Goal: Information Seeking & Learning: Learn about a topic

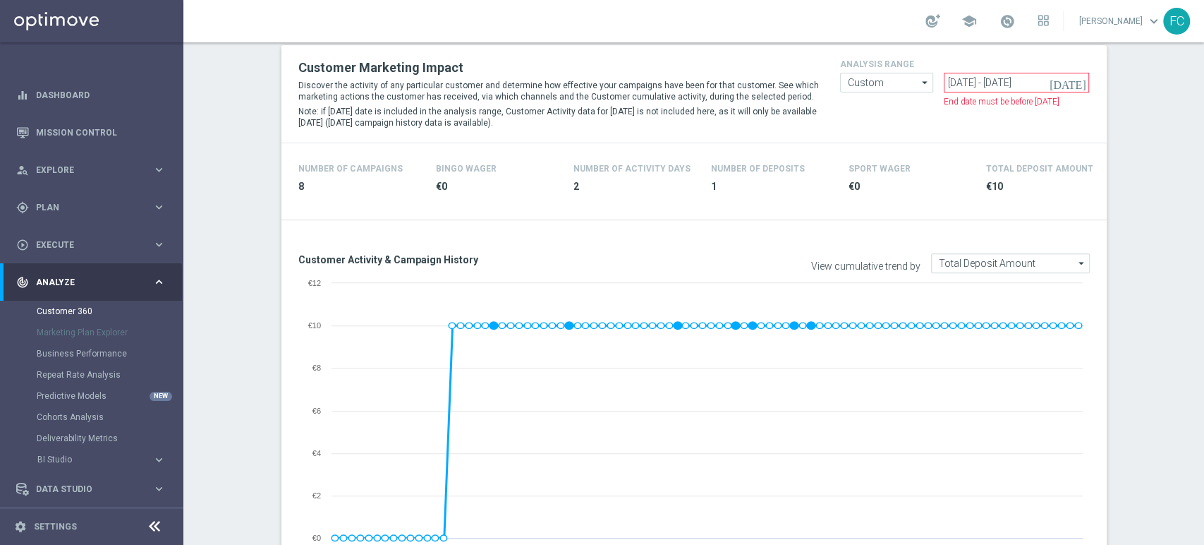
scroll to position [157, 0]
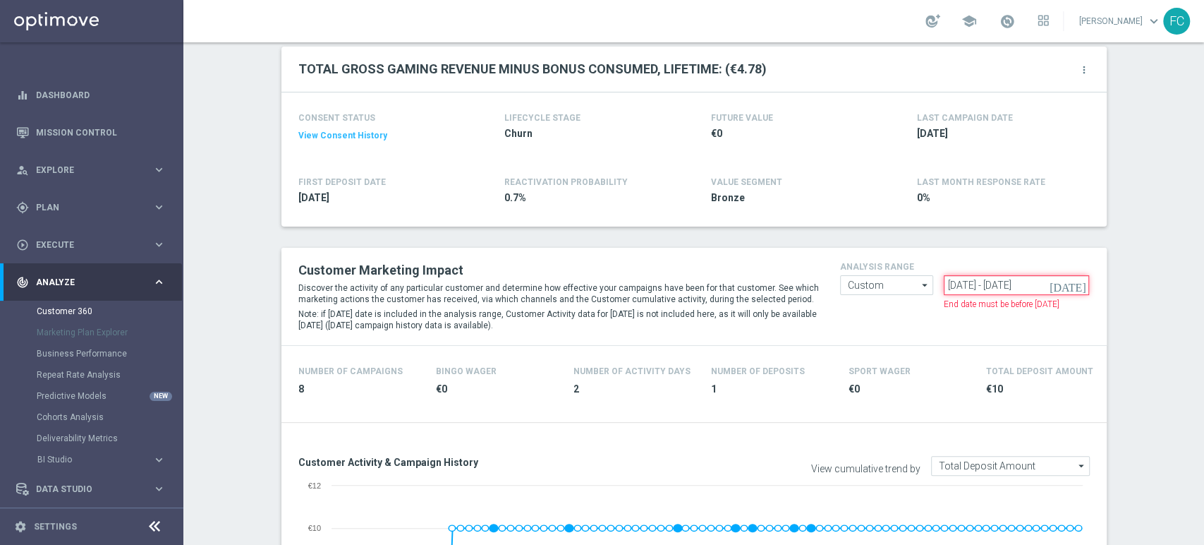
click at [970, 284] on input "[DATE] - [DATE]" at bounding box center [1016, 285] width 145 height 20
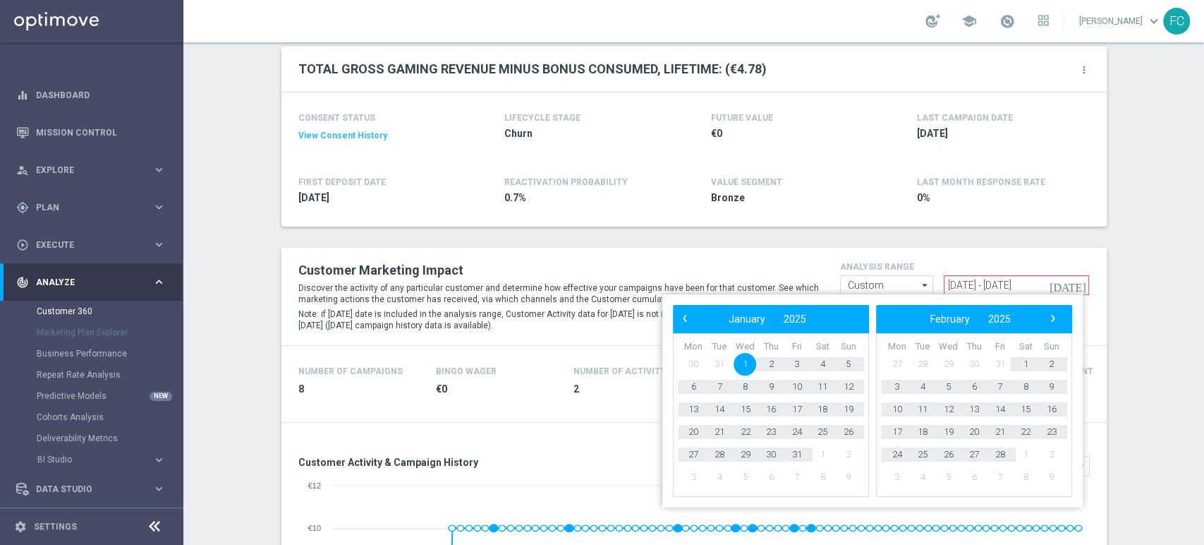
type input "[DATE] - [DATE]"
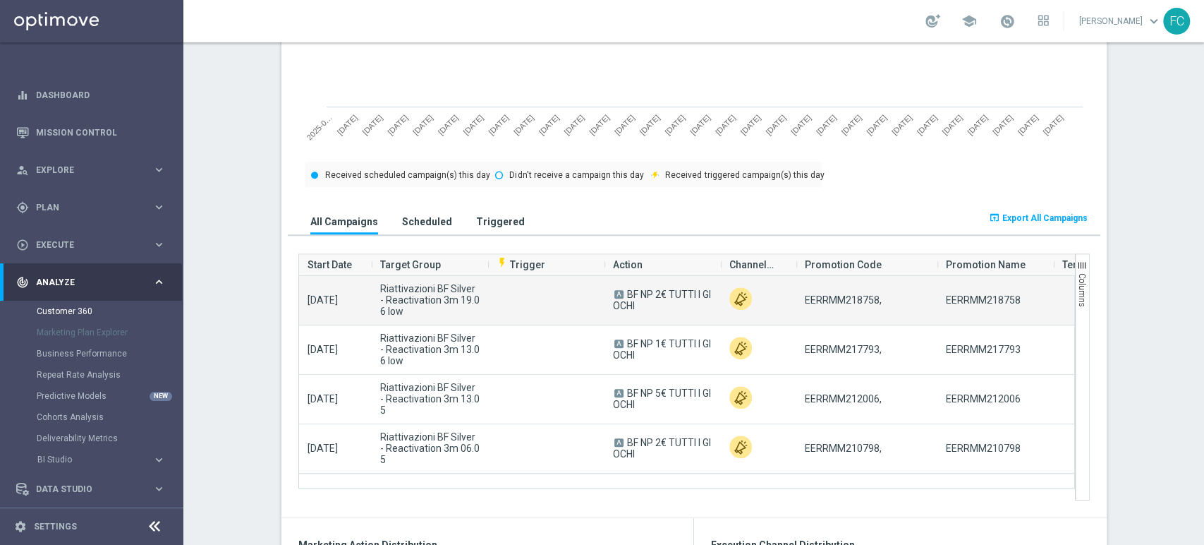
scroll to position [941, 0]
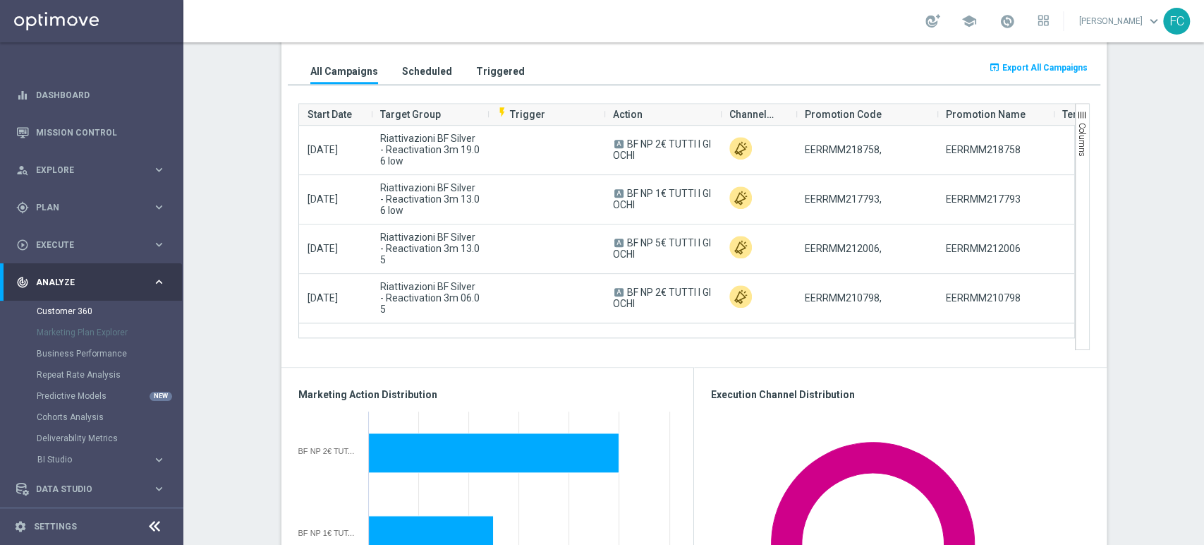
click at [1082, 108] on button "Columns" at bounding box center [1082, 226] width 14 height 247
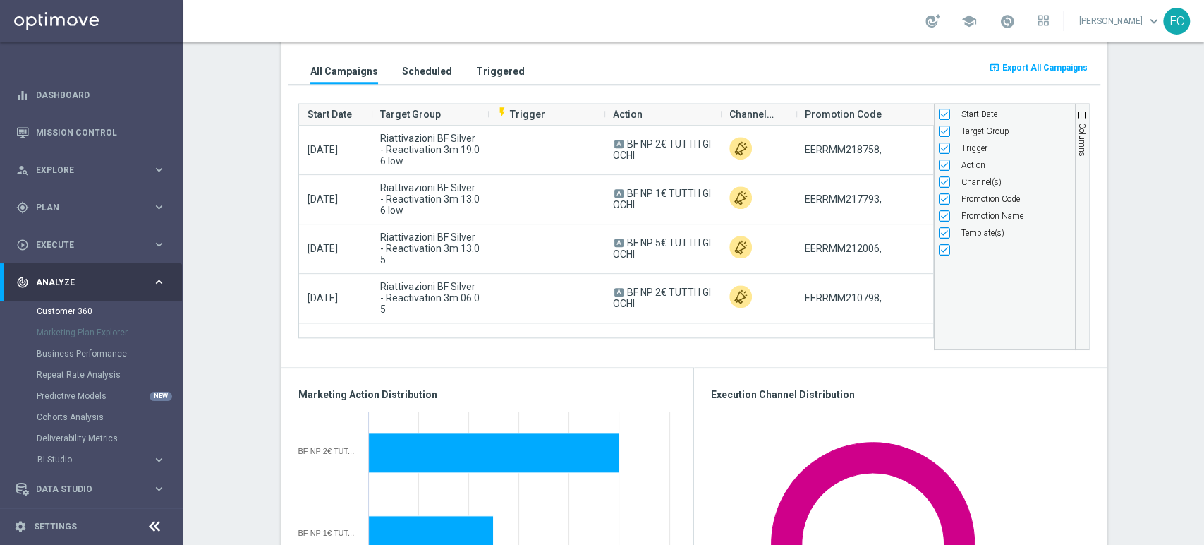
click at [1135, 130] on section "TOTAL GROSS GAMING REVENUE MINUS BONUS CONSUMED, LIFETIME: (€4.78) more_vert CO…" at bounding box center [693, 380] width 1021 height 2234
click at [1031, 66] on span "Export All Campaigns" at bounding box center [1045, 68] width 85 height 10
click at [219, 153] on section "TOTAL GROSS GAMING REVENUE MINUS BONUS CONSUMED, LIFETIME: (€4.78) more_vert CO…" at bounding box center [693, 380] width 1021 height 2234
click at [1169, 95] on section "TOTAL GROSS GAMING REVENUE MINUS BONUS CONSUMED, LIFETIME: (€4.78) more_vert CO…" at bounding box center [693, 380] width 1021 height 2234
click at [1080, 109] on span "button" at bounding box center [1082, 114] width 11 height 11
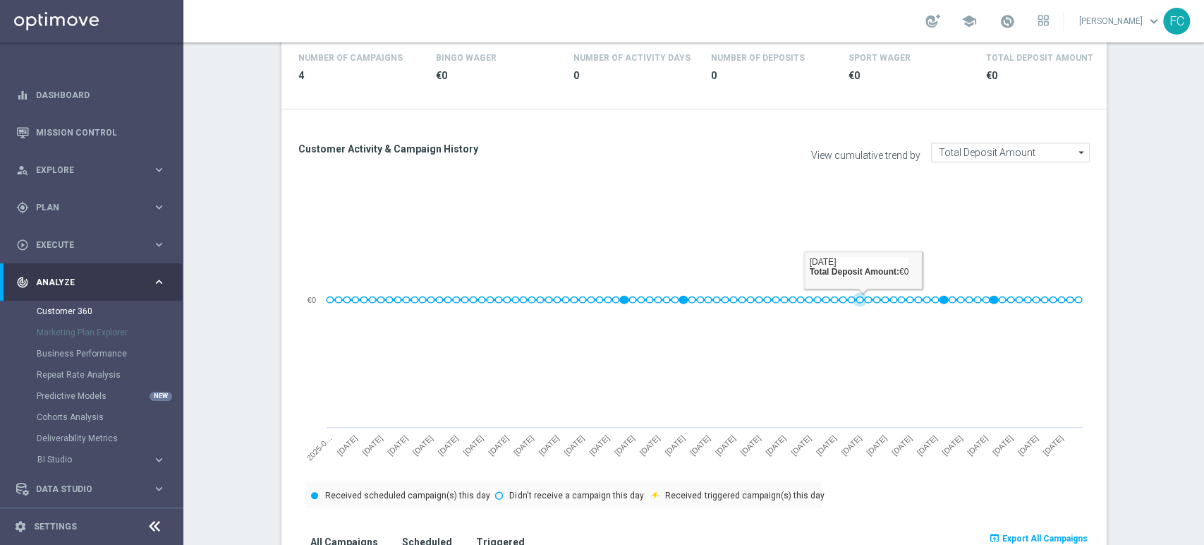
scroll to position [0, 0]
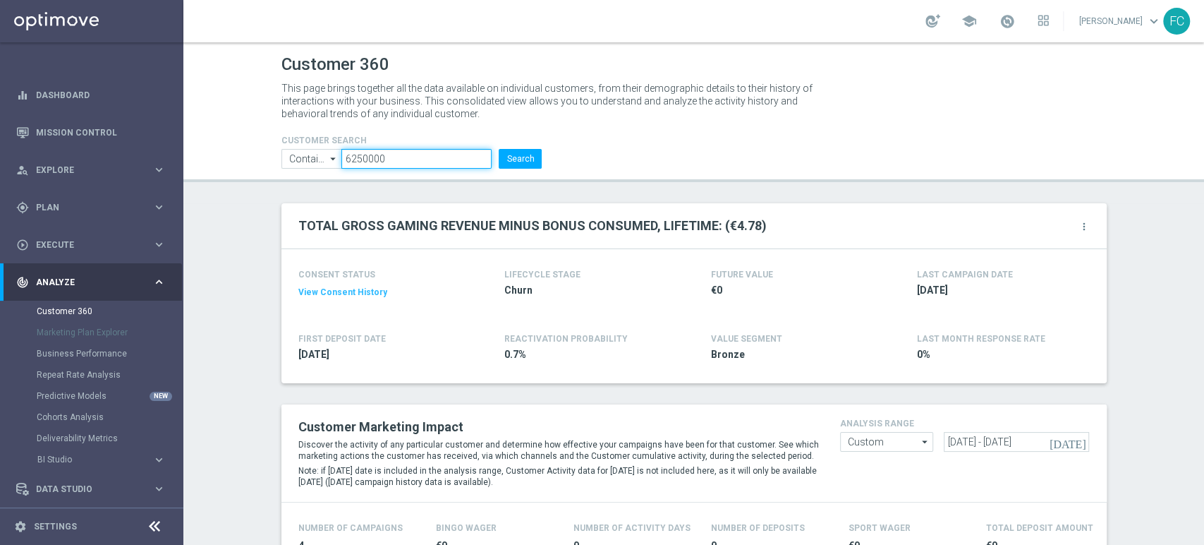
drag, startPoint x: 433, startPoint y: 149, endPoint x: 256, endPoint y: 143, distance: 177.2
click at [271, 143] on div "CUSTOMER SEARCH Contains Contains arrow_drop_down Show Selected 0 of NaN Contai…" at bounding box center [412, 145] width 282 height 45
paste input "6180000"
type input "6180000"
click at [518, 164] on button "Search" at bounding box center [520, 159] width 43 height 20
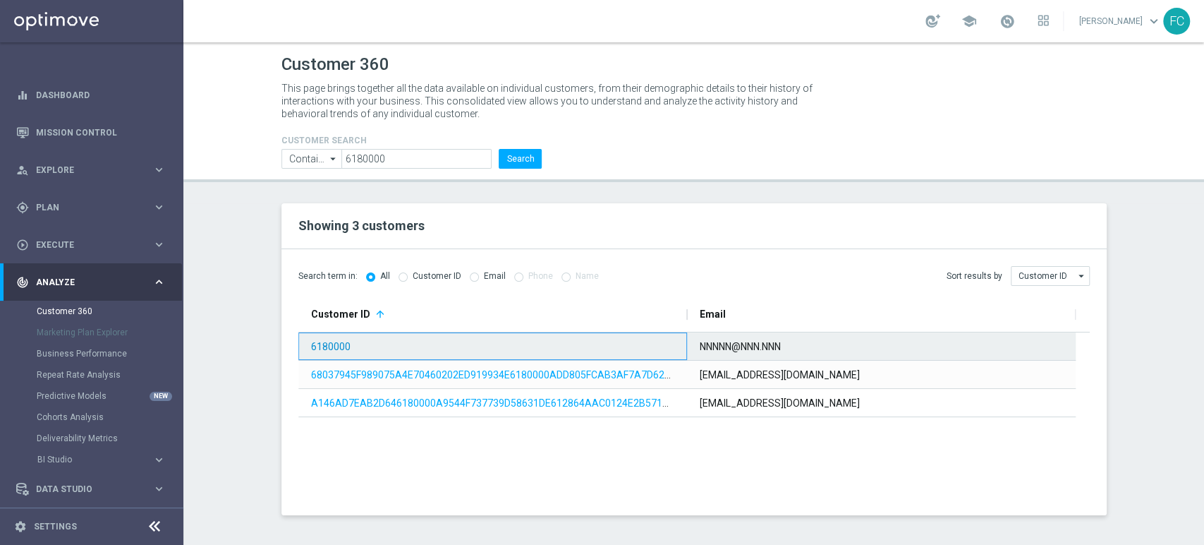
click at [327, 345] on link "6180000" at bounding box center [331, 346] width 40 height 11
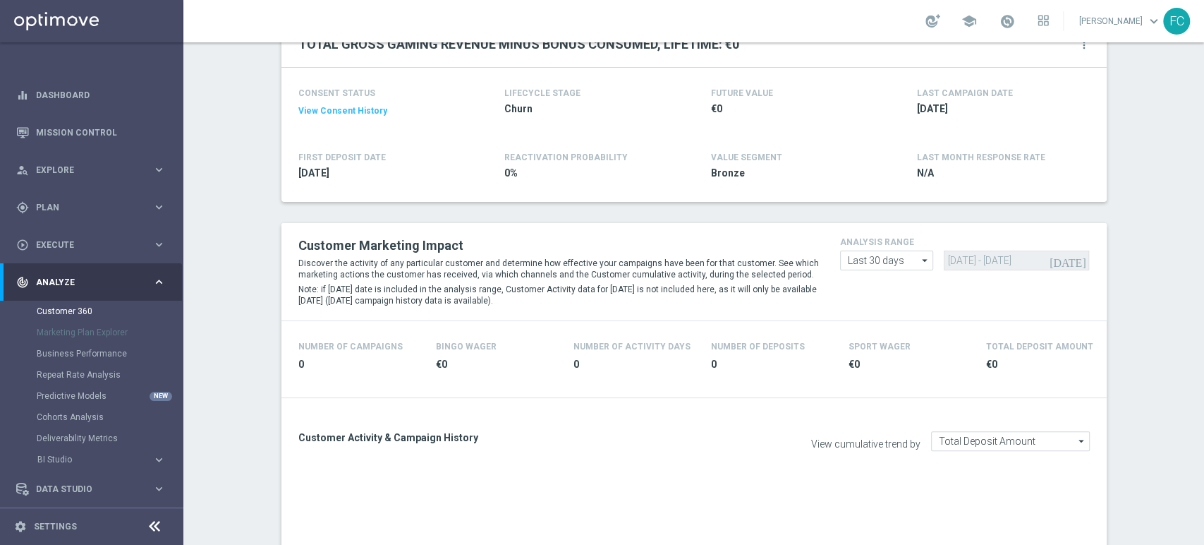
scroll to position [313, 0]
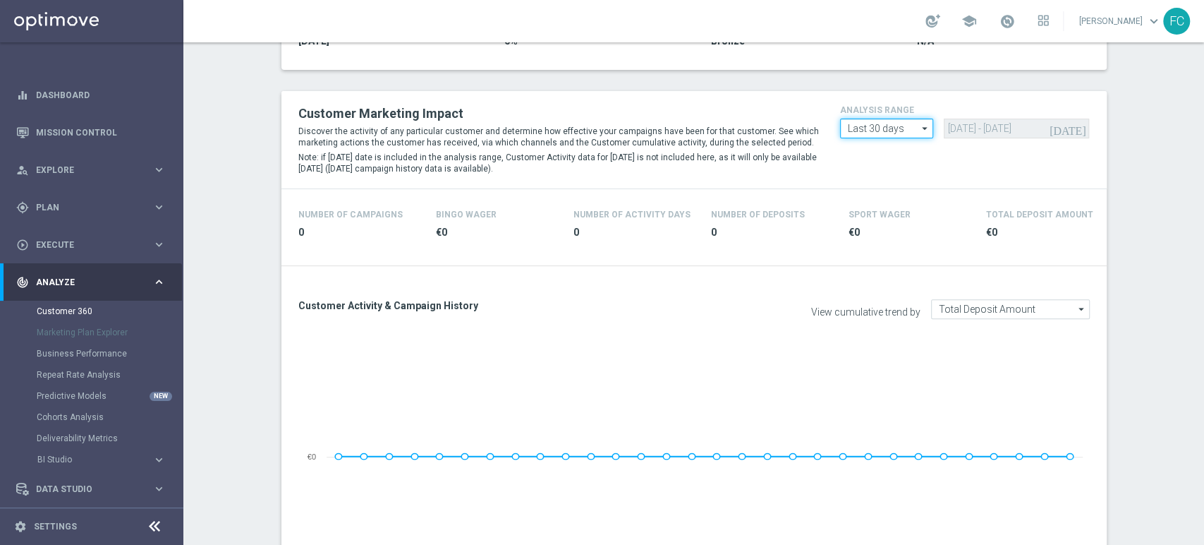
click at [888, 127] on input "Last 30 days" at bounding box center [886, 129] width 93 height 20
click at [885, 189] on div "Last 90 days" at bounding box center [872, 191] width 50 height 13
type input "Last 90 days"
type input "[DATE] - [DATE]"
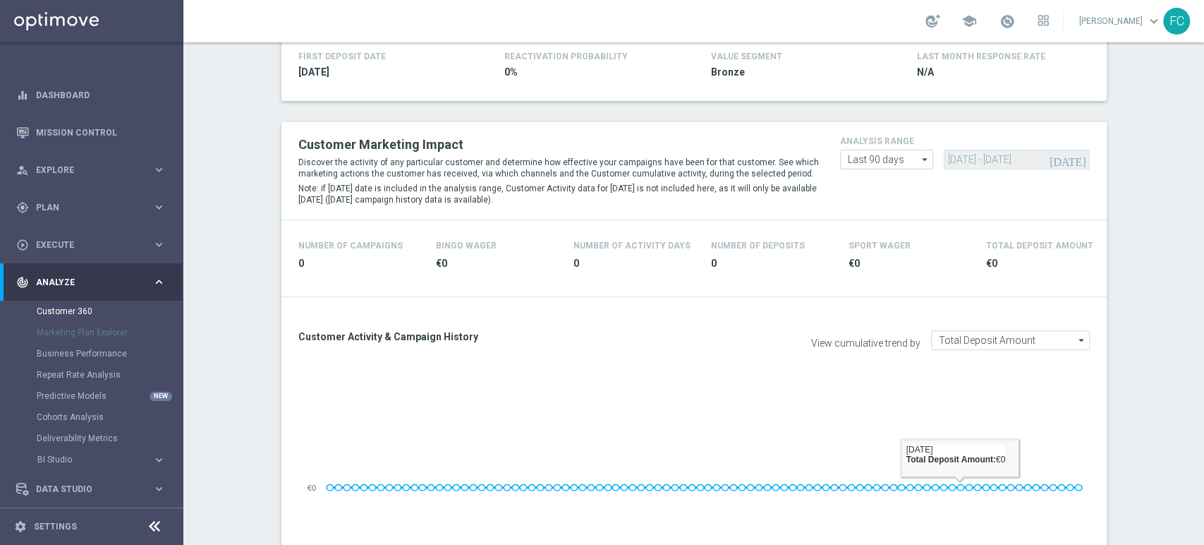
scroll to position [157, 0]
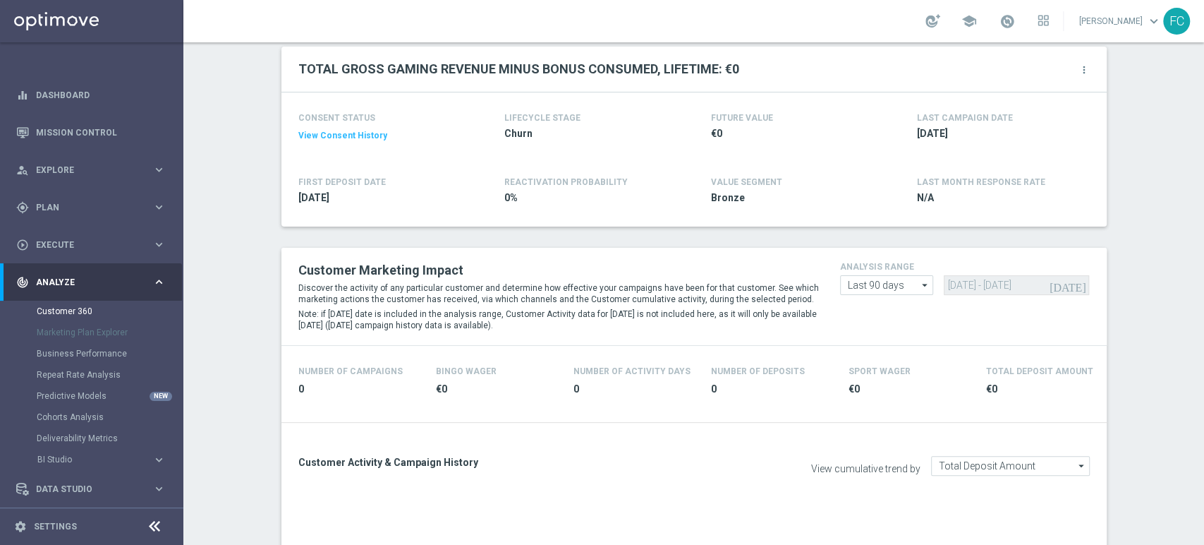
click at [926, 286] on icon "arrow_drop_down" at bounding box center [926, 285] width 14 height 18
click at [887, 370] on div "Custom" at bounding box center [887, 369] width 94 height 21
type input "Custom"
click at [954, 281] on input "[DATE] - [DATE]" at bounding box center [1016, 285] width 145 height 20
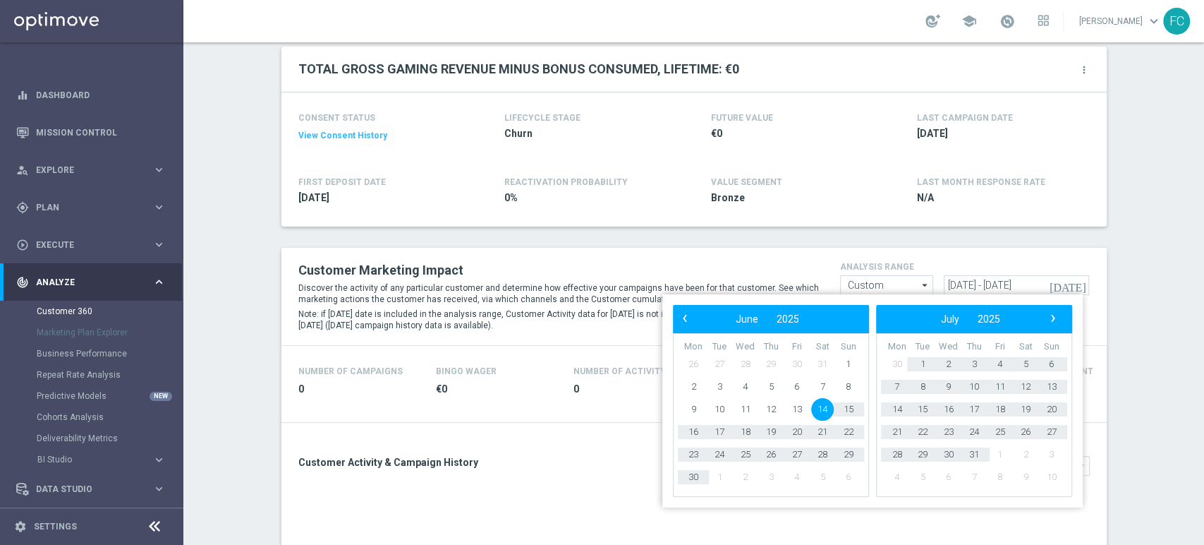
type input "[DATE] - [DATE]"
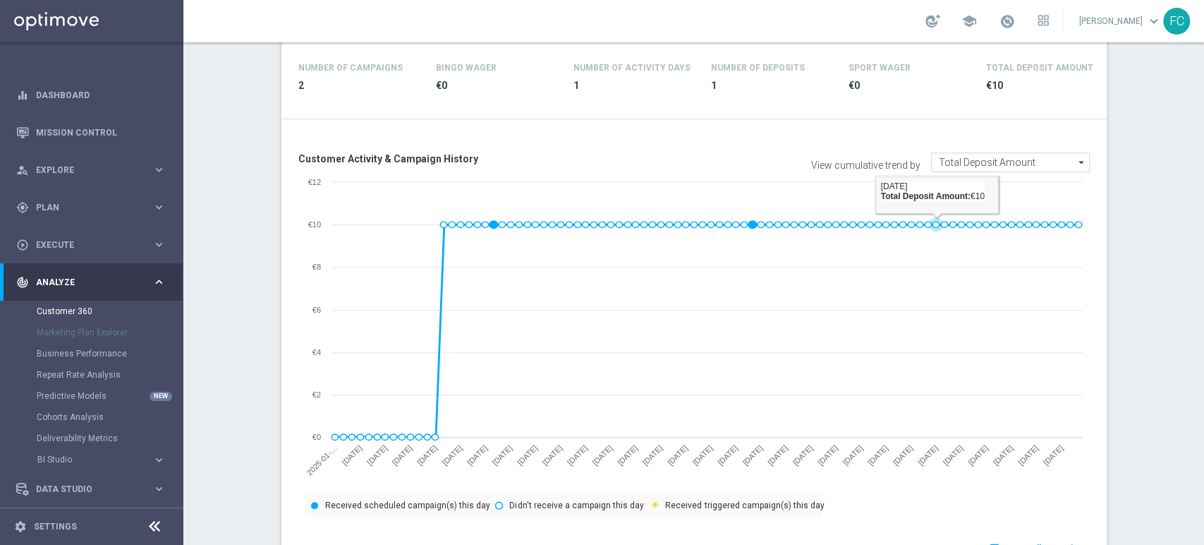
scroll to position [706, 0]
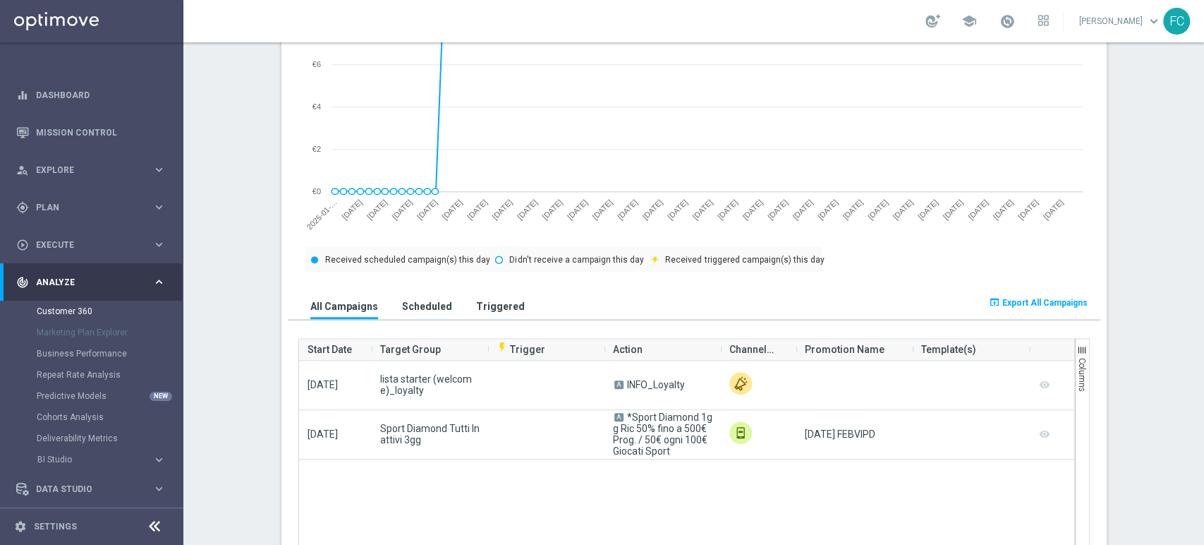
click at [1031, 303] on span "Export All Campaigns" at bounding box center [1045, 303] width 85 height 10
click at [1077, 349] on span "button" at bounding box center [1082, 349] width 11 height 11
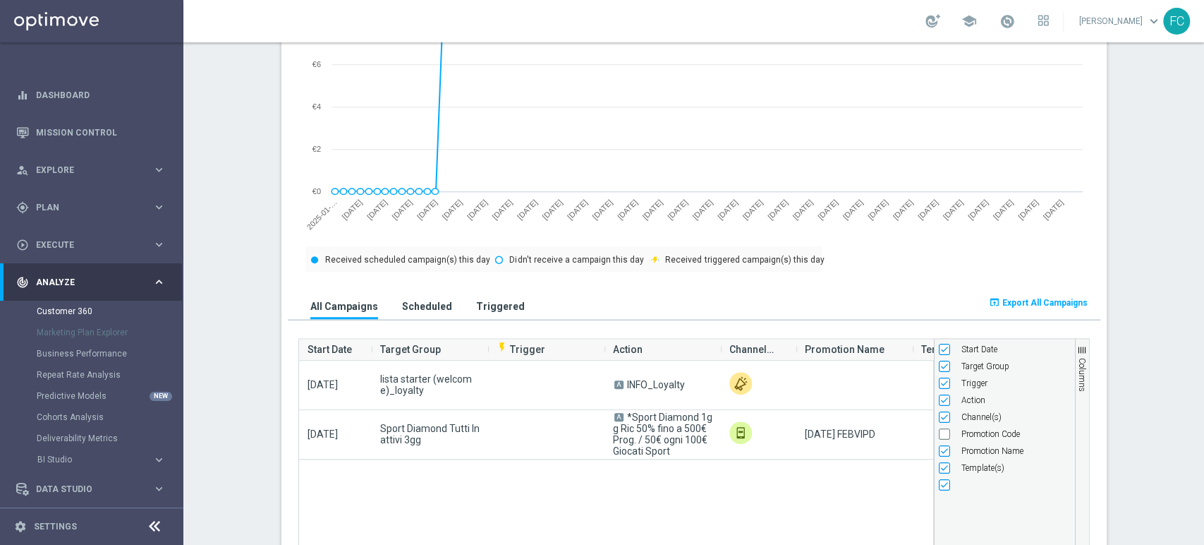
click at [962, 436] on span "Promotion Code" at bounding box center [991, 434] width 59 height 10
checkbox input "true"
click at [1034, 306] on span "Export All Campaigns" at bounding box center [1045, 303] width 85 height 10
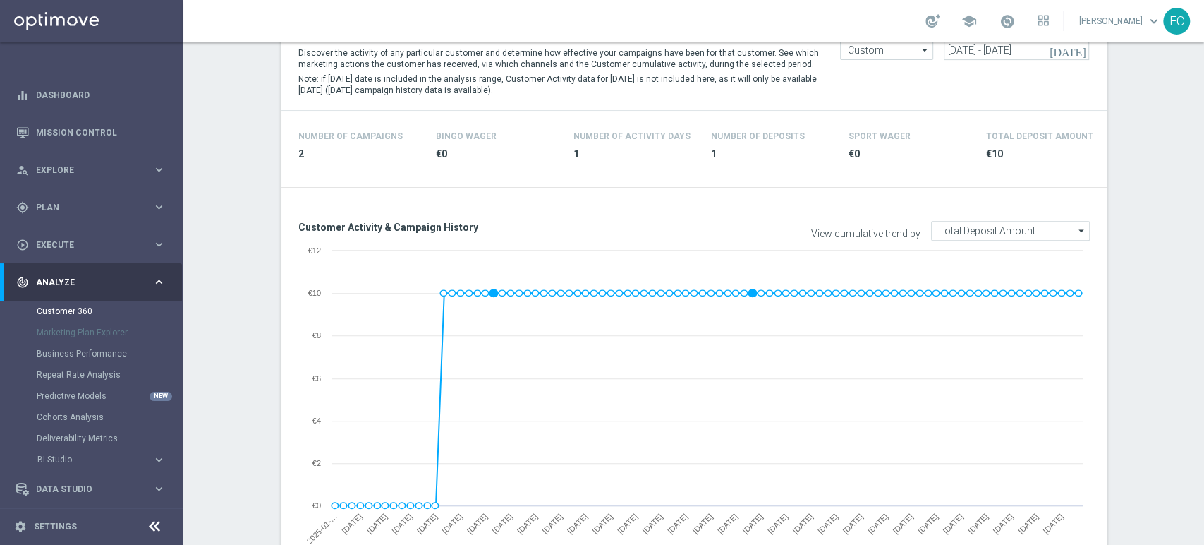
scroll to position [78, 0]
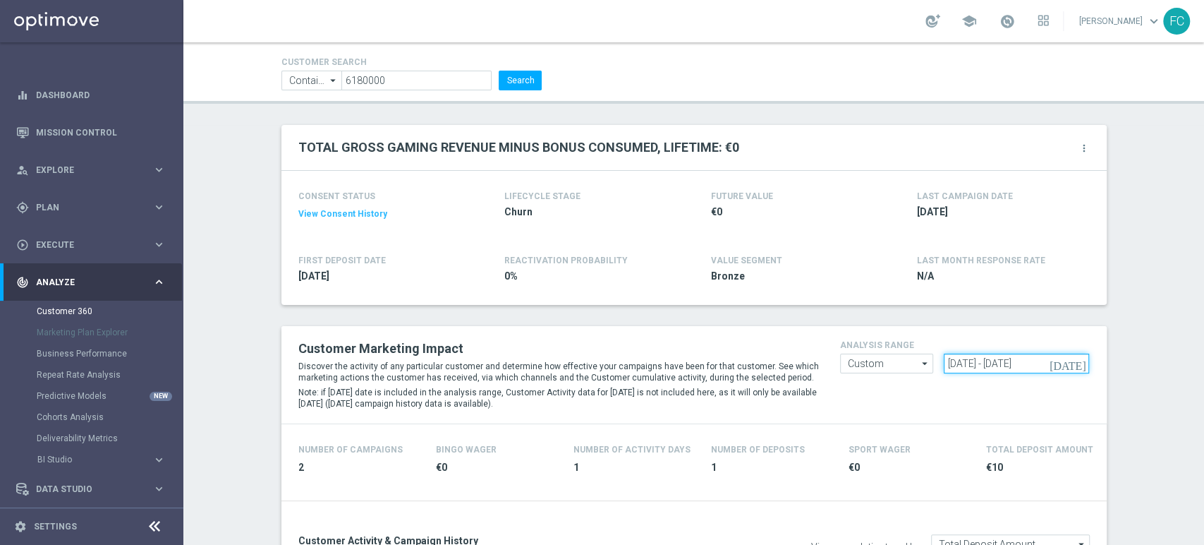
drag, startPoint x: 1061, startPoint y: 361, endPoint x: 1004, endPoint y: 363, distance: 57.2
click at [1004, 363] on input "[DATE] - [DATE]" at bounding box center [1016, 363] width 145 height 20
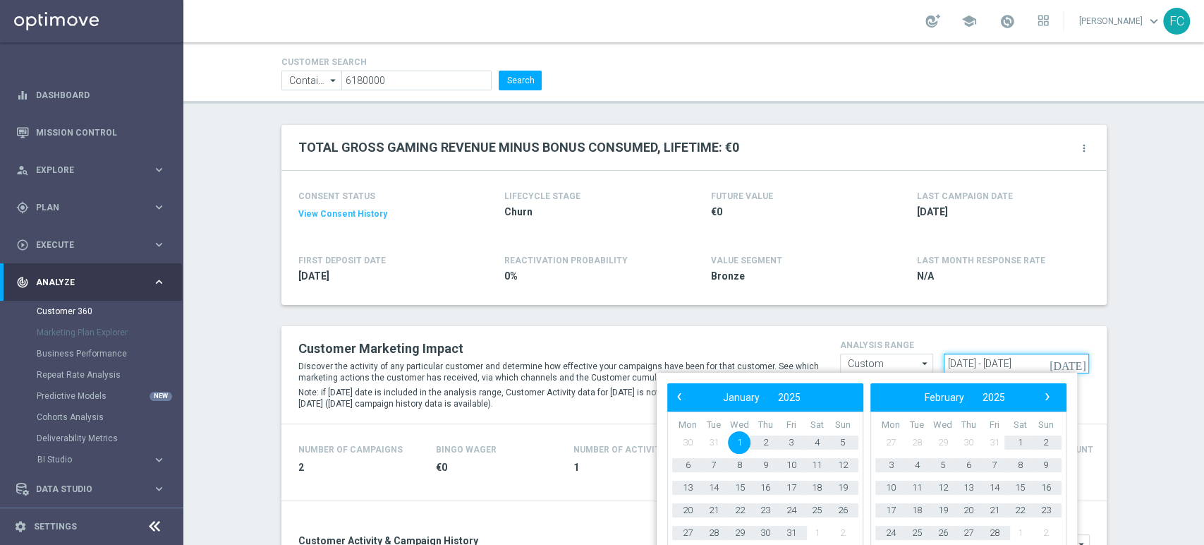
click at [965, 363] on input "[DATE] - [DATE]" at bounding box center [1016, 363] width 145 height 20
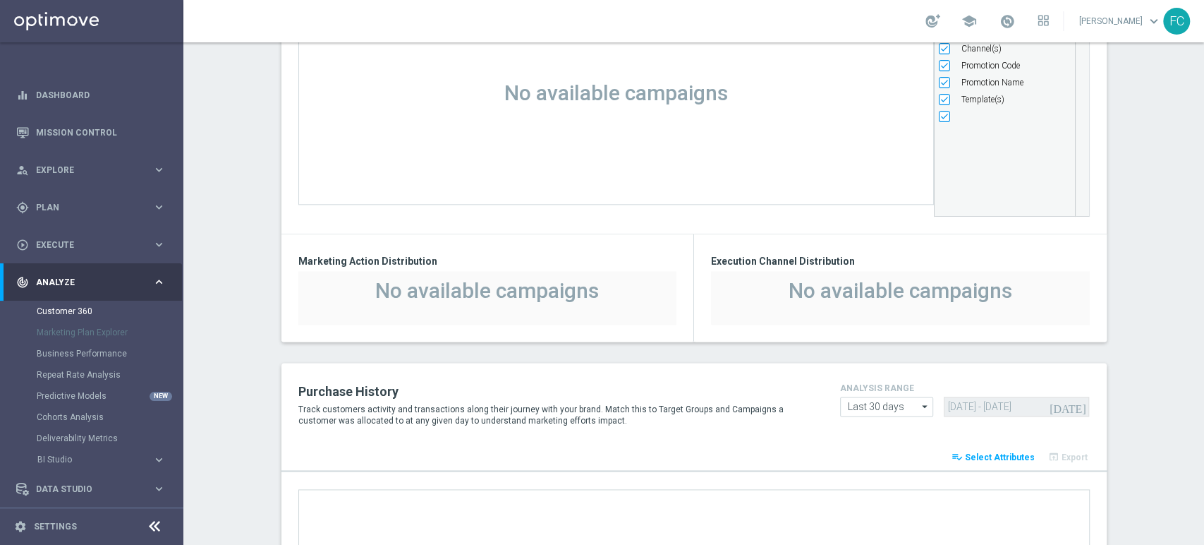
scroll to position [1097, 0]
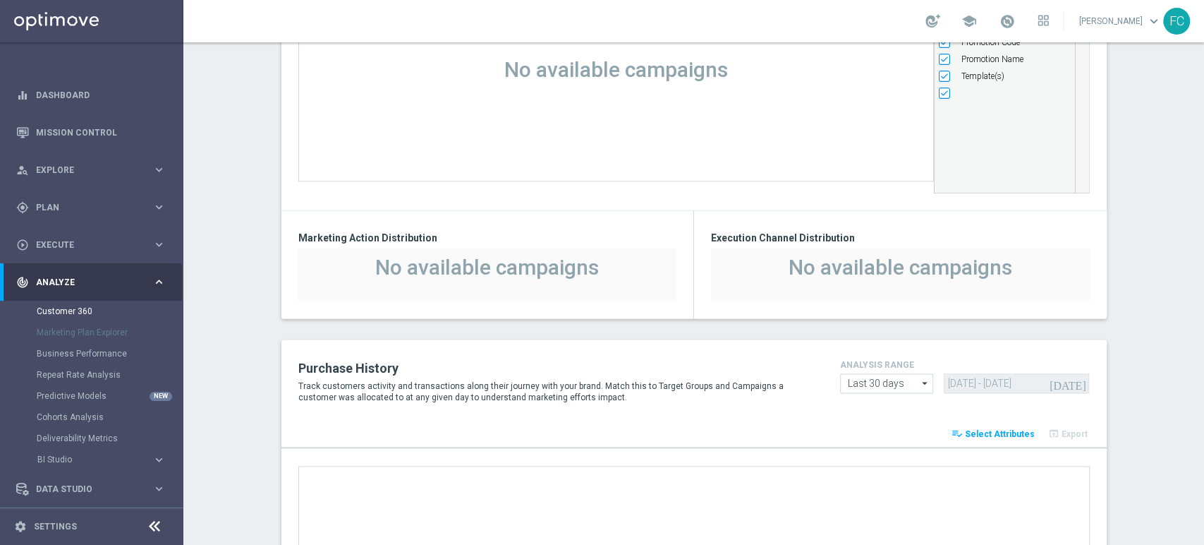
click at [1106, 141] on div "TOTAL GROSS GAMING REVENUE MINUS BONUS CONSUMED, LIFETIME: €0 more_vert CONSENT…" at bounding box center [694, 108] width 847 height 2005
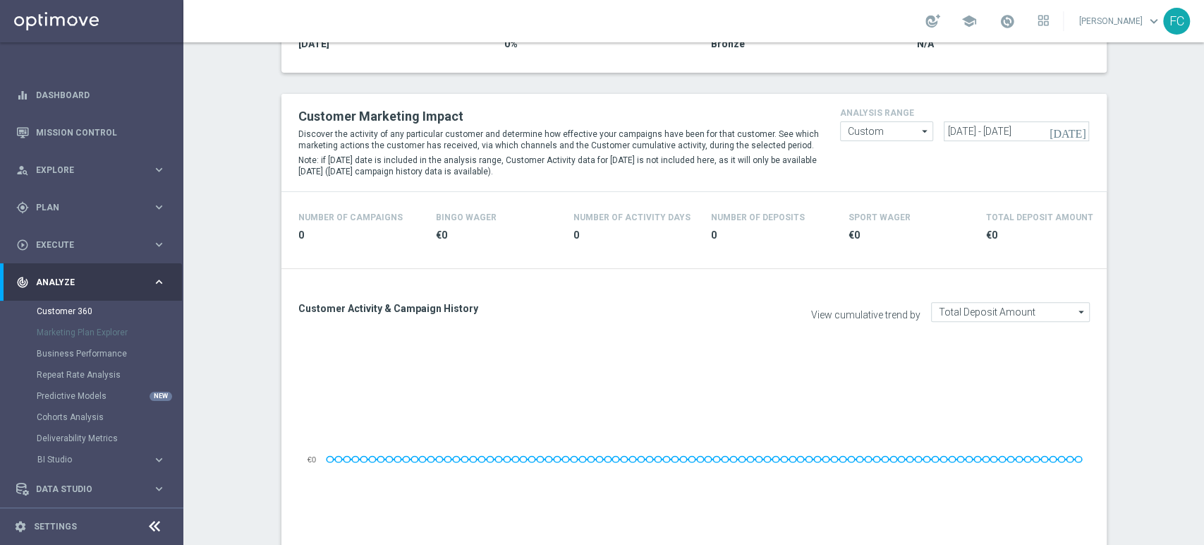
scroll to position [235, 0]
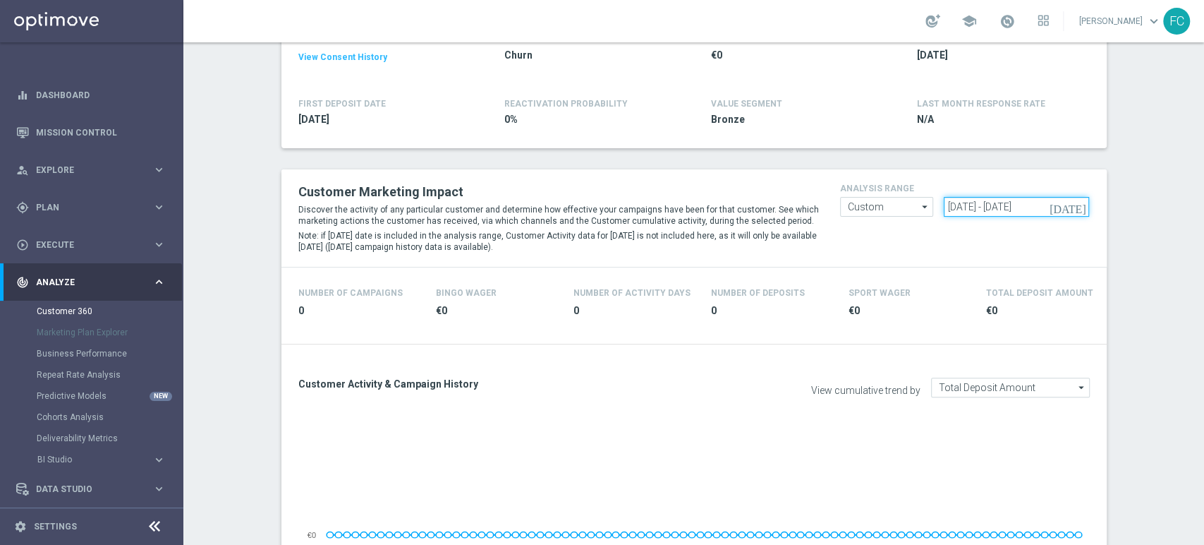
click at [954, 204] on input "[DATE] - [DATE]" at bounding box center [1016, 207] width 145 height 20
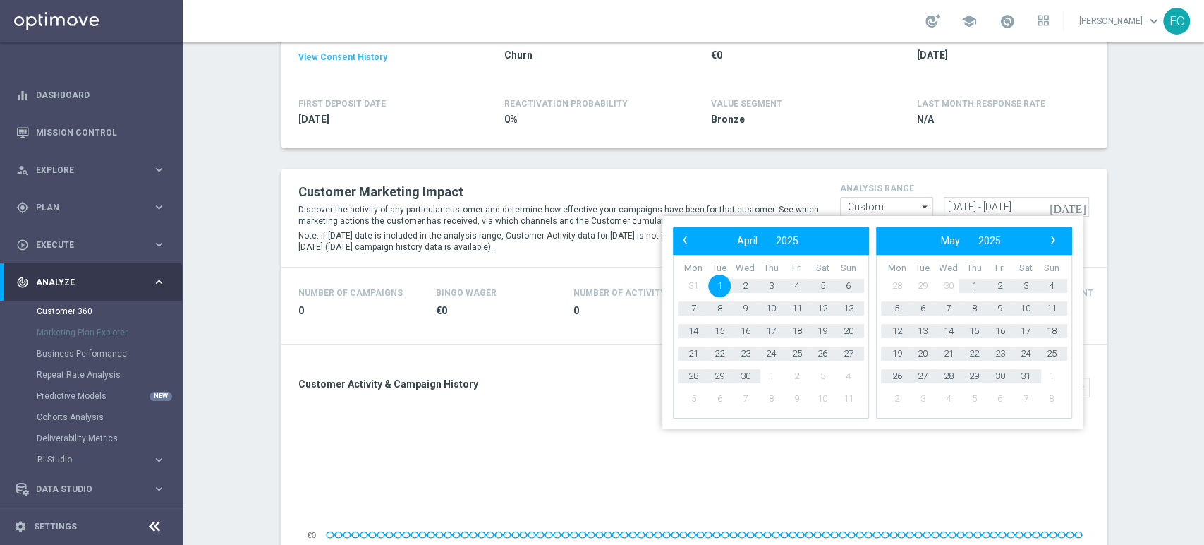
type input "[DATE] - [DATE]"
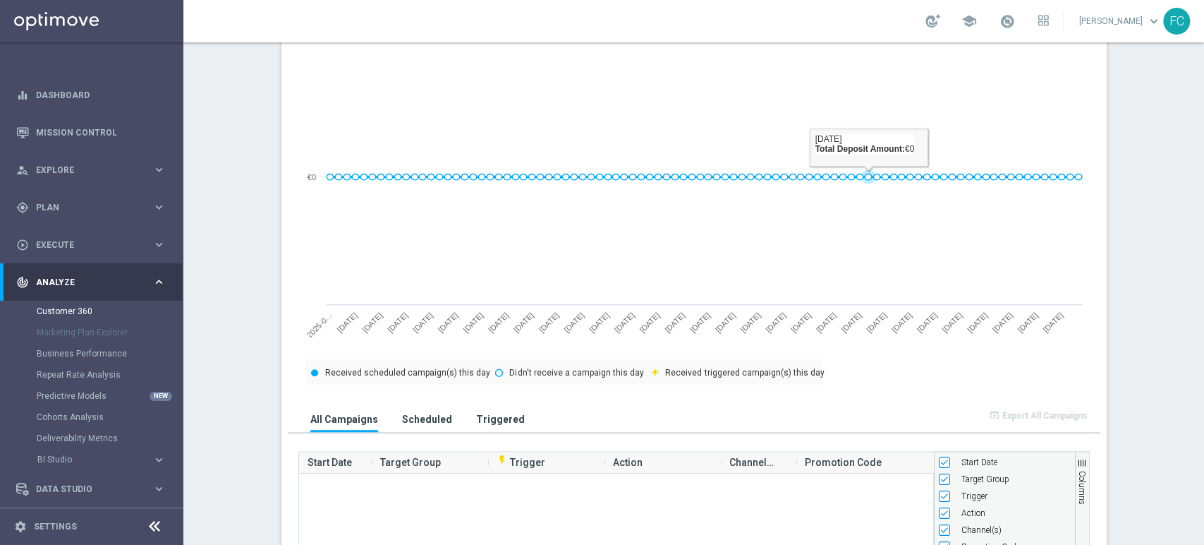
scroll to position [784, 0]
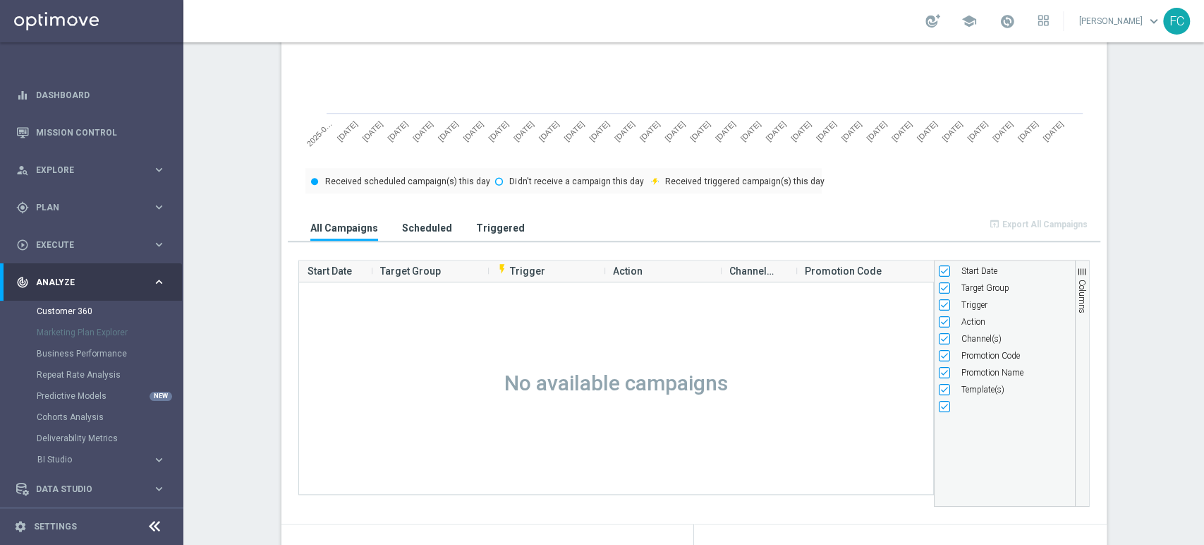
click at [1146, 167] on section "TOTAL GROSS GAMING REVENUE MINUS BONUS CONSUMED, LIFETIME: €0 more_vert CONSENT…" at bounding box center [693, 421] width 1021 height 2005
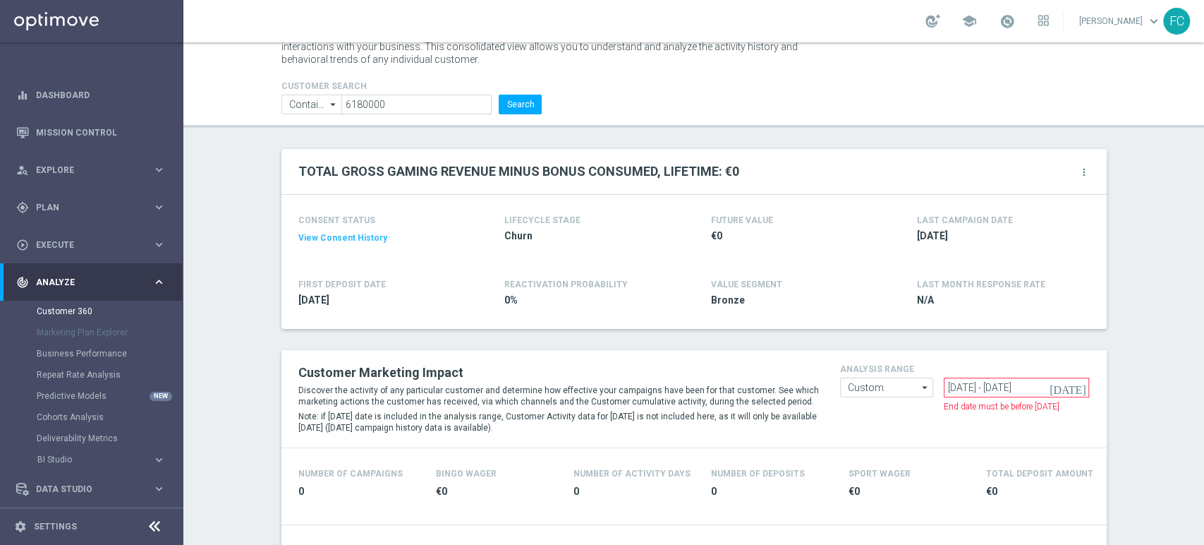
scroll to position [0, 0]
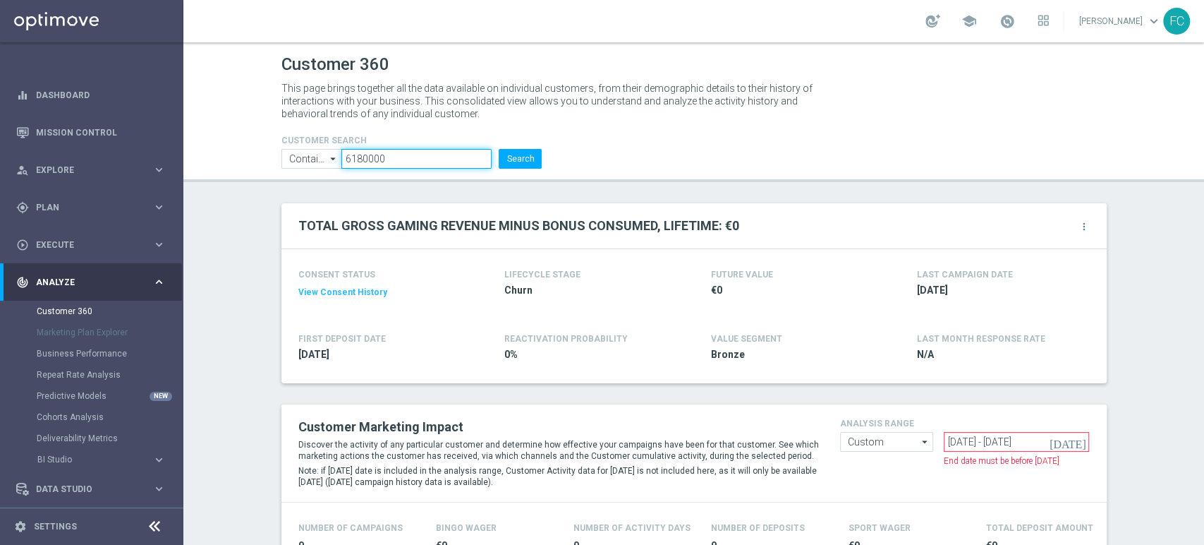
drag, startPoint x: 399, startPoint y: 157, endPoint x: 198, endPoint y: 162, distance: 201.9
click at [198, 162] on header "Customer 360 This page brings together all the data available on individual cus…" at bounding box center [693, 112] width 1021 height 140
paste input "962400"
type input "962400"
click at [522, 157] on button "Search" at bounding box center [520, 159] width 43 height 20
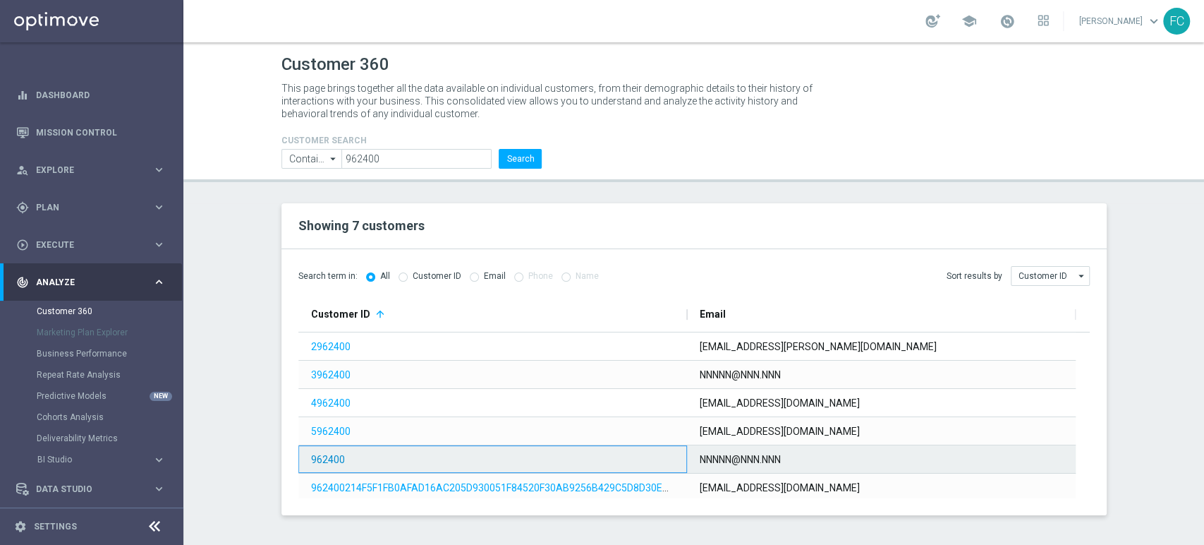
click at [324, 462] on link "962400" at bounding box center [328, 459] width 34 height 11
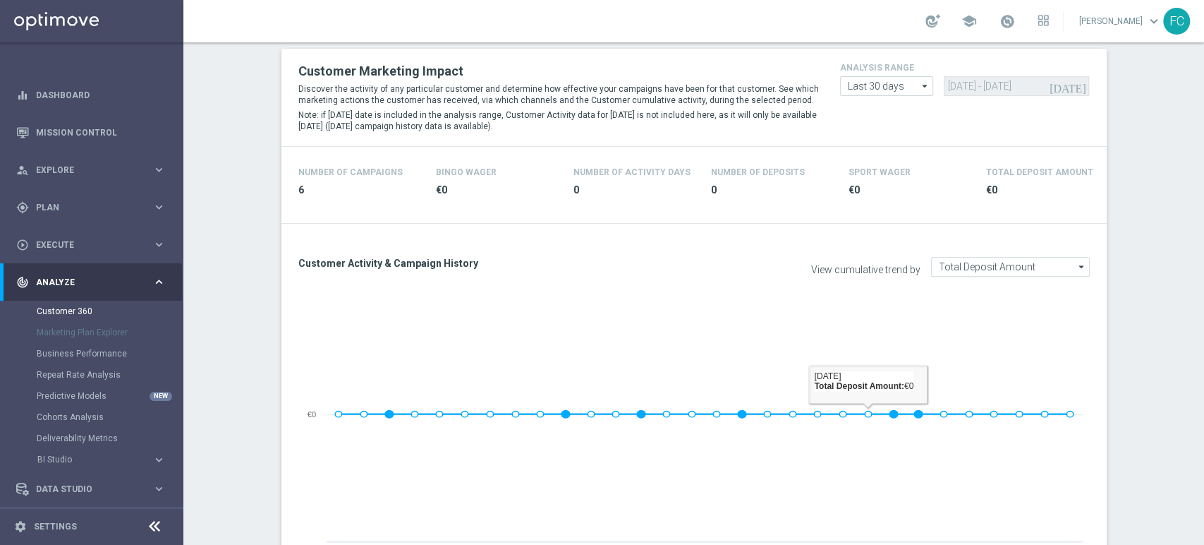
scroll to position [235, 0]
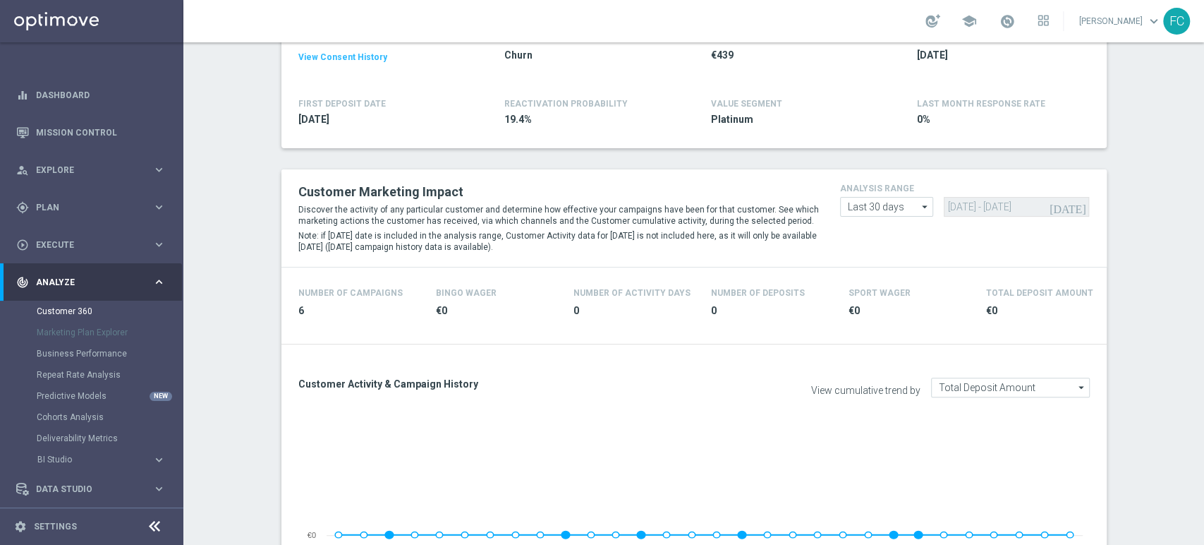
click at [924, 211] on icon "arrow_drop_down" at bounding box center [926, 207] width 14 height 18
click at [906, 272] on div "Last 90 days" at bounding box center [887, 270] width 94 height 20
type input "Last 90 days"
type input "[DATE] - [DATE]"
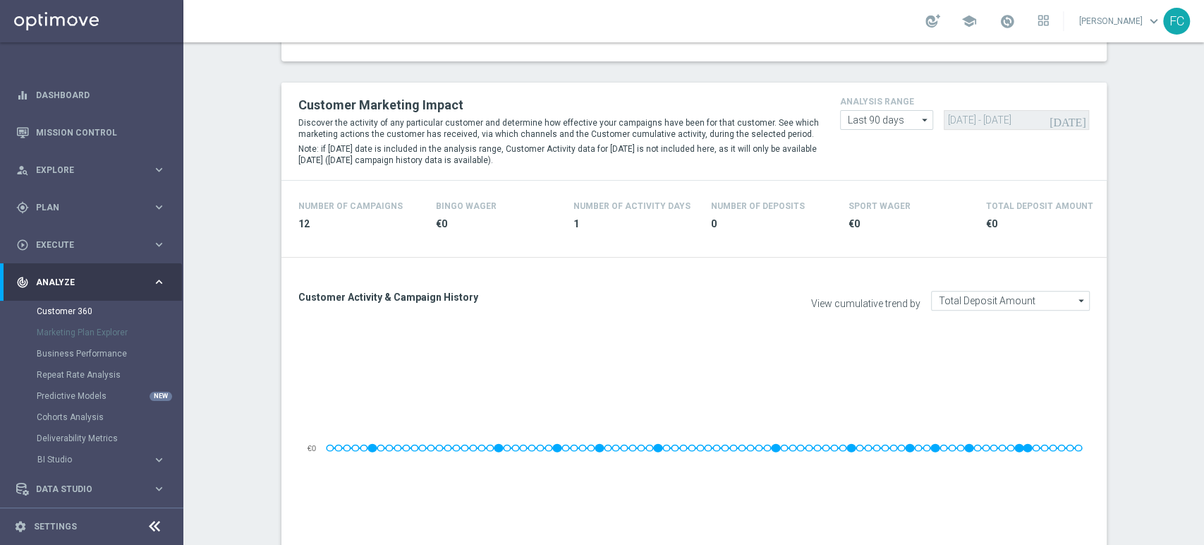
scroll to position [313, 0]
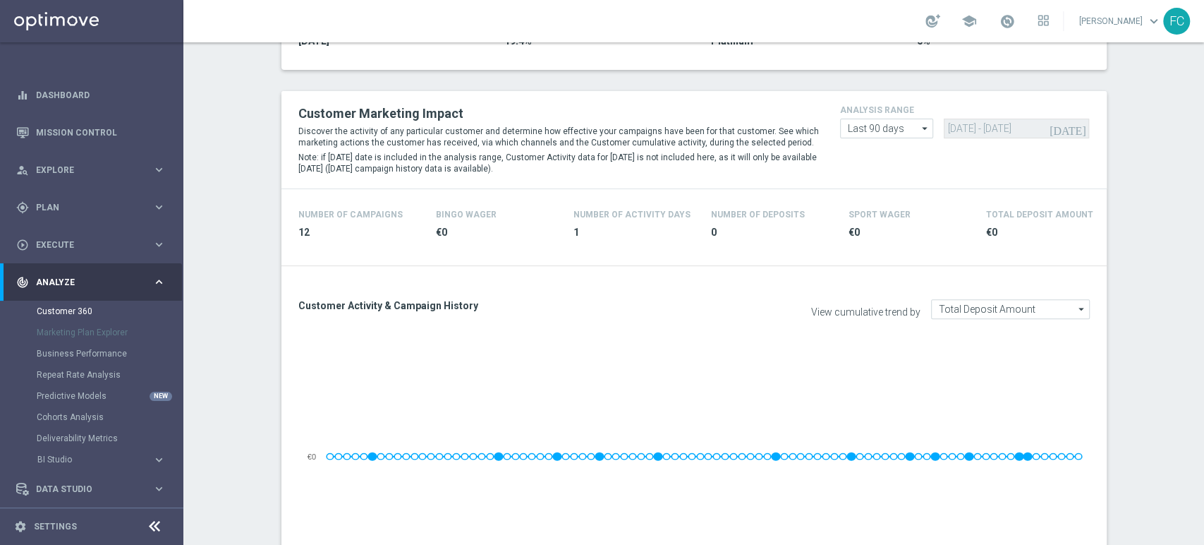
click at [919, 133] on icon "arrow_drop_down" at bounding box center [926, 128] width 14 height 18
click at [891, 202] on div "Custom" at bounding box center [887, 212] width 94 height 20
type input "Custom"
click at [953, 131] on input "[DATE] - [DATE]" at bounding box center [1016, 129] width 145 height 20
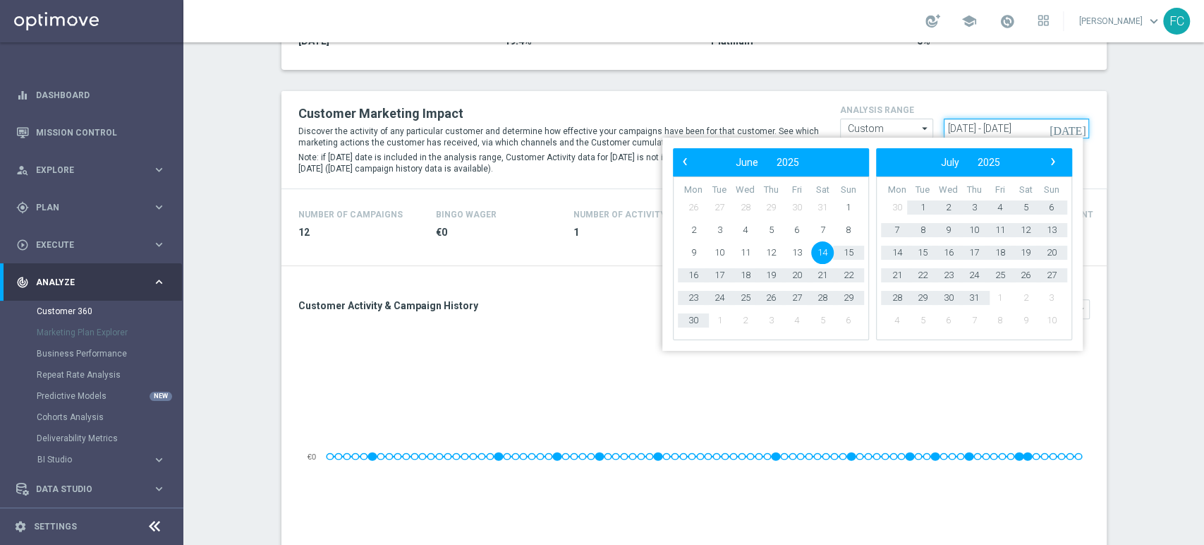
click at [1060, 128] on input "[DATE] - [DATE]" at bounding box center [1016, 129] width 145 height 20
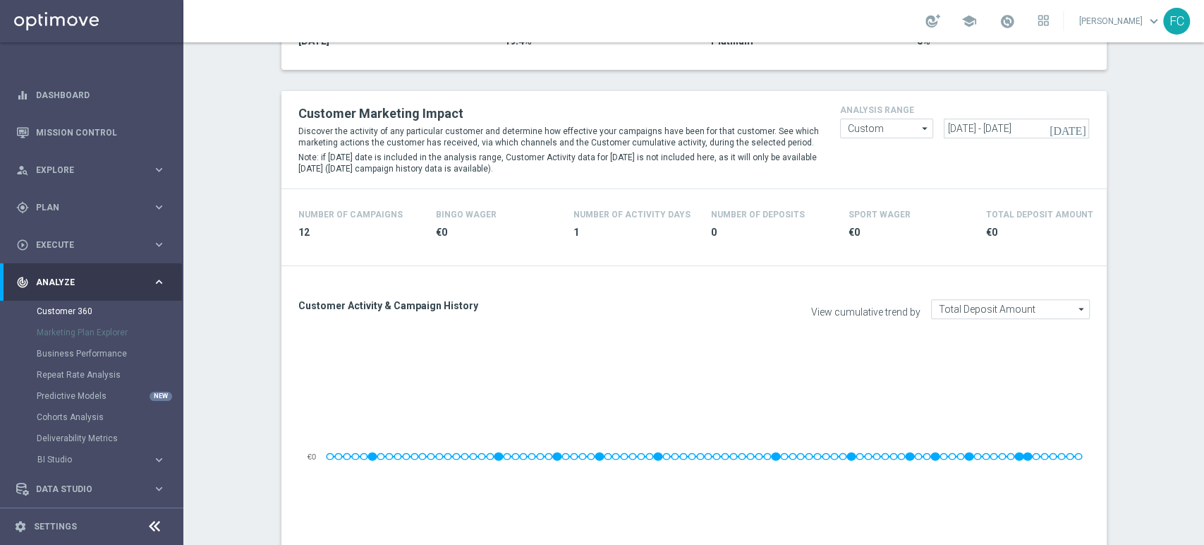
type input "[DATE] - [DATE]"
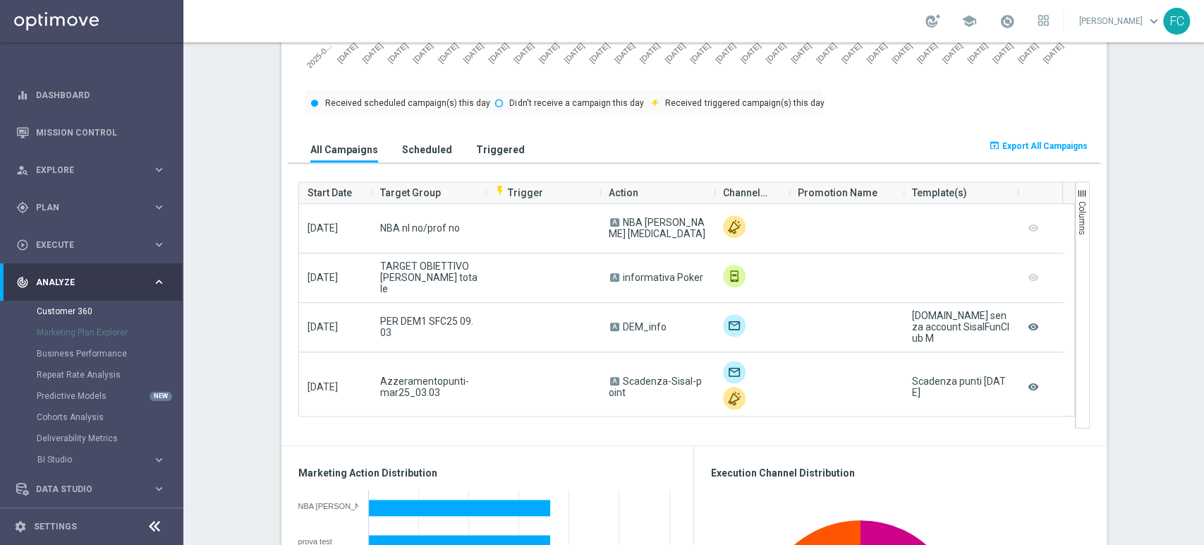
click at [1077, 191] on span "button" at bounding box center [1082, 193] width 11 height 11
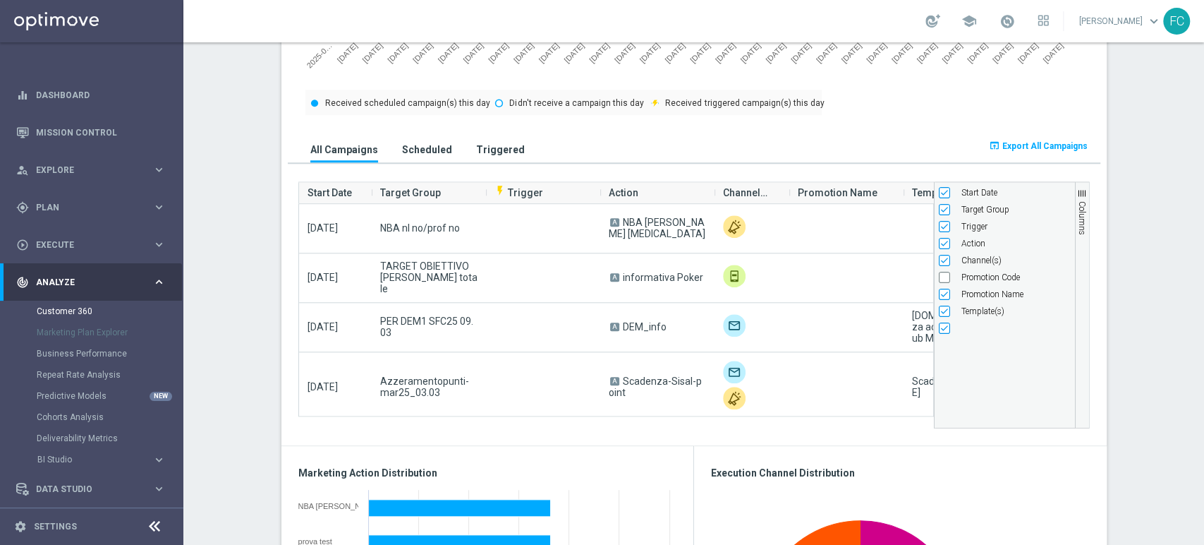
click at [939, 282] on div "Promotion Code" at bounding box center [1005, 277] width 132 height 17
click at [939, 276] on input "Press SPACE to toggle visibility (hidden)" at bounding box center [944, 277] width 11 height 11
checkbox input "true"
click at [1140, 167] on section "TOTAL GROSS GAMING REVENUE MINUS BONUS CONSUMED, LIFETIME: €2,034.73 more_vert …" at bounding box center [693, 458] width 1021 height 2234
click at [1129, 117] on section "TOTAL GROSS GAMING REVENUE MINUS BONUS CONSUMED, LIFETIME: €2,034.73 more_vert …" at bounding box center [693, 458] width 1021 height 2234
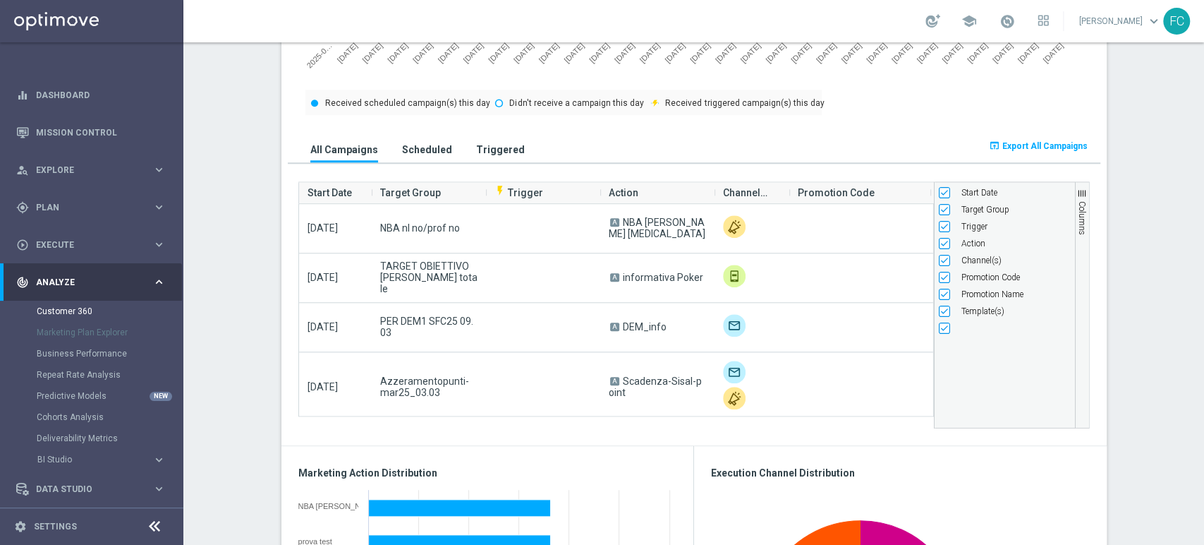
click at [1063, 145] on span "Export All Campaigns" at bounding box center [1045, 146] width 85 height 10
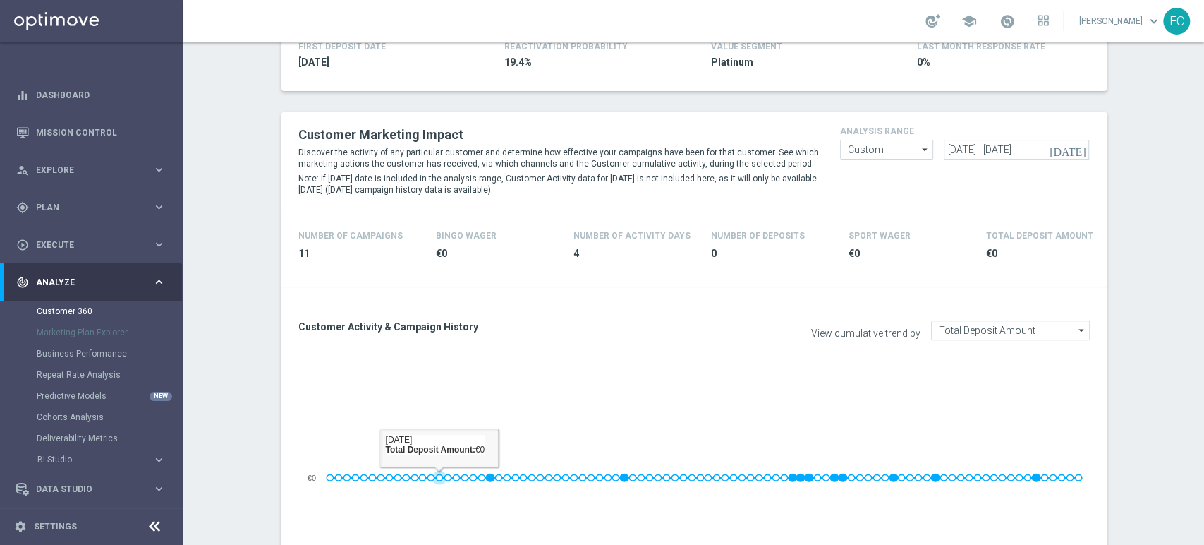
scroll to position [157, 0]
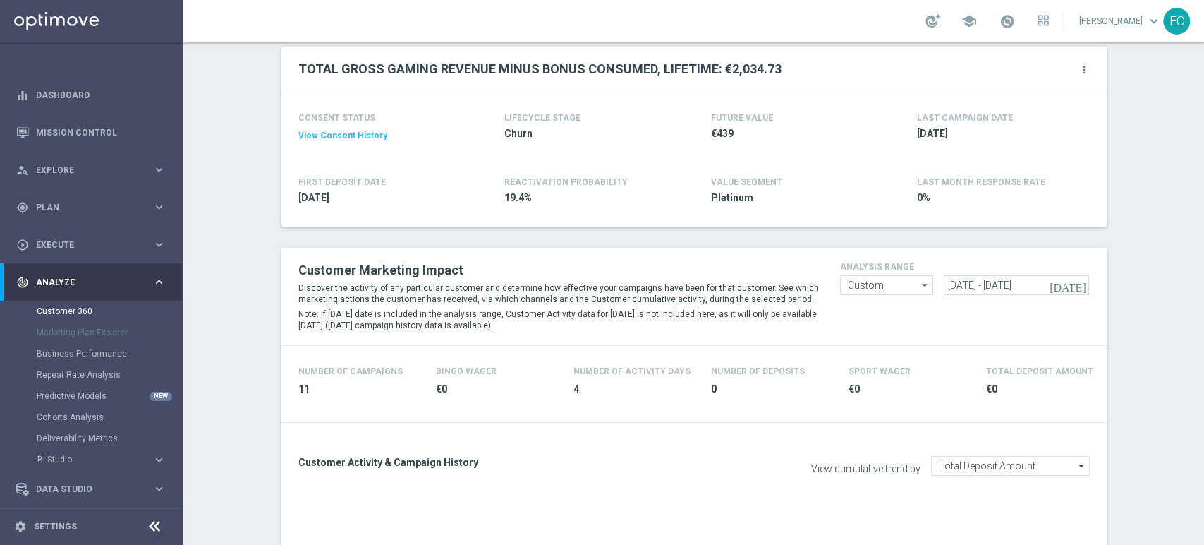
click at [336, 130] on button "View Consent History" at bounding box center [342, 136] width 89 height 12
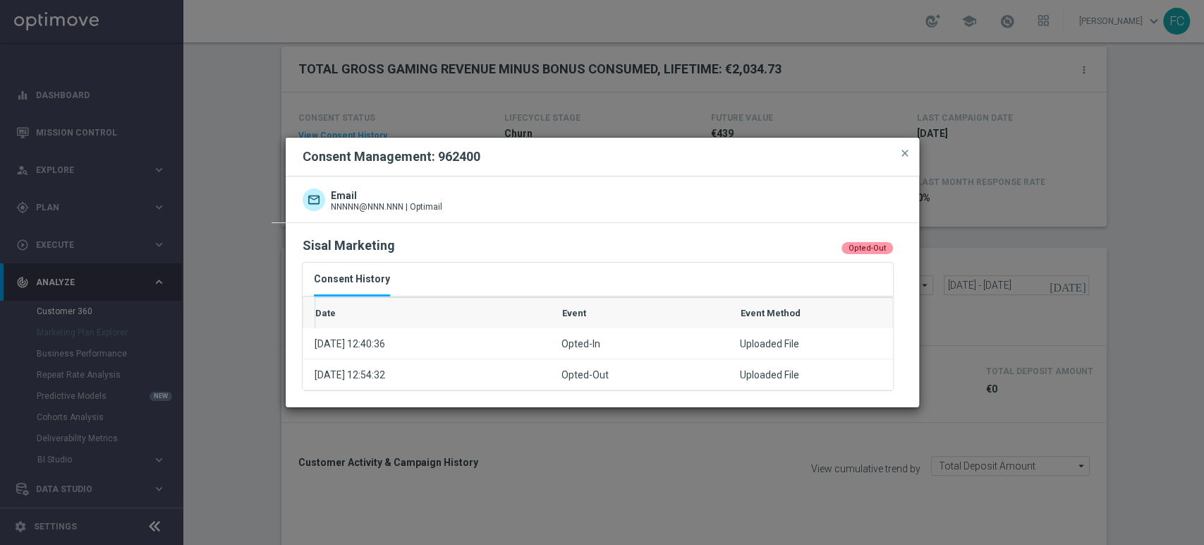
click at [739, 181] on div "Email NNNNN@NNN.NNN | Optimail Sisal Marketing Opted-Out" at bounding box center [603, 291] width 634 height 231
click at [905, 152] on span "close" at bounding box center [905, 152] width 11 height 11
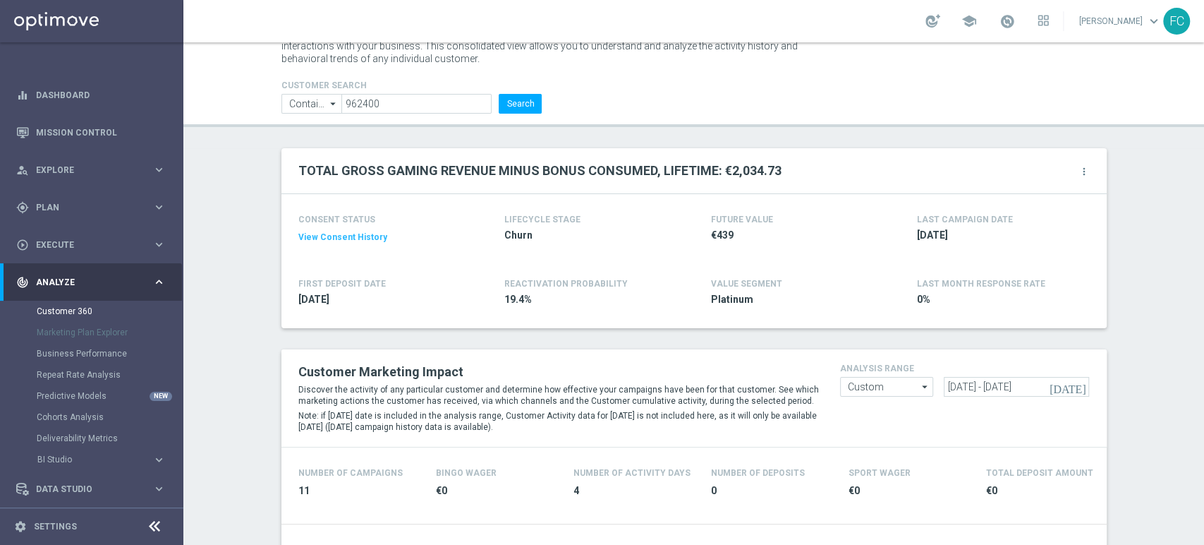
scroll to position [0, 0]
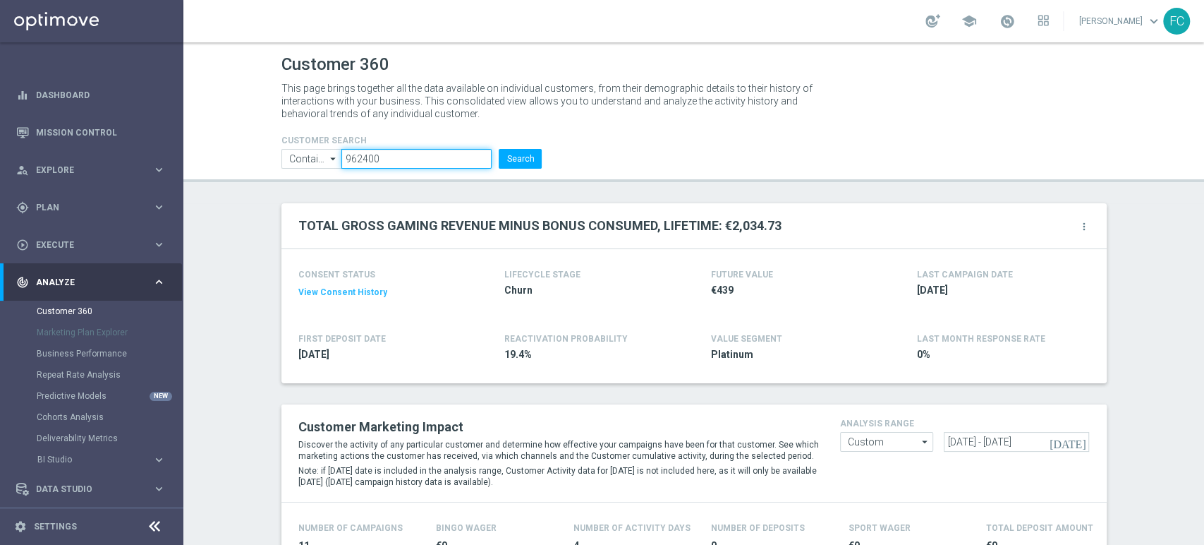
drag, startPoint x: 398, startPoint y: 157, endPoint x: 250, endPoint y: 140, distance: 149.1
click at [250, 141] on header "Customer 360 This page brings together all the data available on individual cus…" at bounding box center [693, 112] width 1021 height 140
paste input "72321"
type input "72321"
click at [531, 160] on button "Search" at bounding box center [520, 159] width 43 height 20
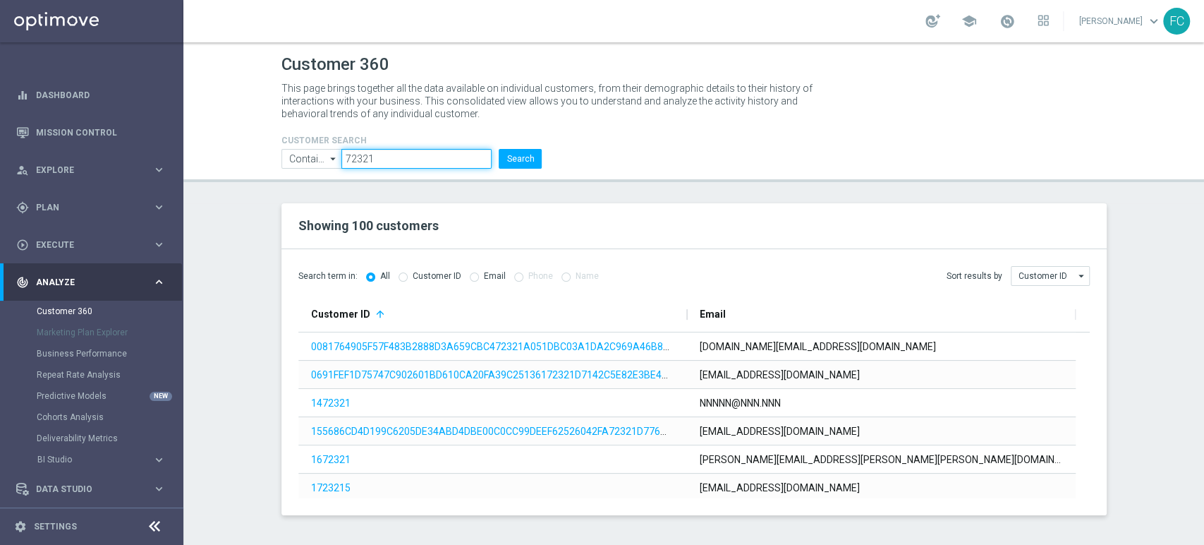
drag, startPoint x: 397, startPoint y: 160, endPoint x: 296, endPoint y: 150, distance: 100.7
click at [296, 150] on ul "Contains Contains arrow_drop_down Show Selected 0 of NaN Contains Equals" at bounding box center [412, 159] width 268 height 20
paste input "84458"
type input "84458"
click at [521, 156] on button "Search" at bounding box center [520, 159] width 43 height 20
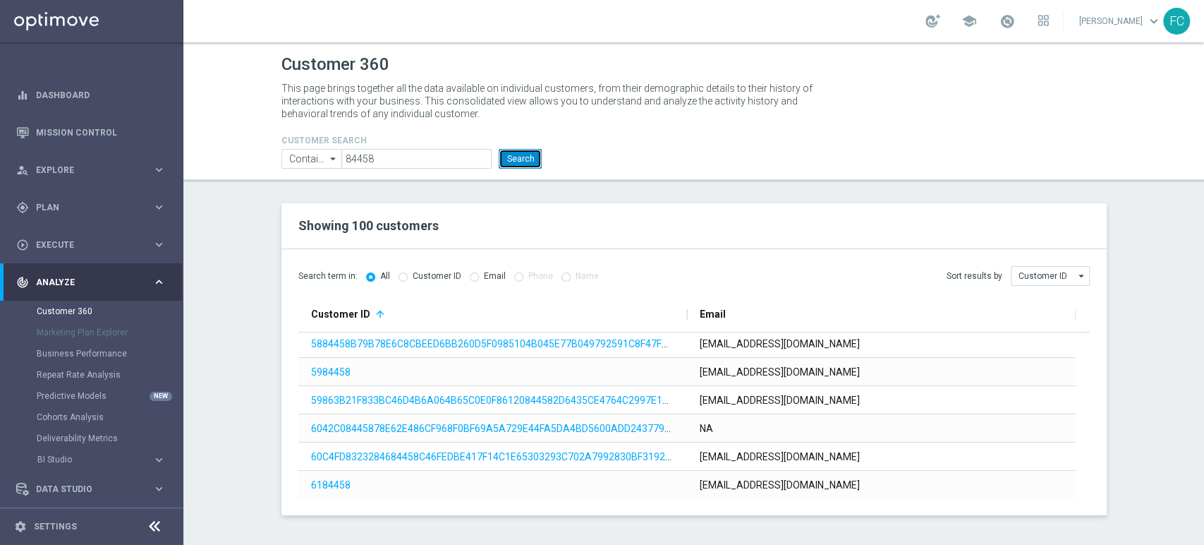
scroll to position [2656, 0]
click at [1089, 490] on div "5484458 NNNNN@NNN.NNN 5498988 [EMAIL_ADDRESS][DOMAIN_NAME] 5584458 [EMAIL_ADDRE…" at bounding box center [694, 415] width 792 height 166
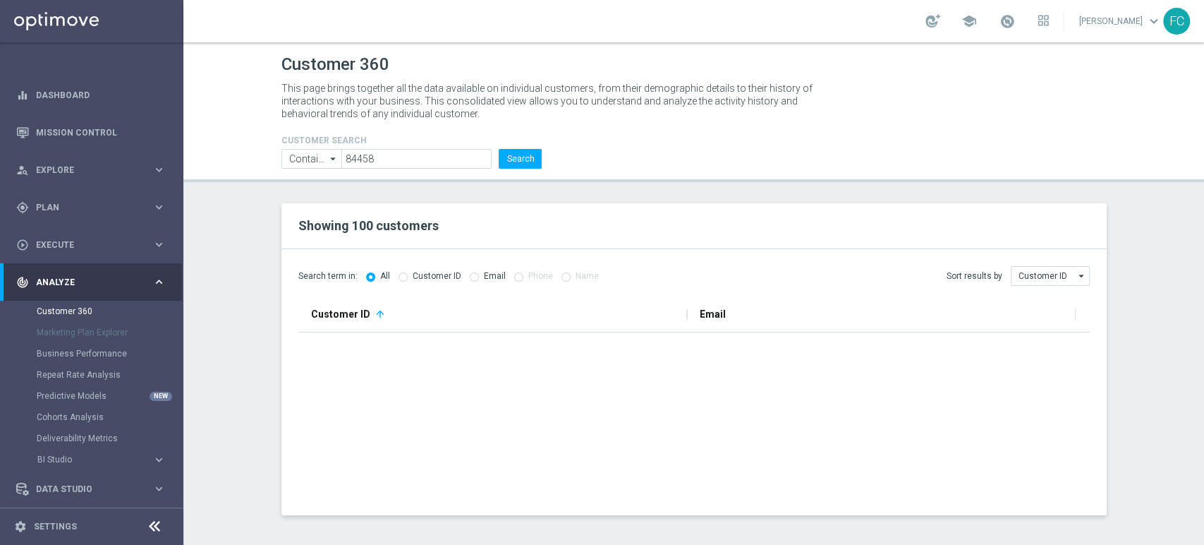
scroll to position [0, 0]
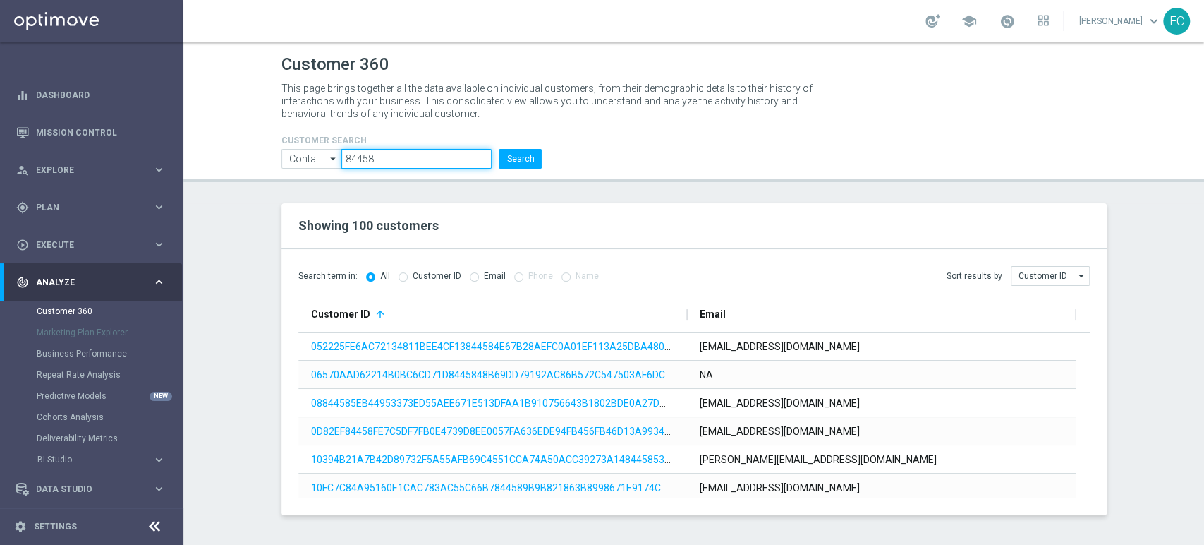
drag, startPoint x: 384, startPoint y: 152, endPoint x: 272, endPoint y: 154, distance: 111.5
click at [272, 154] on div "CUSTOMER SEARCH Contains Contains arrow_drop_down Show Selected 0 of NaN Contai…" at bounding box center [412, 145] width 282 height 45
paste input "231006"
type input "231006"
click at [528, 157] on button "Search" at bounding box center [520, 159] width 43 height 20
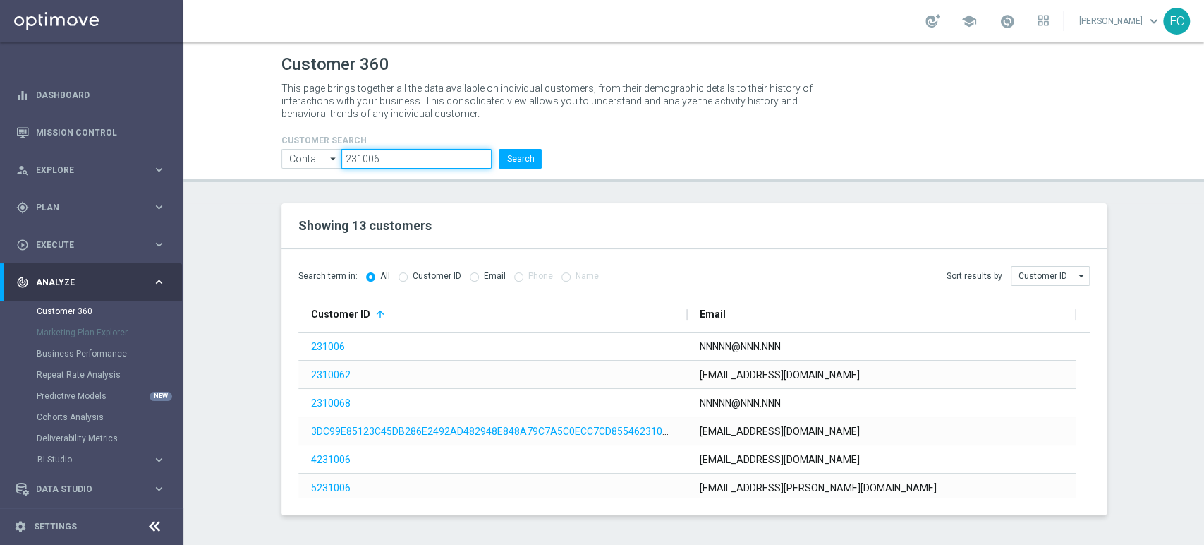
drag, startPoint x: 379, startPoint y: 159, endPoint x: 309, endPoint y: 155, distance: 70.0
click at [310, 155] on ul "Contains Contains arrow_drop_down Show Selected 0 of NaN Contains Equals" at bounding box center [412, 159] width 268 height 20
paste input "TNCMRC81S24B300C"
type input "TNCMRC81S24B300C"
click at [533, 162] on button "Search" at bounding box center [520, 159] width 43 height 20
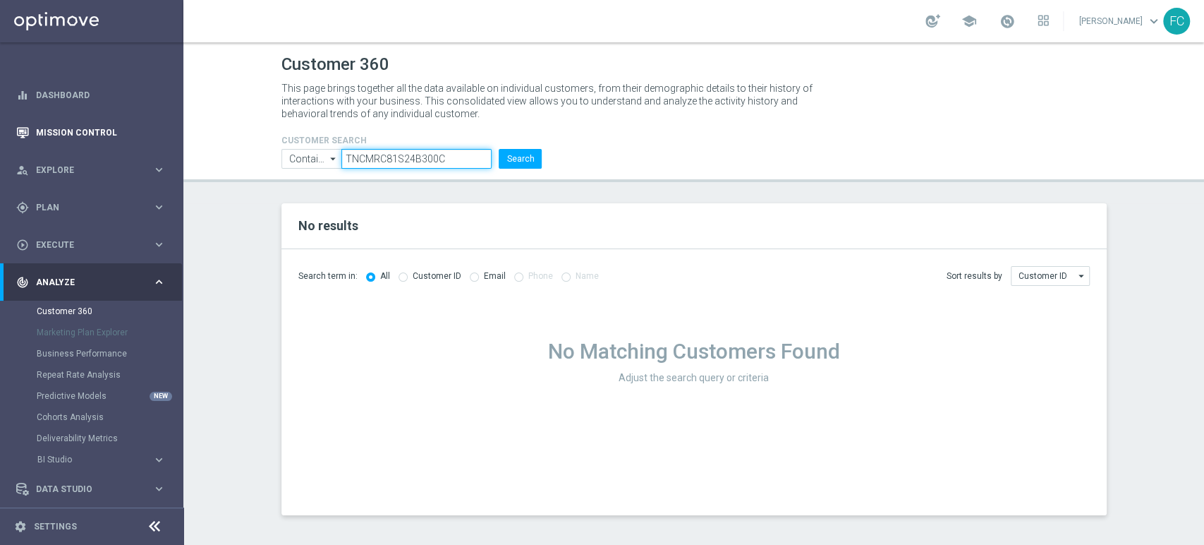
drag, startPoint x: 459, startPoint y: 162, endPoint x: 153, endPoint y: 145, distance: 306.7
click at [154, 147] on main "equalizer Dashboard Mission Control" at bounding box center [602, 272] width 1204 height 545
paste input "84458"
type input "84458"
click at [521, 166] on button "Search" at bounding box center [520, 159] width 43 height 20
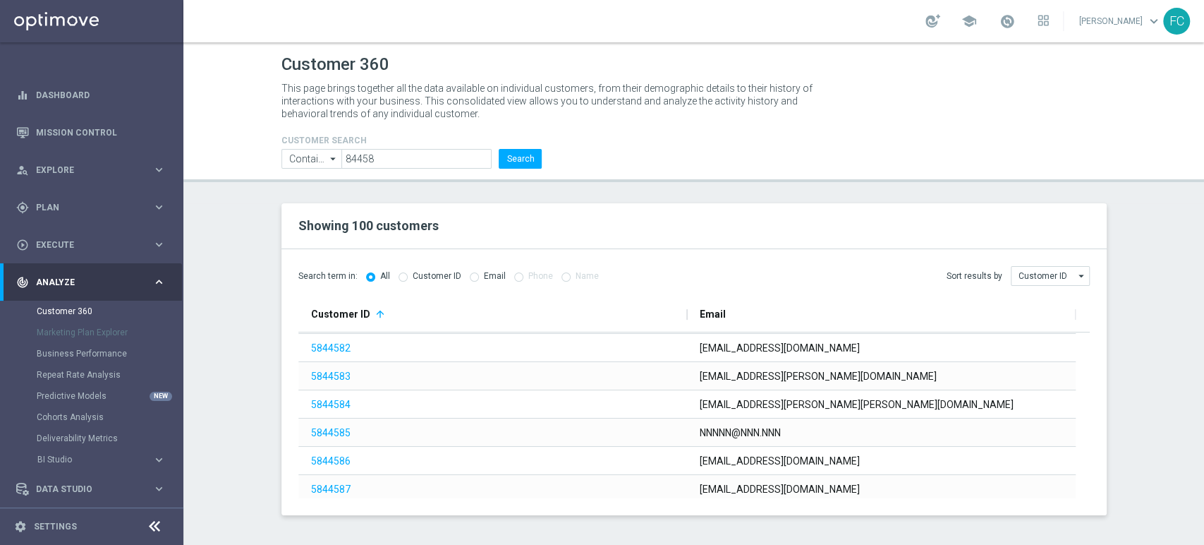
scroll to position [2656, 0]
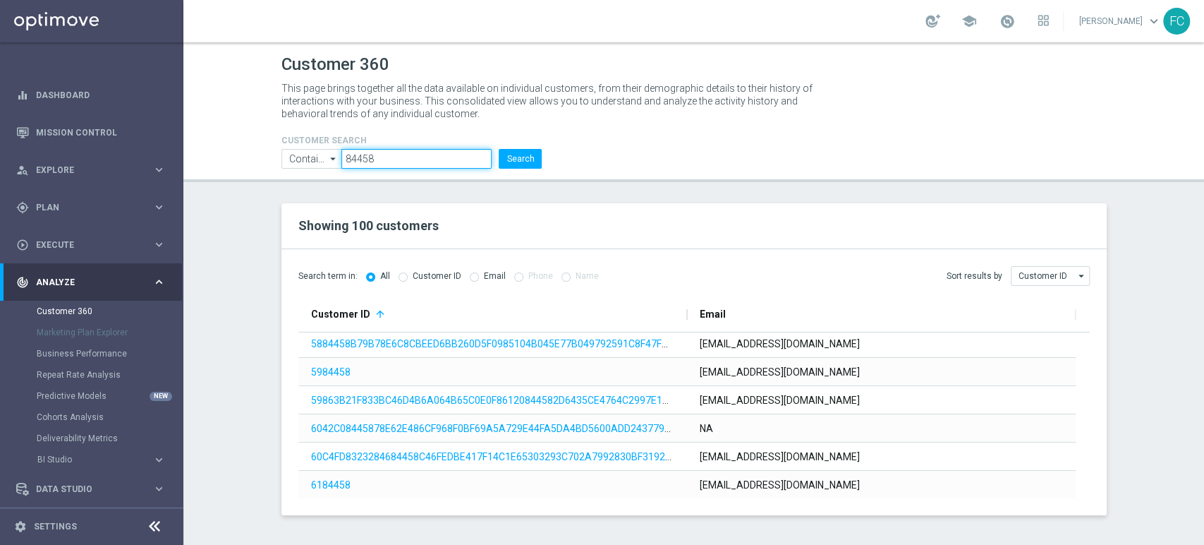
click at [331, 157] on ul "Contains Contains arrow_drop_down Show Selected 0 of NaN Contains Equals" at bounding box center [412, 159] width 268 height 20
paste input "231006"
type input "231006"
click at [540, 157] on button "Search" at bounding box center [520, 159] width 43 height 20
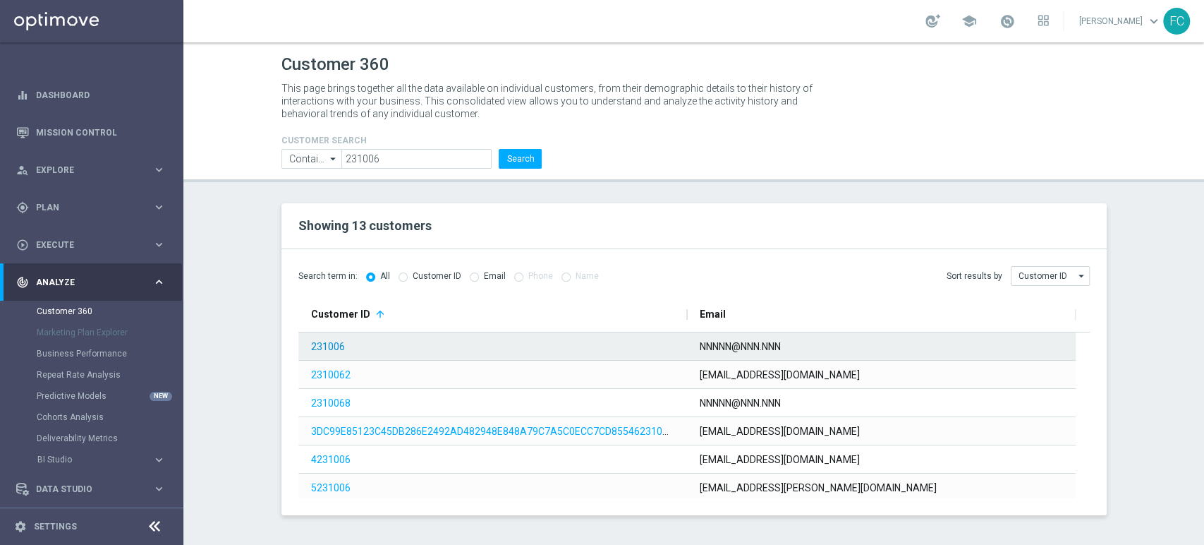
click at [334, 349] on link "231006" at bounding box center [328, 346] width 34 height 11
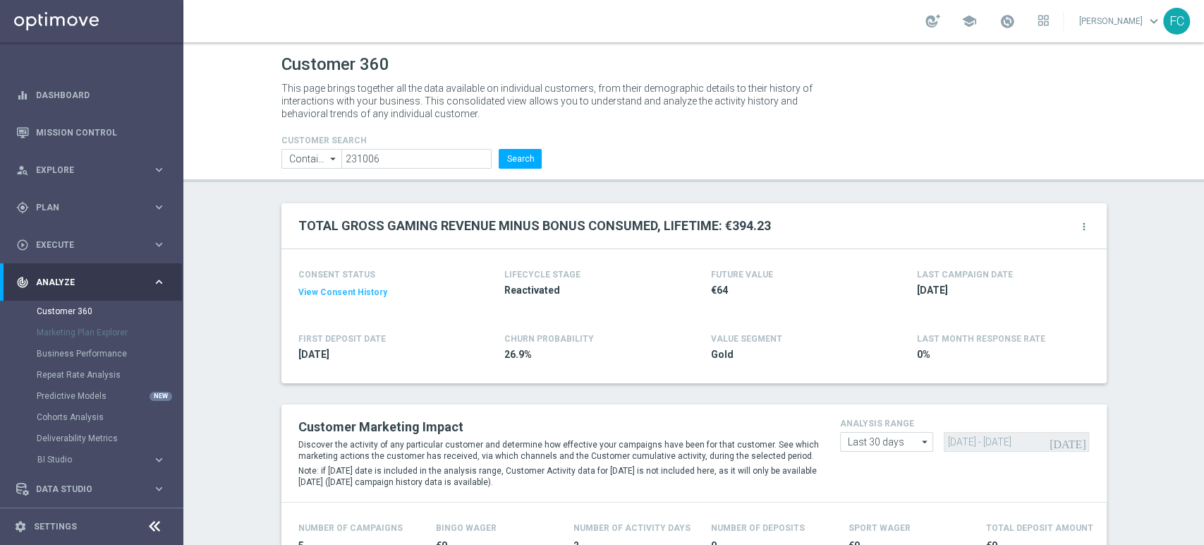
click at [361, 291] on button "View Consent History" at bounding box center [342, 292] width 89 height 12
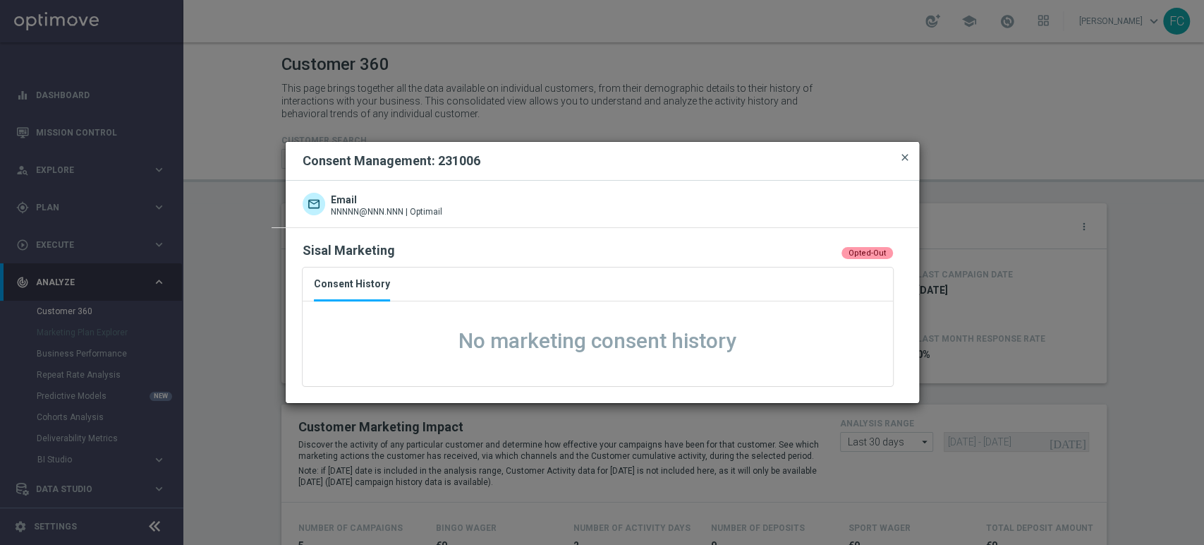
click at [905, 155] on span "close" at bounding box center [905, 157] width 11 height 11
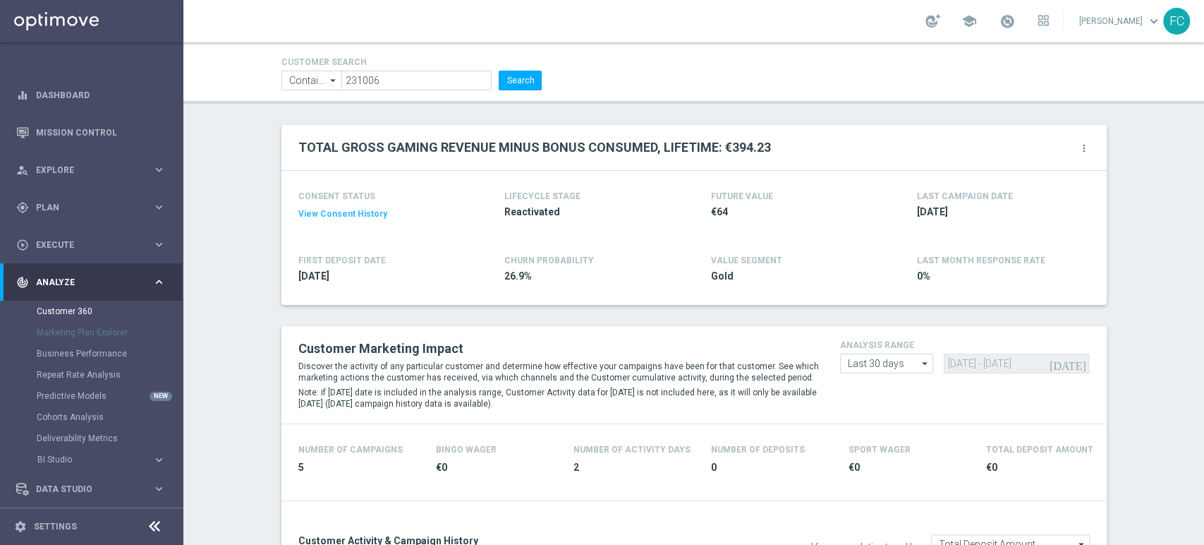
scroll to position [313, 0]
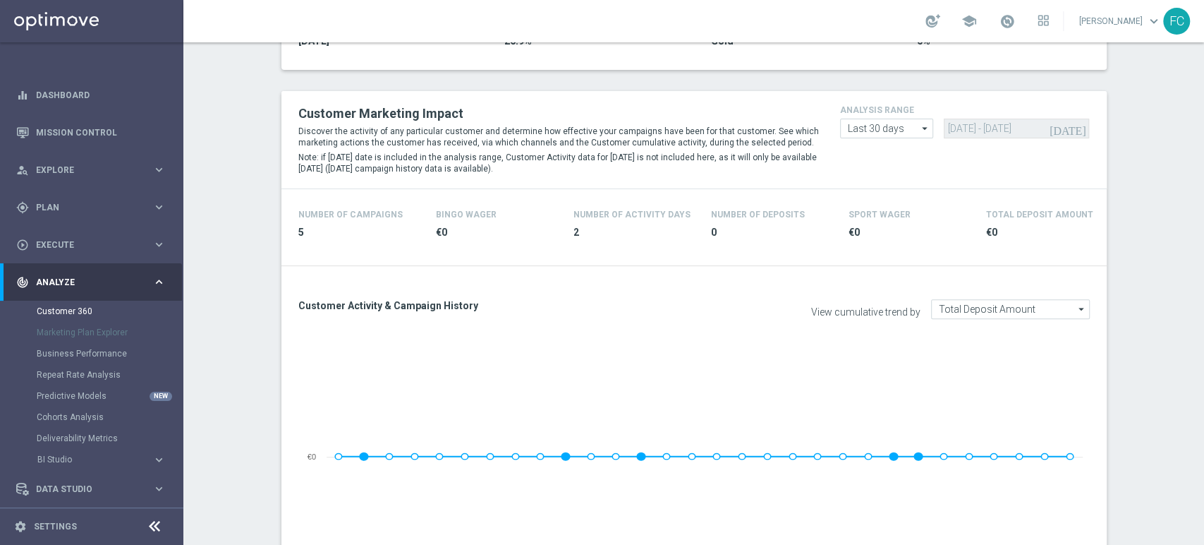
click at [919, 120] on icon "arrow_drop_down" at bounding box center [926, 128] width 14 height 18
click at [880, 207] on div "Custom" at bounding box center [887, 212] width 94 height 21
type input "Custom"
click at [950, 130] on input "[DATE] - [DATE]" at bounding box center [1016, 129] width 145 height 20
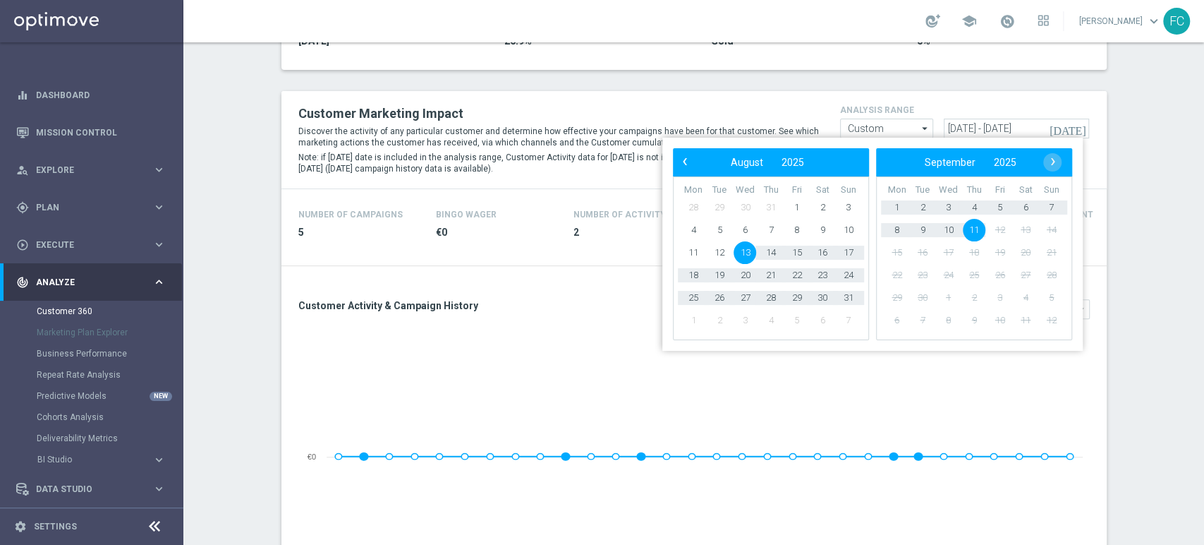
type input "[DATE] - [DATE]"
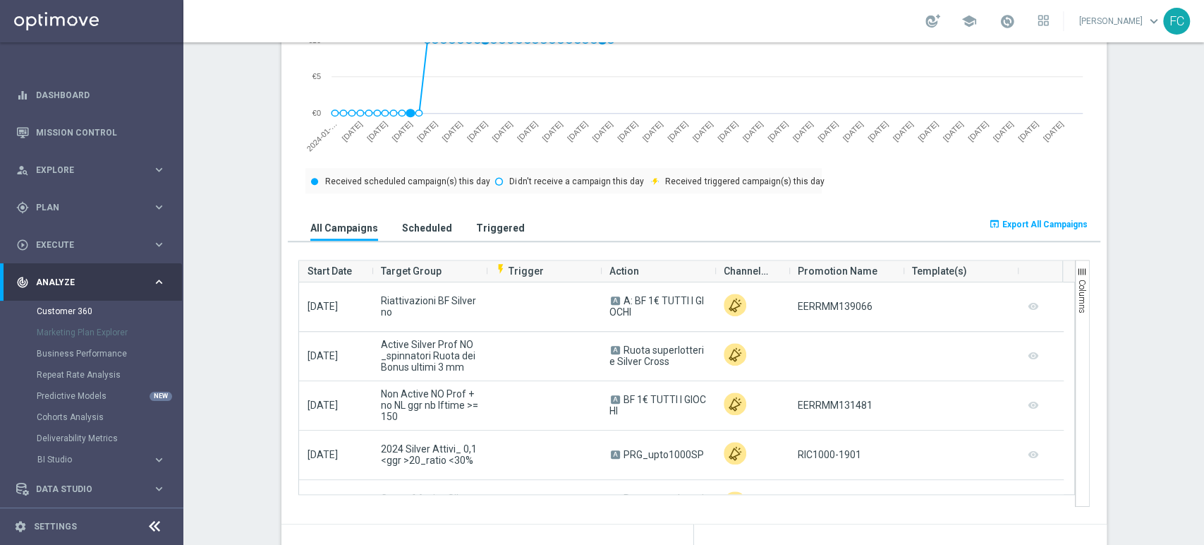
click at [1077, 272] on span "button" at bounding box center [1082, 271] width 11 height 11
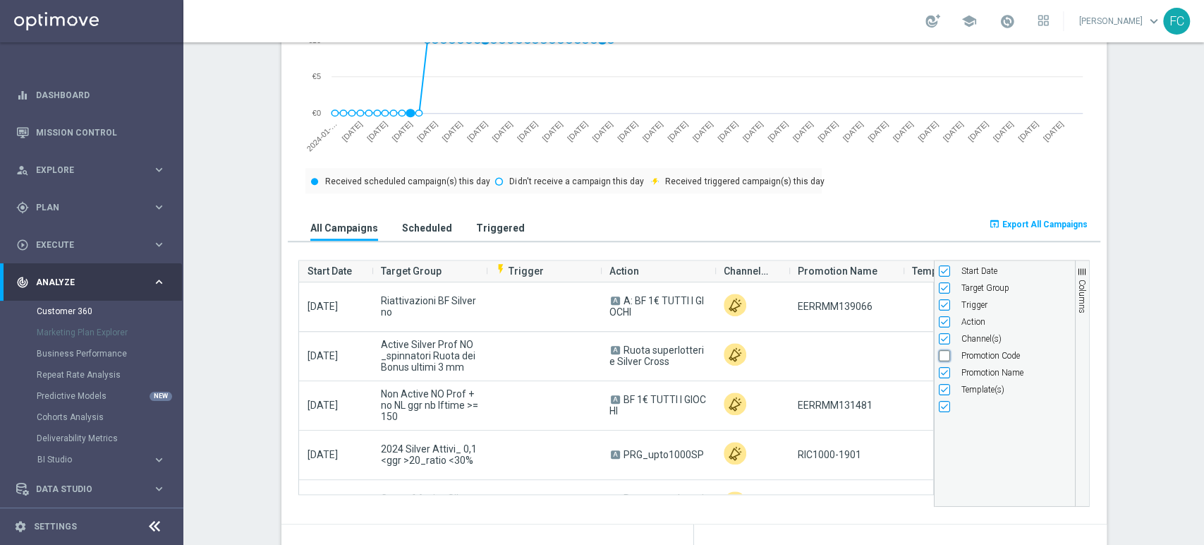
click at [940, 360] on input "Press SPACE to toggle visibility (hidden)" at bounding box center [944, 355] width 11 height 11
checkbox input "true"
click at [235, 279] on section "TOTAL GROSS GAMING REVENUE MINUS BONUS CONSUMED, LIFETIME: €394.23 more_vert CO…" at bounding box center [693, 536] width 1021 height 2234
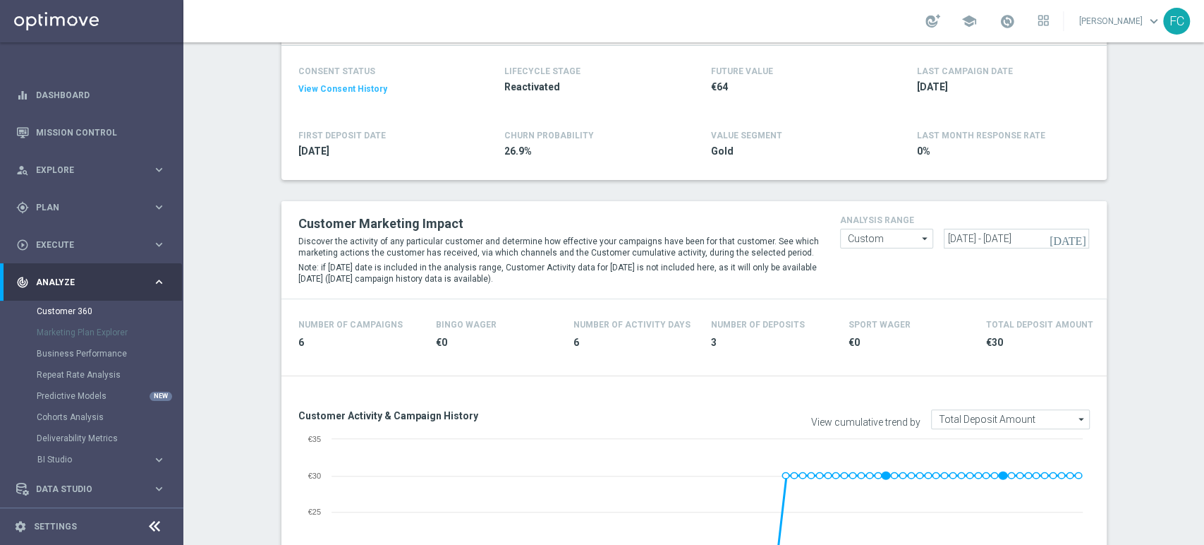
scroll to position [78, 0]
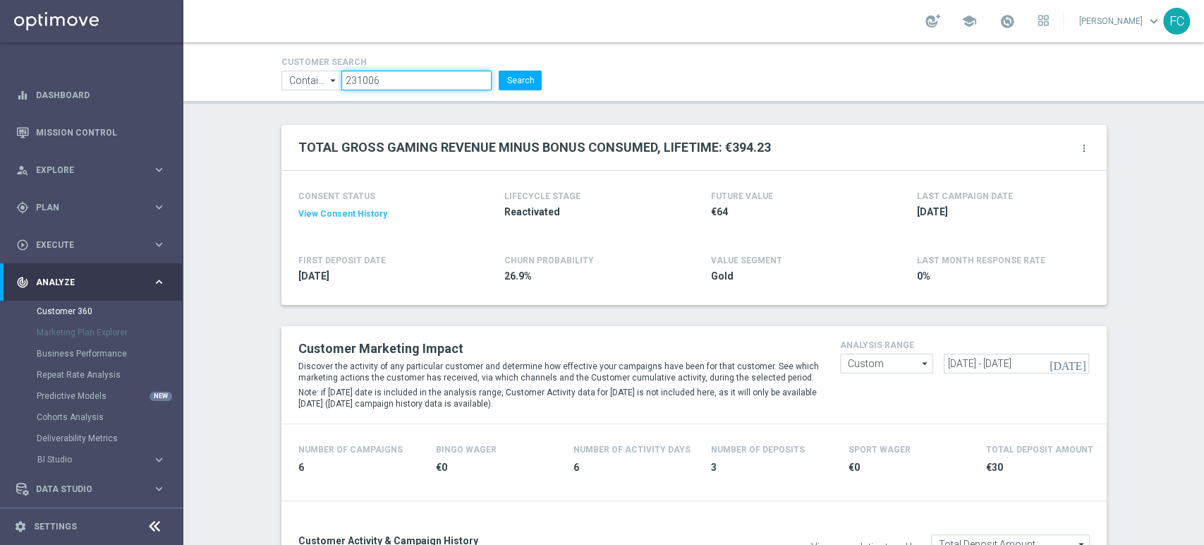
drag, startPoint x: 392, startPoint y: 86, endPoint x: 142, endPoint y: 66, distance: 251.3
click at [140, 85] on main "equalizer Dashboard Mission Control" at bounding box center [602, 272] width 1204 height 545
paste input "5480000"
type input "5480000"
click at [531, 80] on button "Search" at bounding box center [520, 81] width 43 height 20
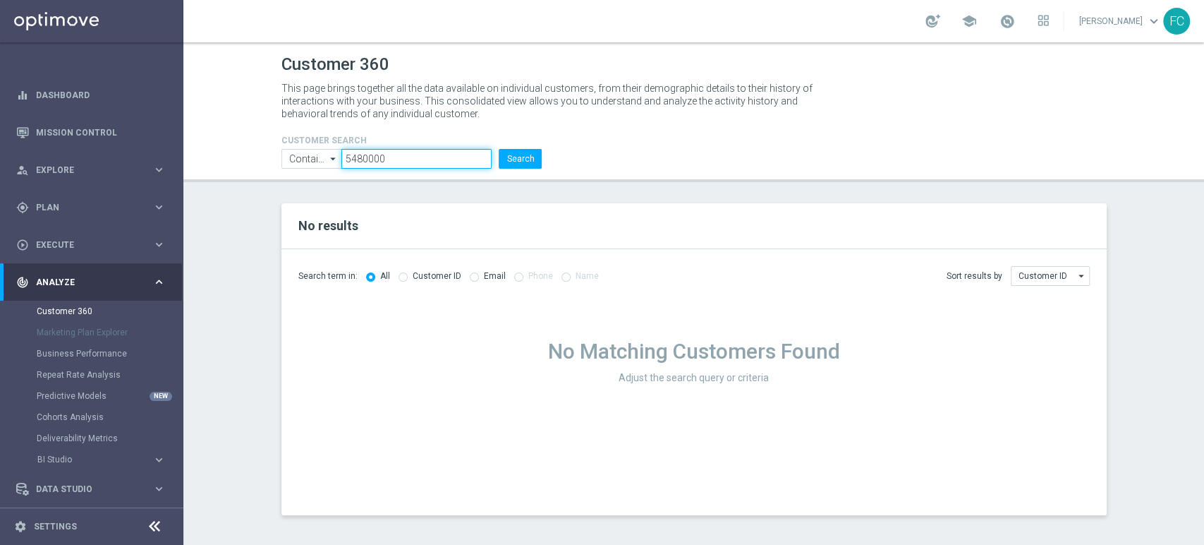
drag, startPoint x: 407, startPoint y: 162, endPoint x: 276, endPoint y: 143, distance: 132.7
click at [276, 143] on div "CUSTOMER SEARCH Contains Contains arrow_drop_down Show Selected 0 of NaN Contai…" at bounding box center [412, 145] width 282 height 45
paste input "396700"
type input "396700"
click at [525, 160] on button "Search" at bounding box center [520, 159] width 43 height 20
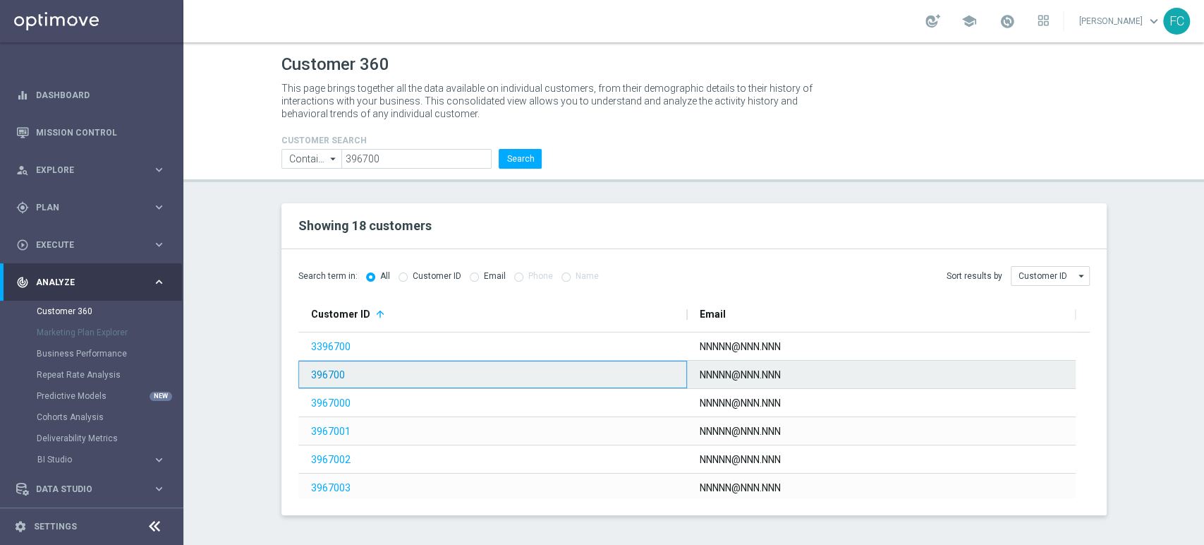
click at [335, 375] on link "396700" at bounding box center [328, 374] width 34 height 11
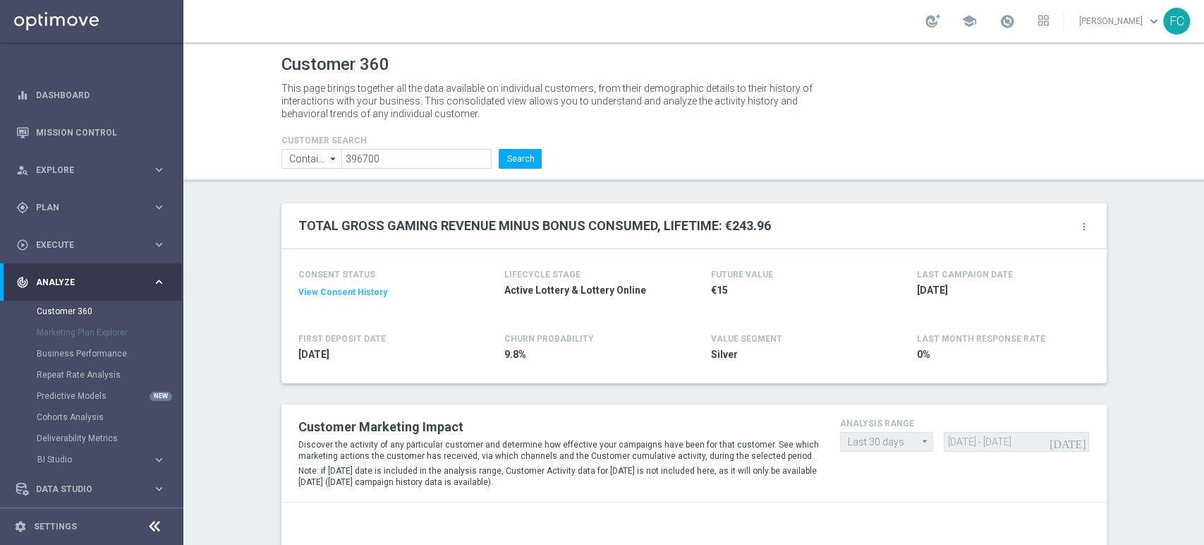
click at [339, 294] on button "View Consent History" at bounding box center [342, 292] width 89 height 12
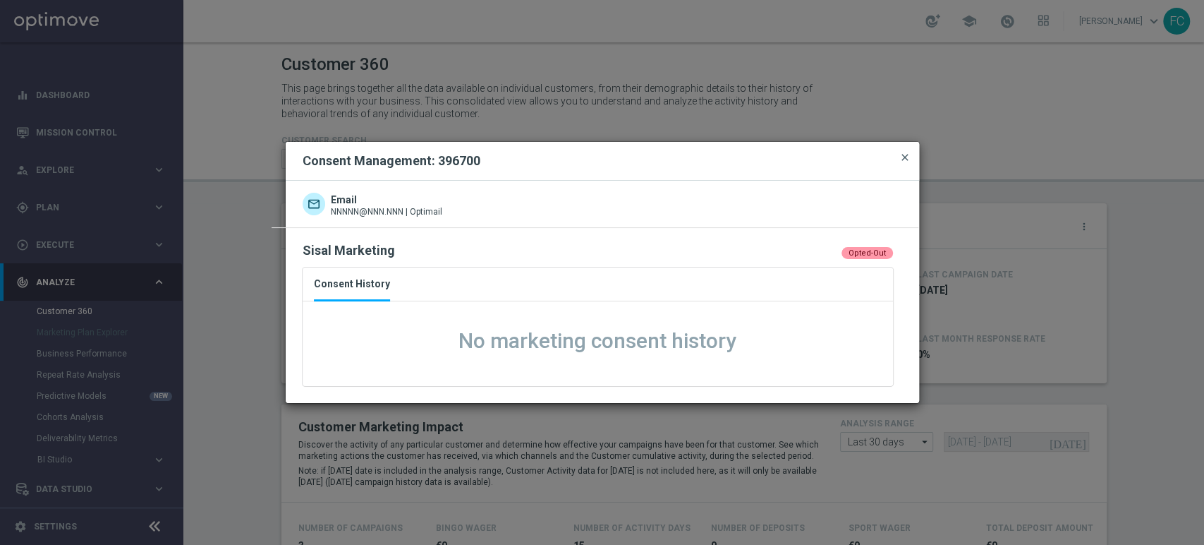
click at [904, 158] on span "close" at bounding box center [905, 157] width 11 height 11
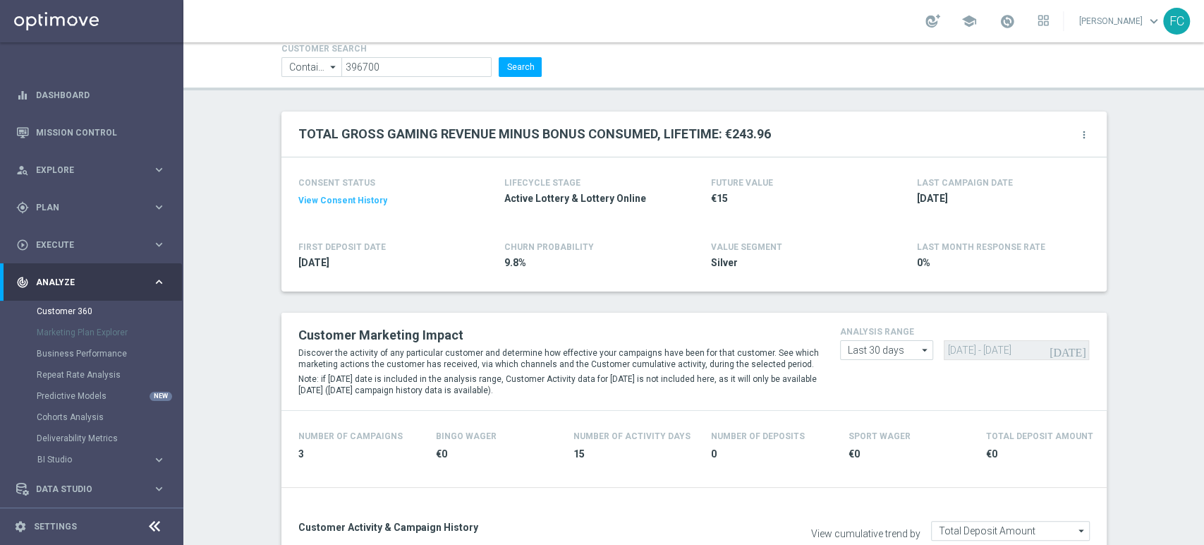
scroll to position [157, 0]
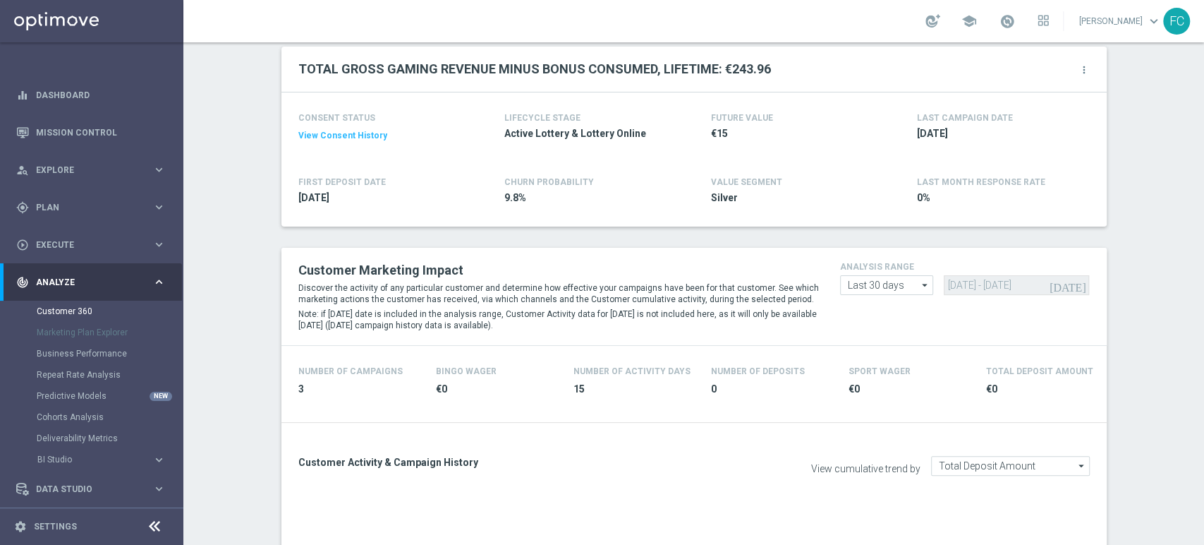
click at [895, 272] on div "analysis range Last 30 days Last 30 days arrow_drop_down Drag here to set row g…" at bounding box center [965, 276] width 271 height 37
click at [901, 293] on input "Last 30 days" at bounding box center [886, 285] width 93 height 20
click at [891, 362] on div "Custom" at bounding box center [887, 369] width 94 height 21
type input "Custom"
click at [952, 286] on input "[DATE] - [DATE]" at bounding box center [1016, 285] width 145 height 20
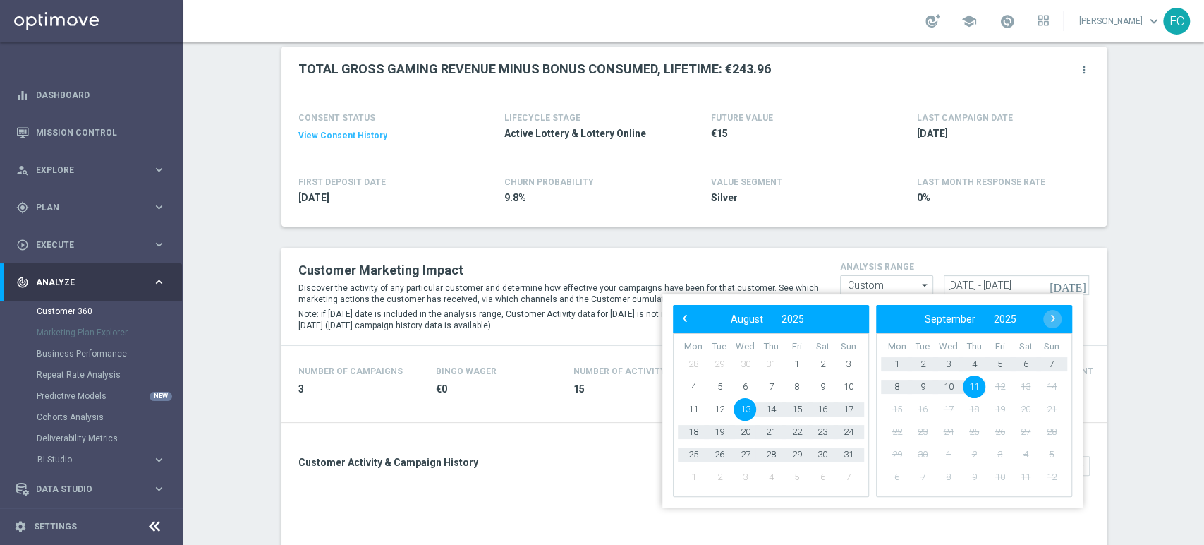
type input "[DATE] - [DATE]"
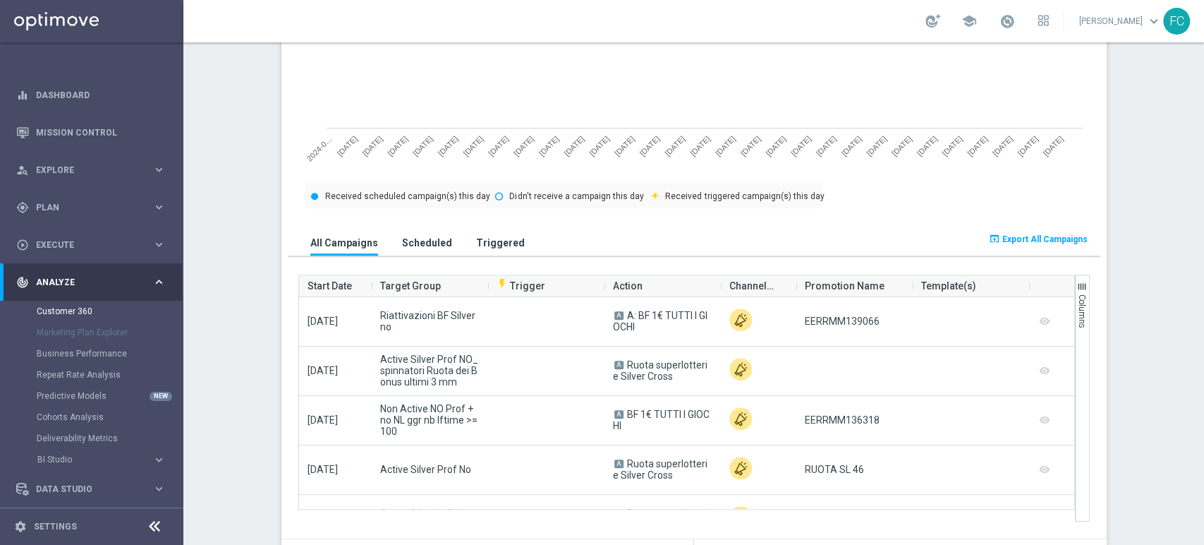
scroll to position [862, 0]
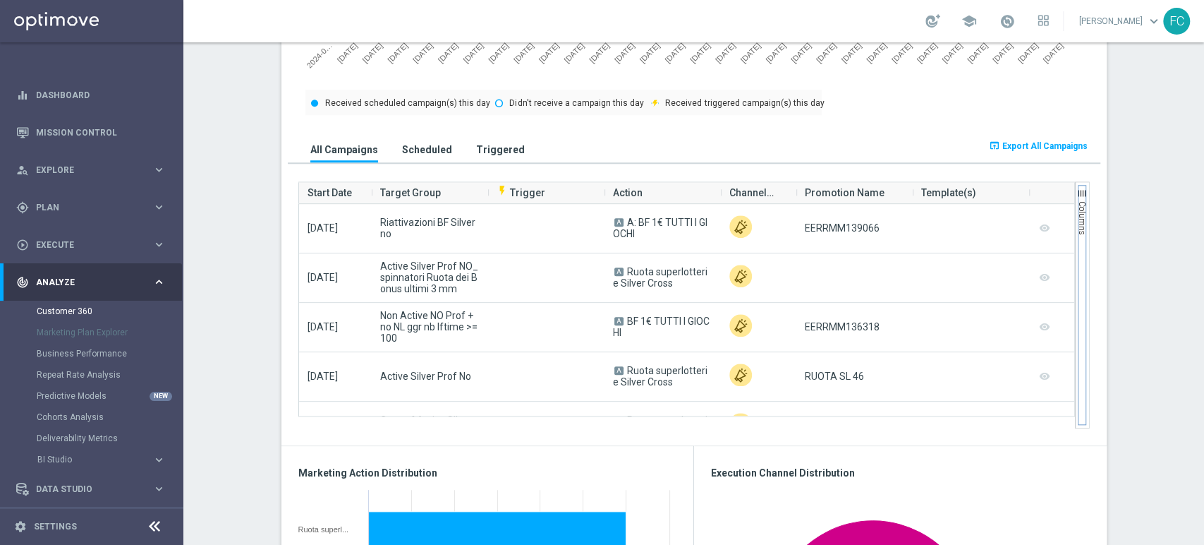
click at [1077, 194] on span "button" at bounding box center [1082, 193] width 11 height 11
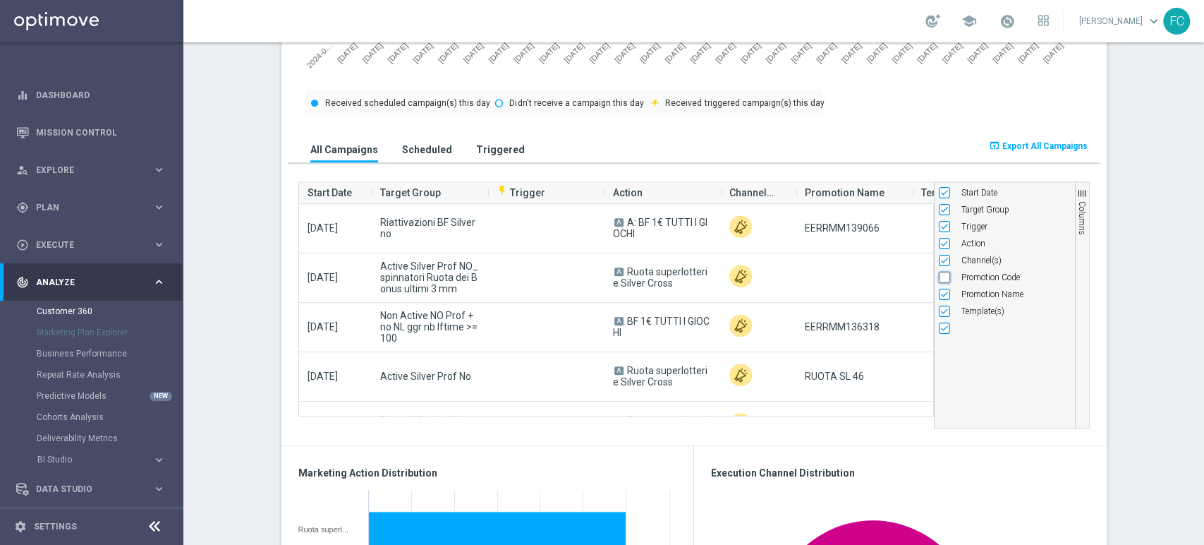
click at [939, 281] on input "Press SPACE to toggle visibility (hidden)" at bounding box center [944, 277] width 11 height 11
checkbox input "true"
click at [1127, 175] on section "TOTAL GROSS GAMING REVENUE MINUS BONUS CONSUMED, LIFETIME: €243.96 more_vert CO…" at bounding box center [693, 458] width 1021 height 2234
click at [1143, 231] on section "TOTAL GROSS GAMING REVENUE MINUS BONUS CONSUMED, LIFETIME: €243.96 more_vert CO…" at bounding box center [693, 458] width 1021 height 2234
click at [1050, 148] on span "Export All Campaigns" at bounding box center [1045, 146] width 85 height 10
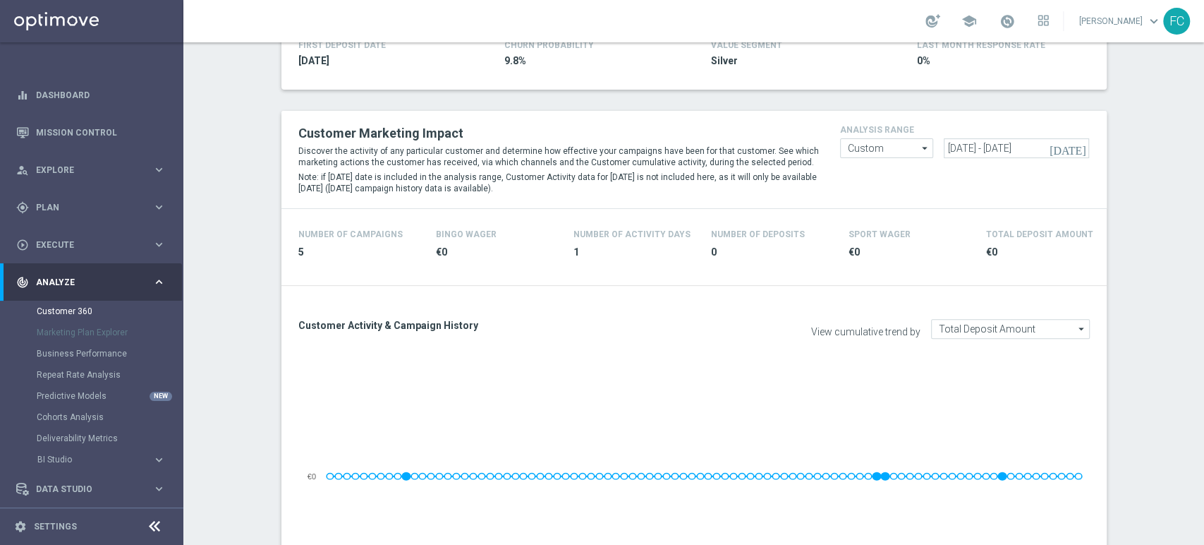
scroll to position [235, 0]
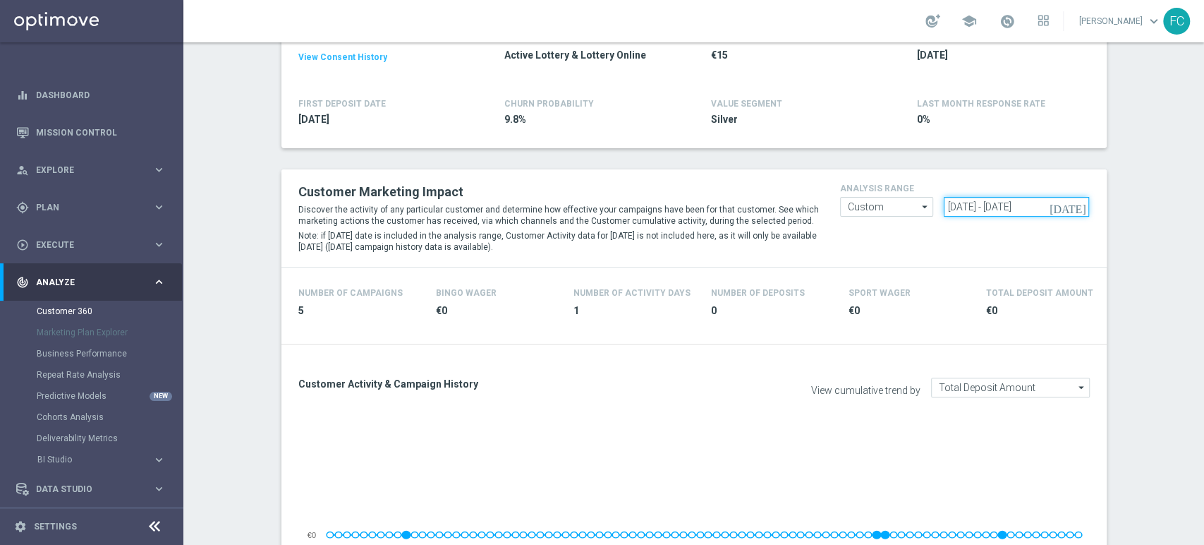
click at [946, 207] on input "[DATE] - [DATE]" at bounding box center [1016, 207] width 145 height 20
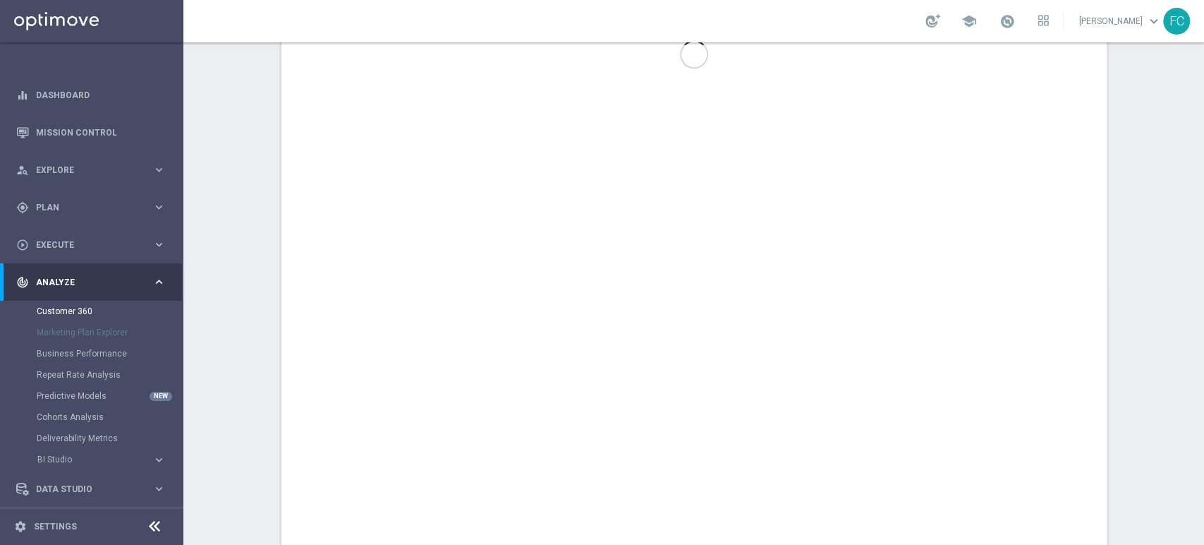
scroll to position [784, 0]
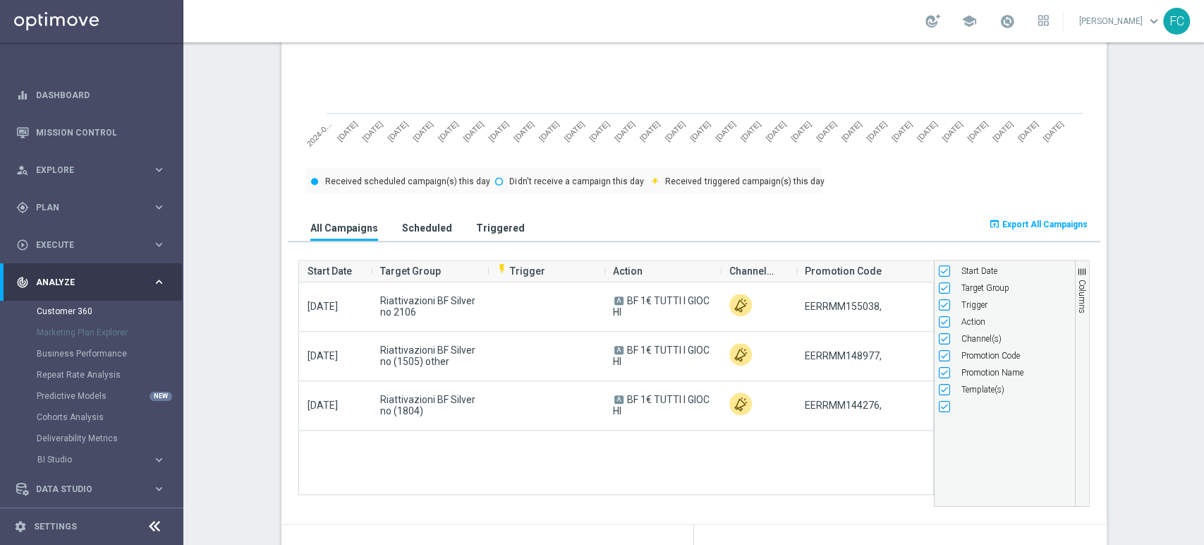
click at [246, 365] on section "TOTAL GROSS GAMING REVENUE MINUS BONUS CONSUMED, LIFETIME: €243.96 more_vert CO…" at bounding box center [693, 536] width 1021 height 2234
click at [1108, 232] on div "TOTAL GROSS GAMING REVENUE MINUS BONUS CONSUMED, LIFETIME: €243.96 more_vert CO…" at bounding box center [694, 536] width 847 height 2234
click at [1055, 224] on span "Export All Campaigns" at bounding box center [1045, 224] width 85 height 10
click at [1137, 174] on section "TOTAL GROSS GAMING REVENUE MINUS BONUS CONSUMED, LIFETIME: €243.96 more_vert CO…" at bounding box center [693, 536] width 1021 height 2234
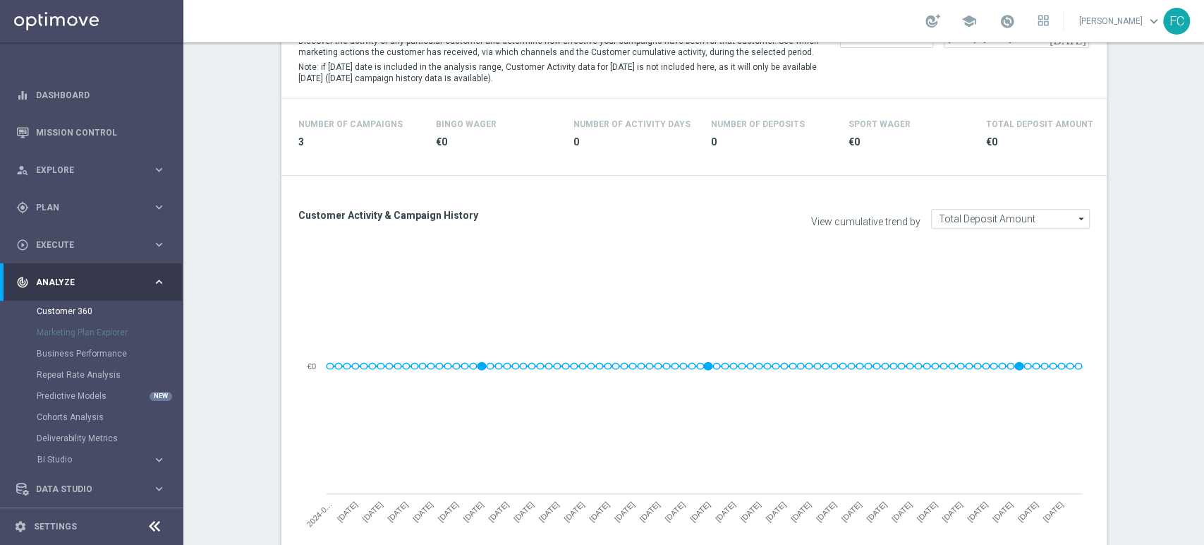
scroll to position [313, 0]
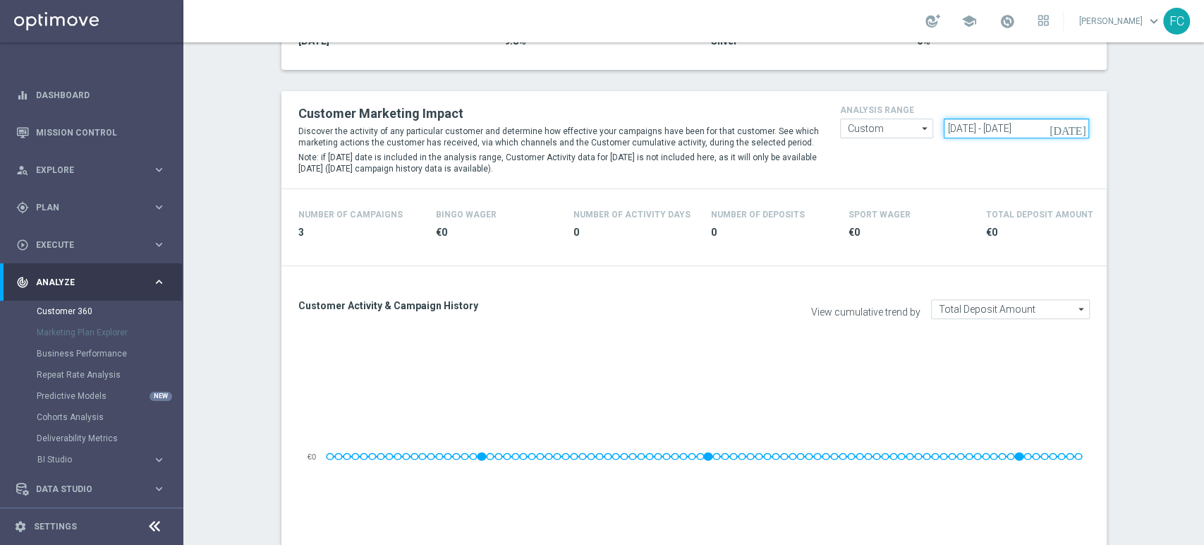
click at [951, 128] on input "[DATE] - [DATE]" at bounding box center [1016, 129] width 145 height 20
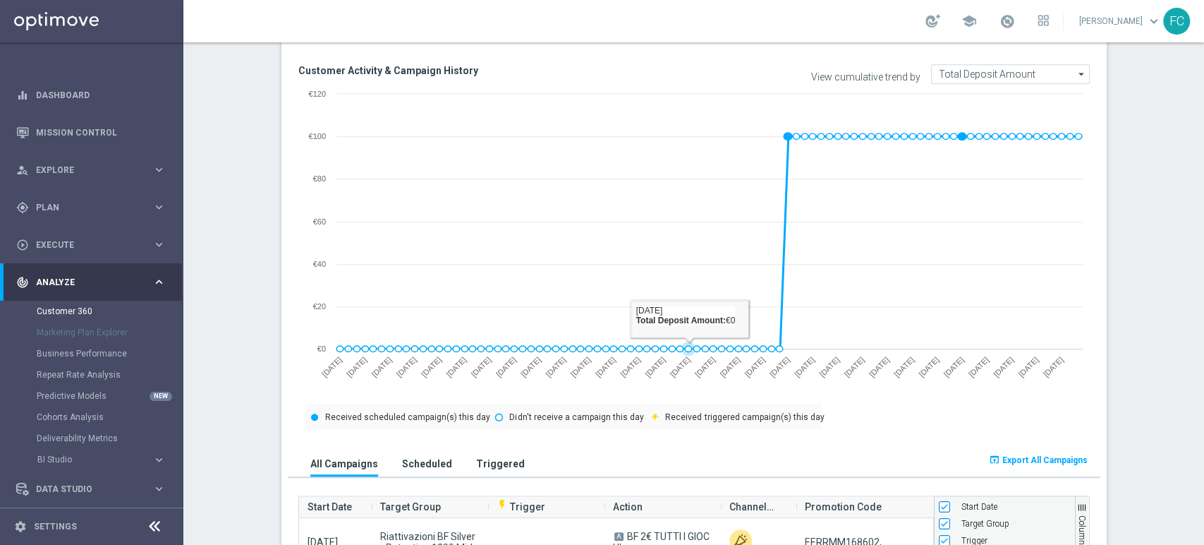
scroll to position [862, 0]
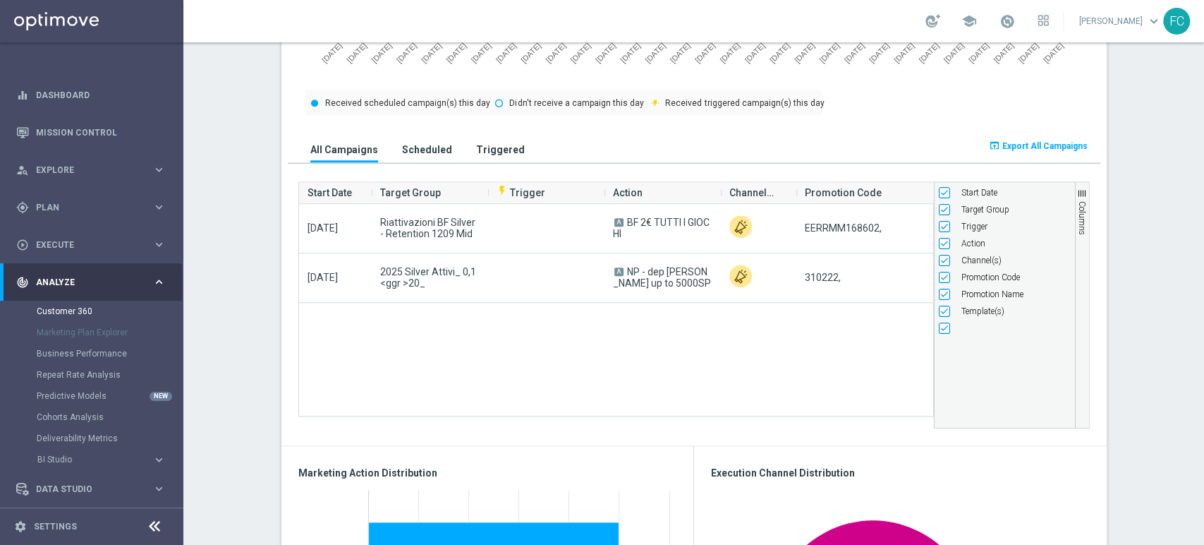
click at [581, 382] on div "[DATE] Riattivazioni BF Silver - Retention 1209 Mid A BF 2€ TUTTI I GIOCHI EERR…" at bounding box center [616, 316] width 634 height 224
click at [1055, 144] on span "Export All Campaigns" at bounding box center [1045, 146] width 85 height 10
click at [1161, 162] on section "TOTAL GROSS GAMING REVENUE MINUS BONUS CONSUMED, LIFETIME: €243.96 more_vert CO…" at bounding box center [693, 458] width 1021 height 2234
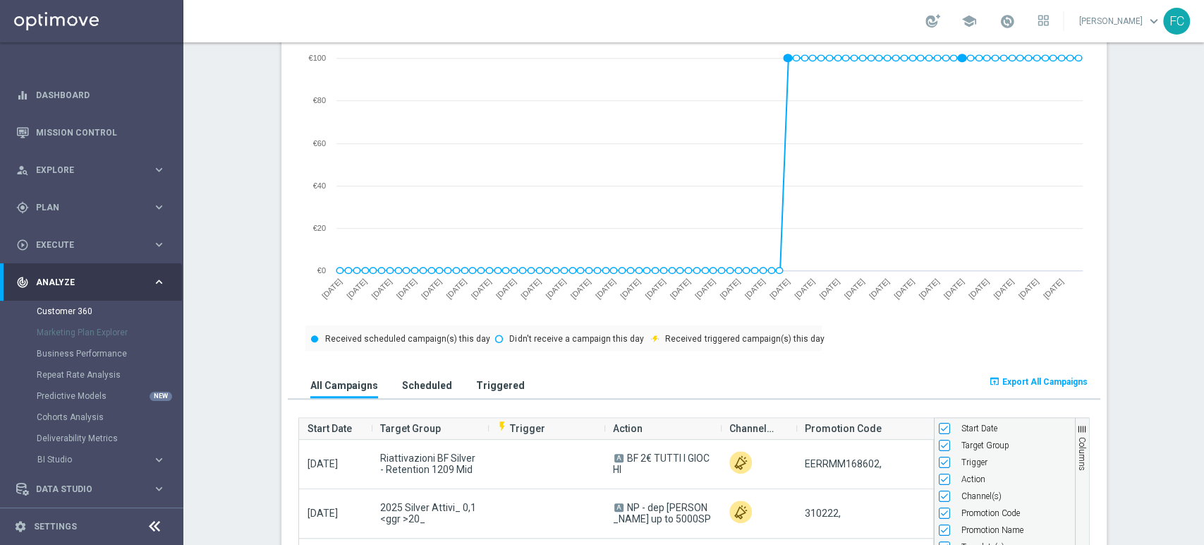
scroll to position [235, 0]
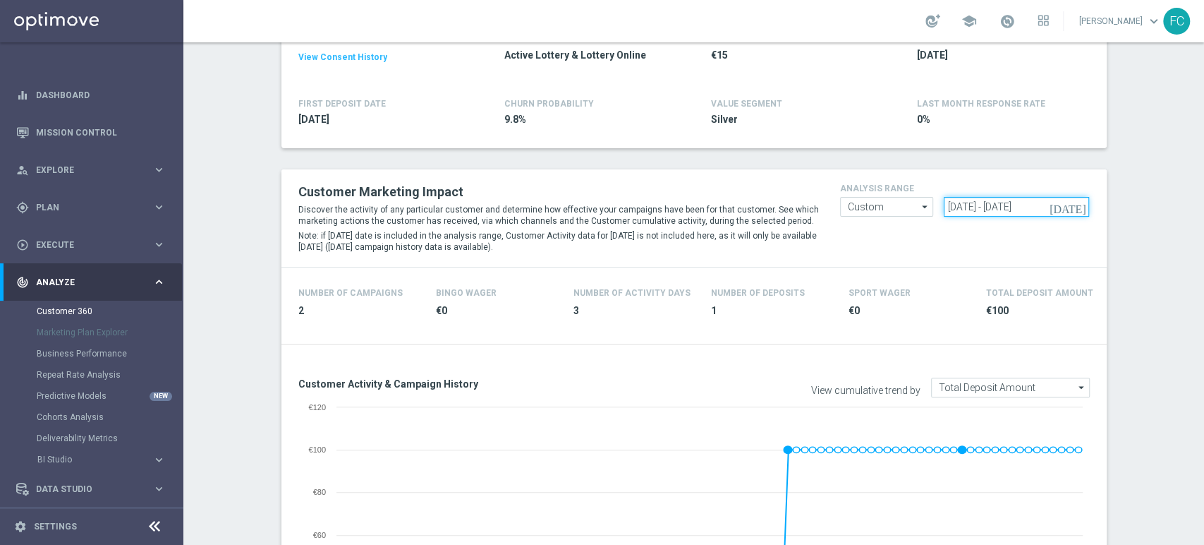
drag, startPoint x: 1056, startPoint y: 207, endPoint x: 1003, endPoint y: 207, distance: 53.6
click at [1003, 207] on input "[DATE] - [DATE]" at bounding box center [1016, 207] width 145 height 20
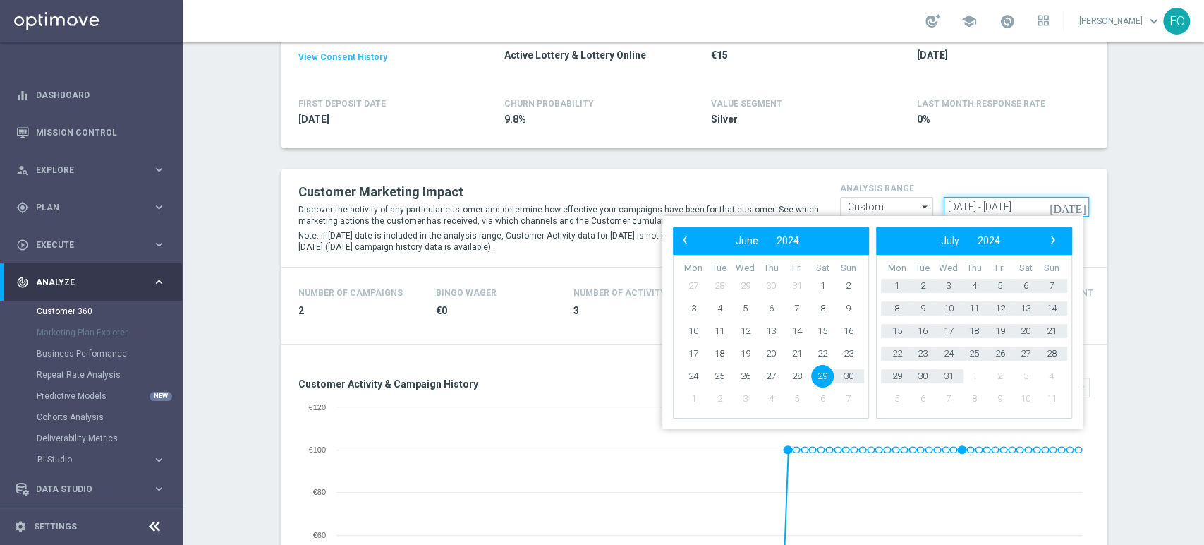
click at [997, 207] on input "[DATE] - [DATE]" at bounding box center [1016, 207] width 145 height 20
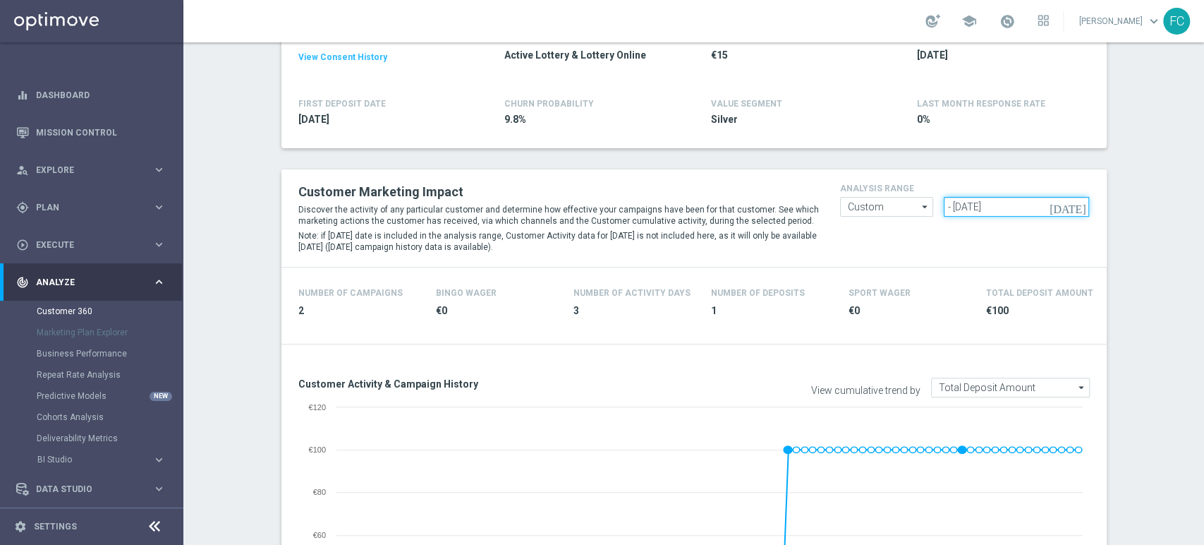
paste input "[DATE]"
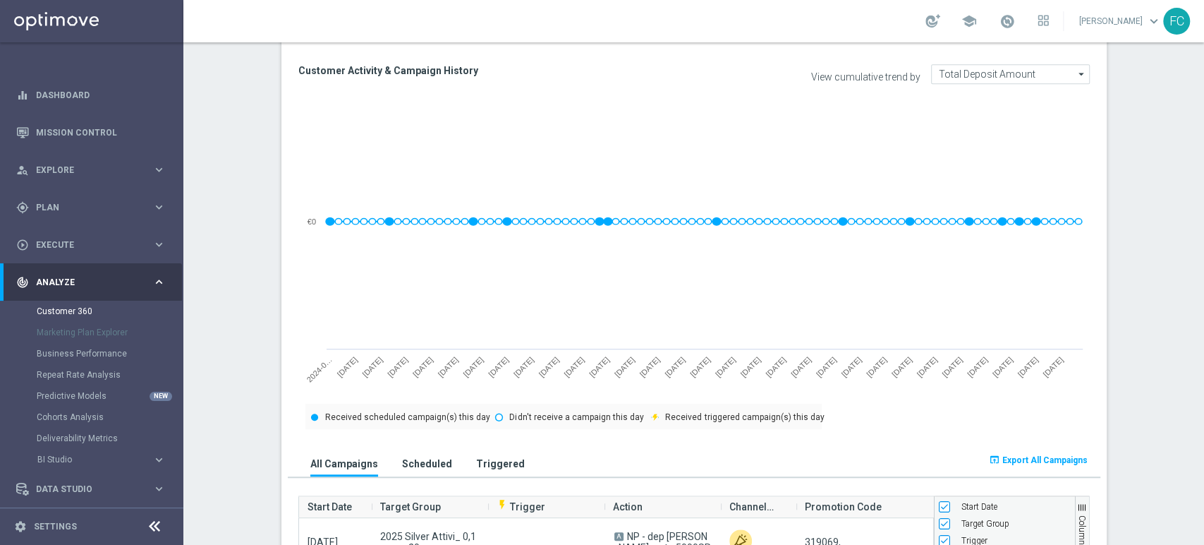
scroll to position [706, 0]
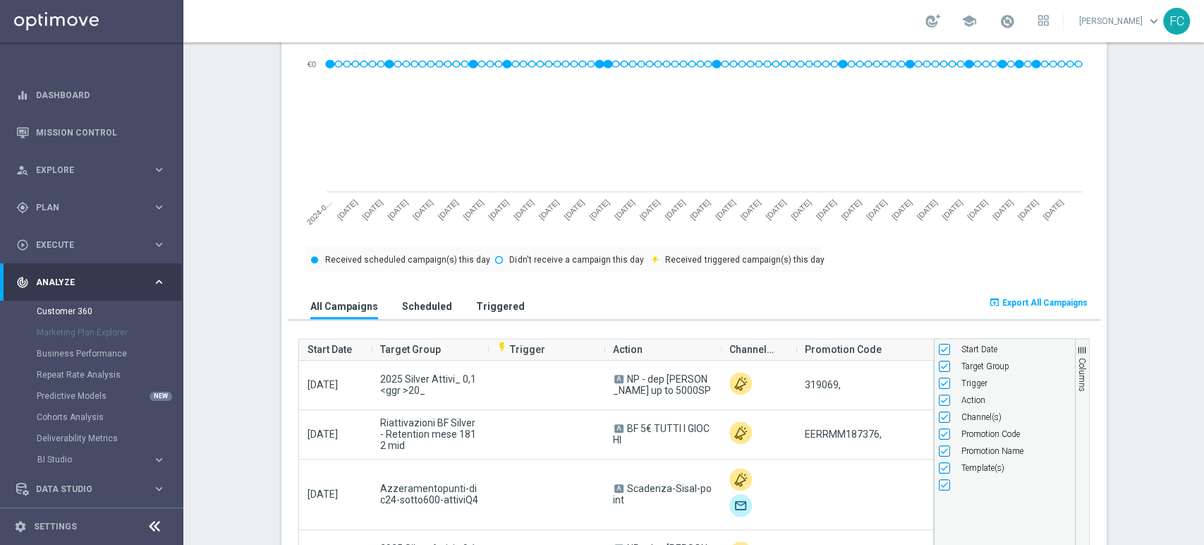
click at [1097, 259] on div "Customer Activity & Campaign History View cumulative trend by Total Deposit Amo…" at bounding box center [695, 243] width 826 height 715
click at [1079, 352] on span "button" at bounding box center [1082, 349] width 11 height 11
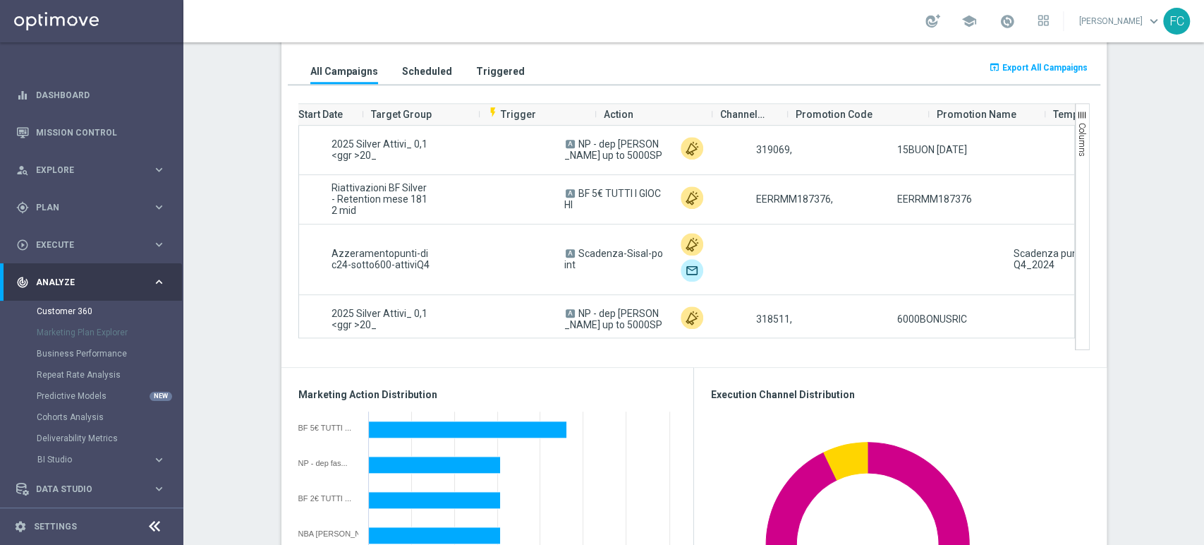
scroll to position [0, 0]
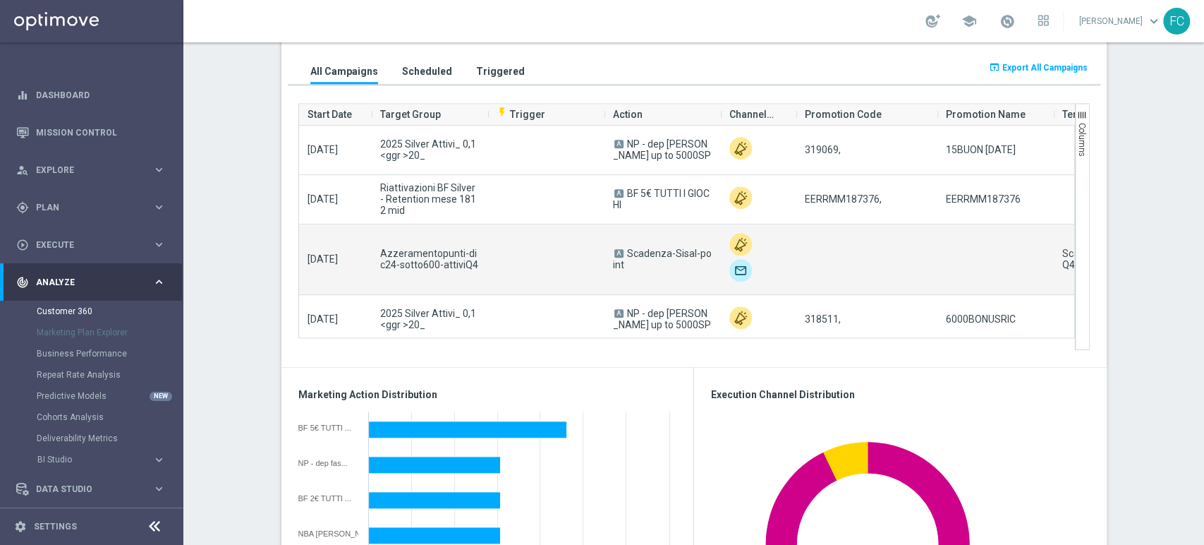
click at [734, 269] on img at bounding box center [741, 270] width 23 height 23
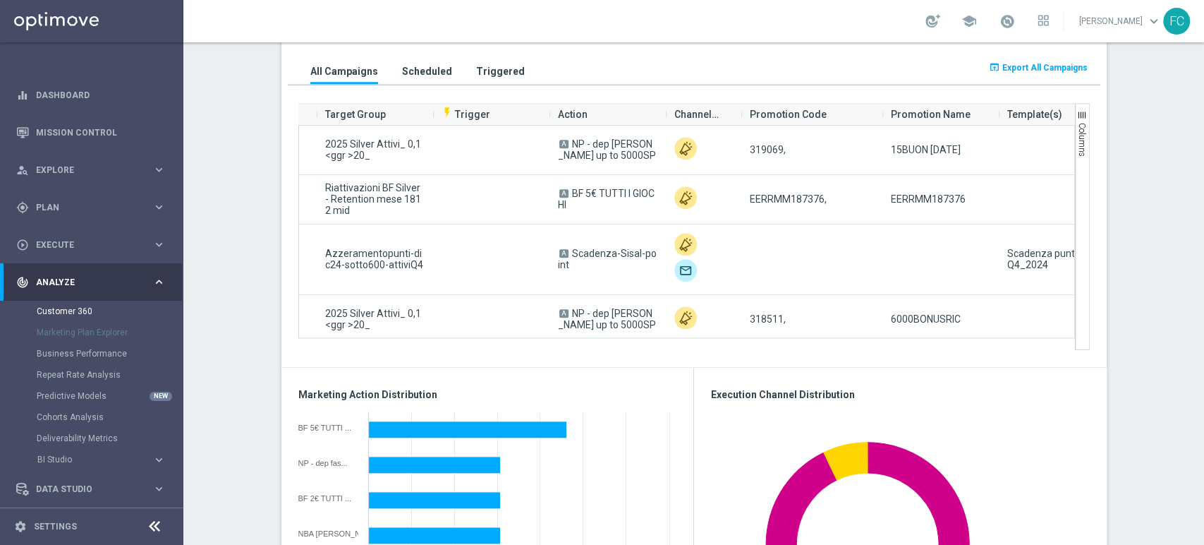
scroll to position [0, 152]
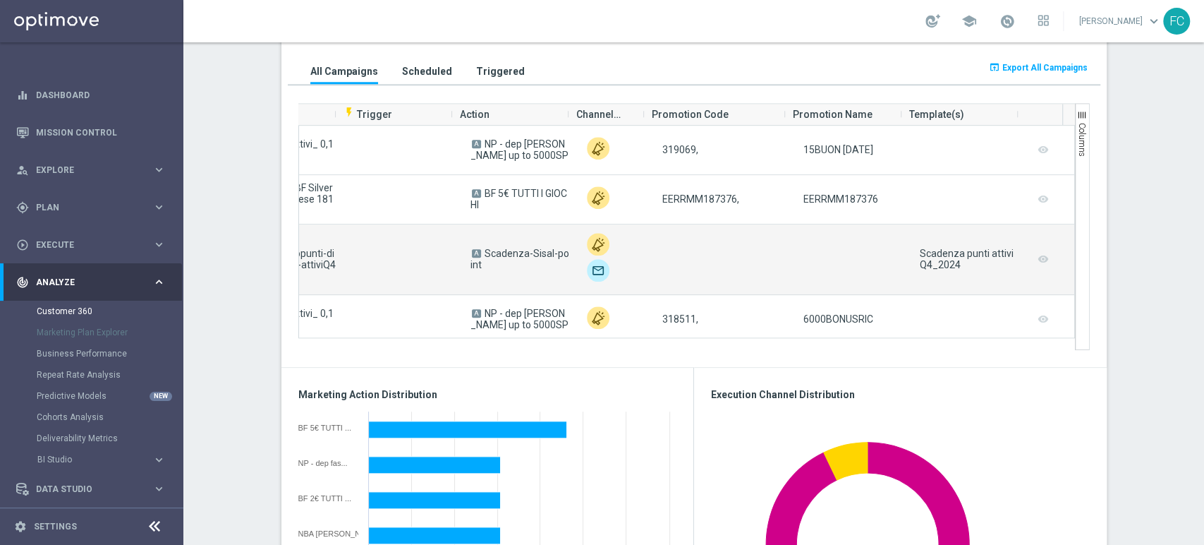
click at [1036, 257] on campaign-grid-preview-column "remove_red_eye" at bounding box center [1043, 259] width 14 height 18
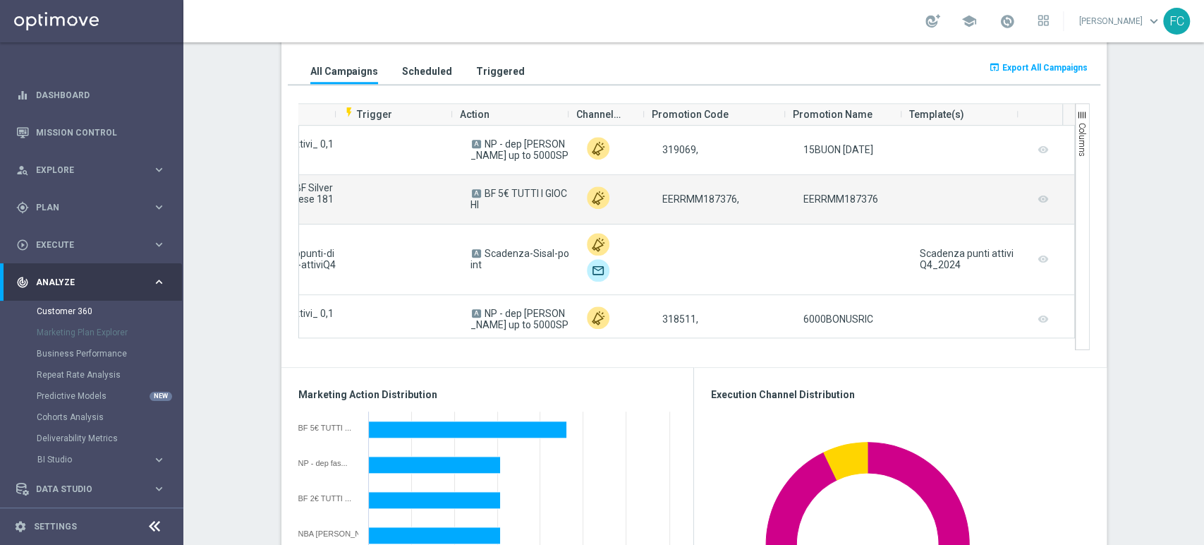
click at [1036, 197] on campaign-grid-preview-column "remove_red_eye" at bounding box center [1043, 199] width 14 height 18
click at [1036, 198] on campaign-grid-preview-column "remove_red_eye" at bounding box center [1043, 199] width 14 height 18
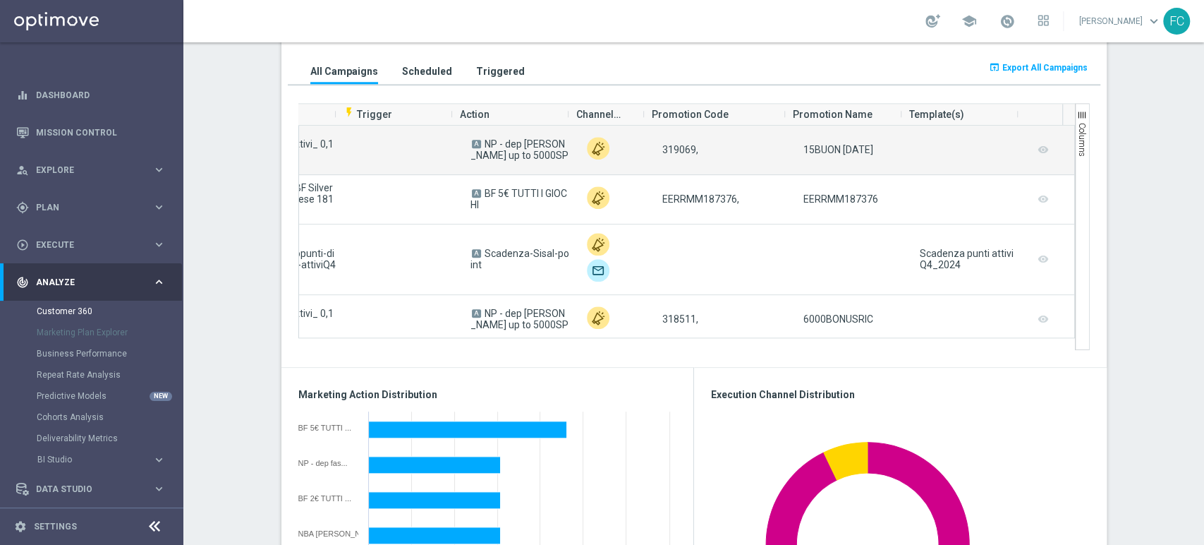
click at [1036, 156] on campaign-grid-preview-column "remove_red_eye" at bounding box center [1043, 149] width 14 height 18
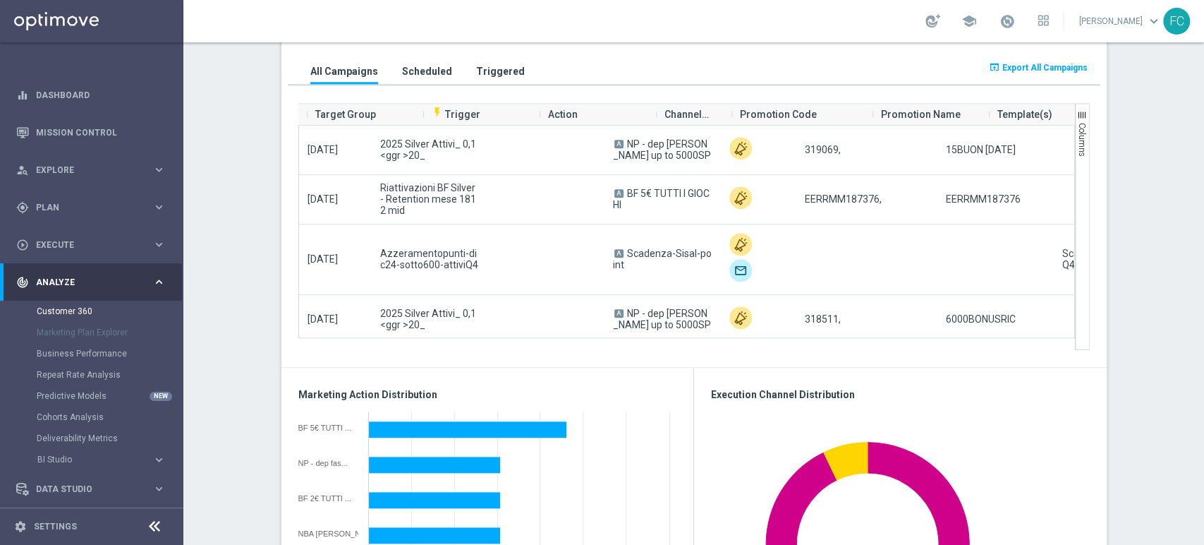
scroll to position [0, 0]
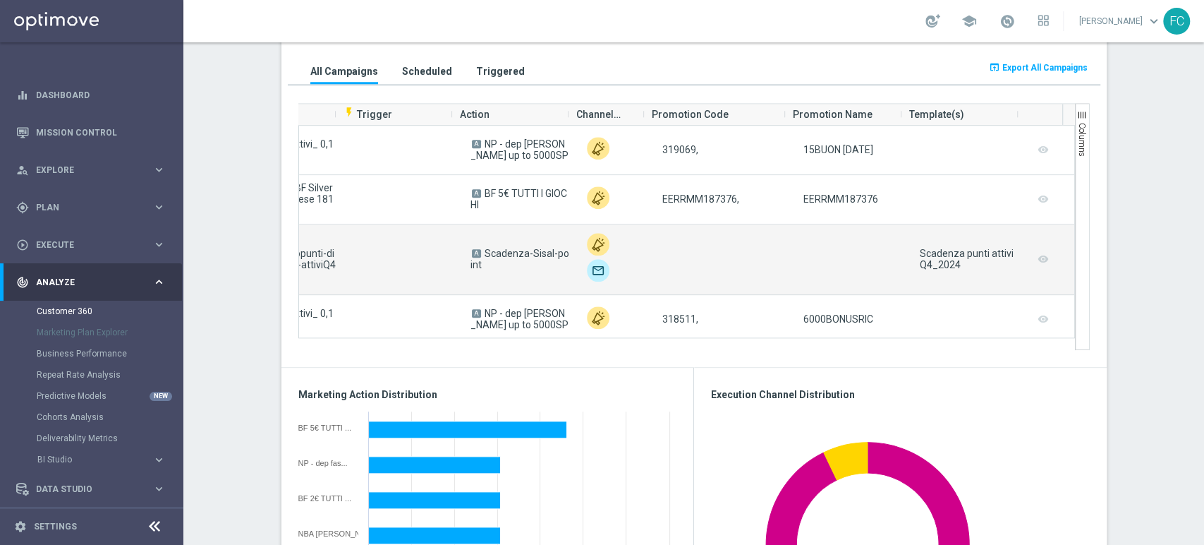
click at [1036, 260] on campaign-grid-preview-column "remove_red_eye" at bounding box center [1043, 259] width 14 height 18
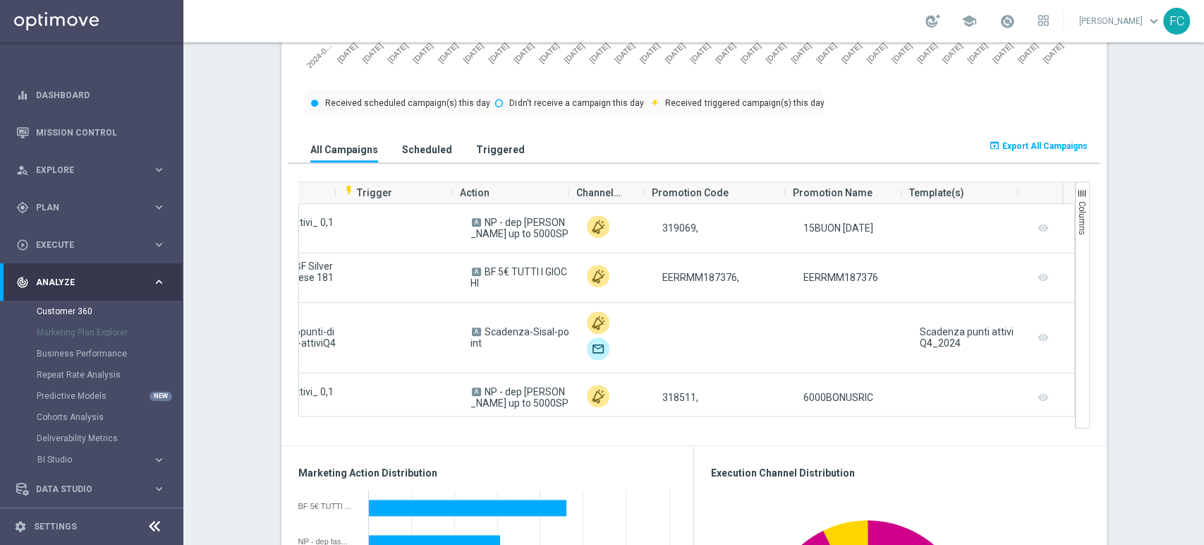
click at [1016, 147] on span "Export All Campaigns" at bounding box center [1045, 146] width 85 height 10
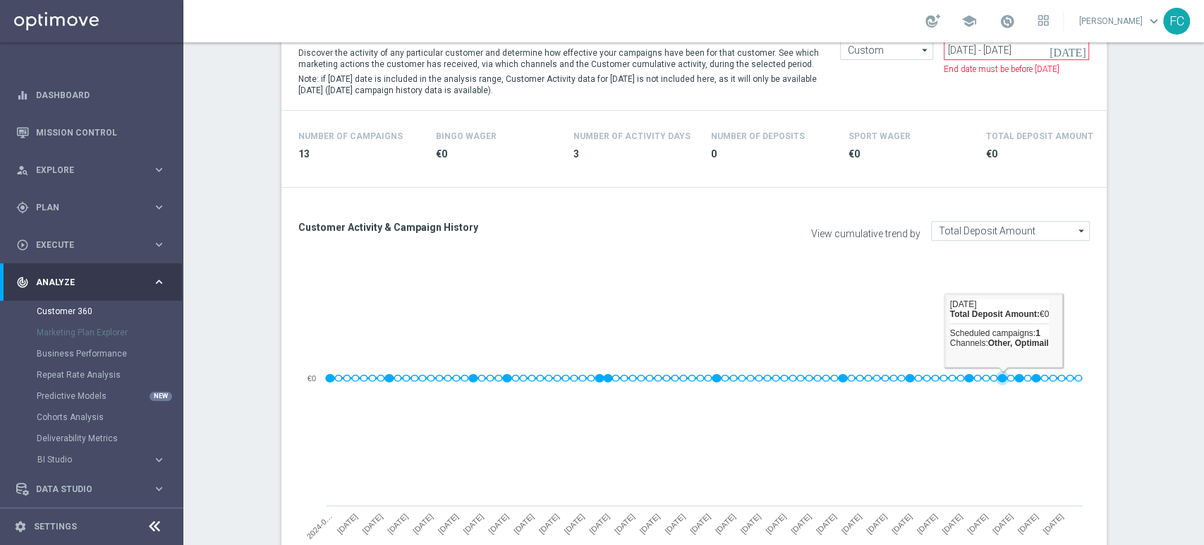
scroll to position [235, 0]
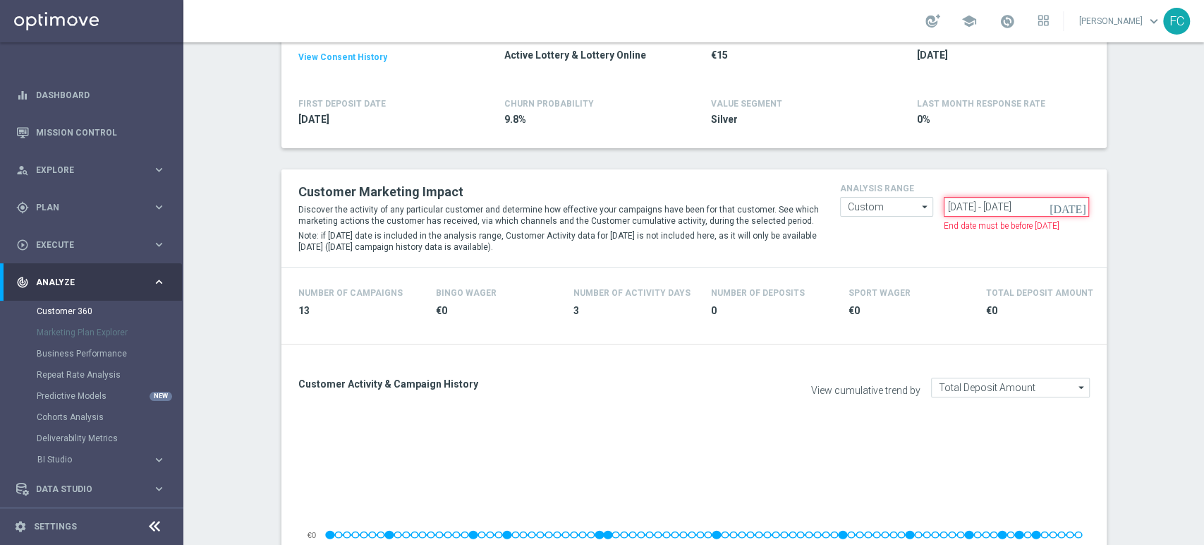
drag, startPoint x: 1060, startPoint y: 205, endPoint x: 1005, endPoint y: 205, distance: 54.3
click at [1005, 205] on input "[DATE] - [DATE]" at bounding box center [1016, 207] width 145 height 20
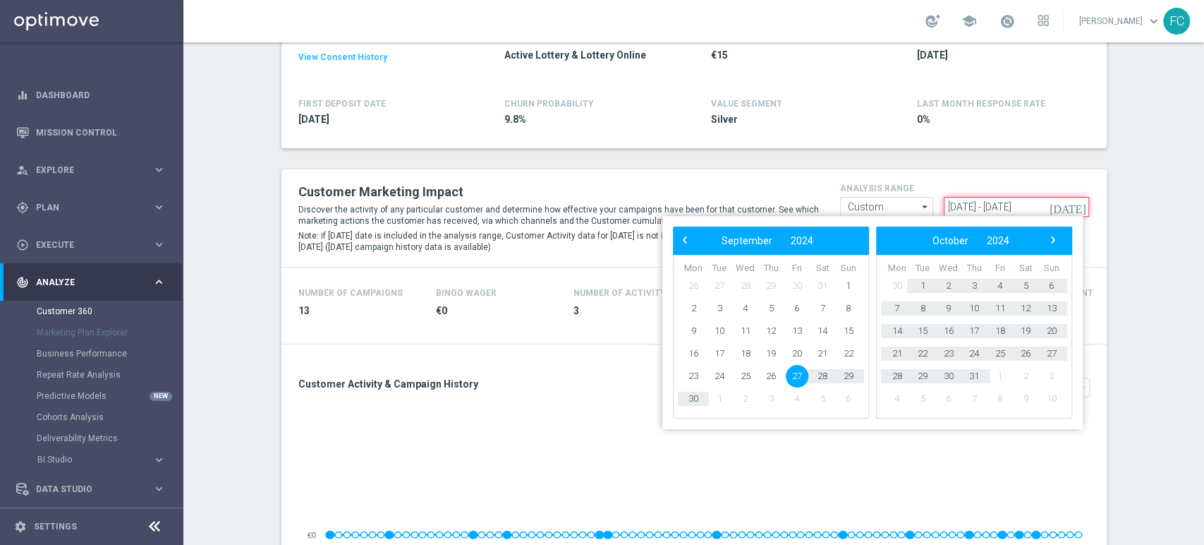
drag, startPoint x: 995, startPoint y: 202, endPoint x: 865, endPoint y: 202, distance: 129.8
click at [864, 197] on form "Custom Custom arrow_drop_down Drag here to set row groups Drag here to set colu…" at bounding box center [965, 197] width 250 height 0
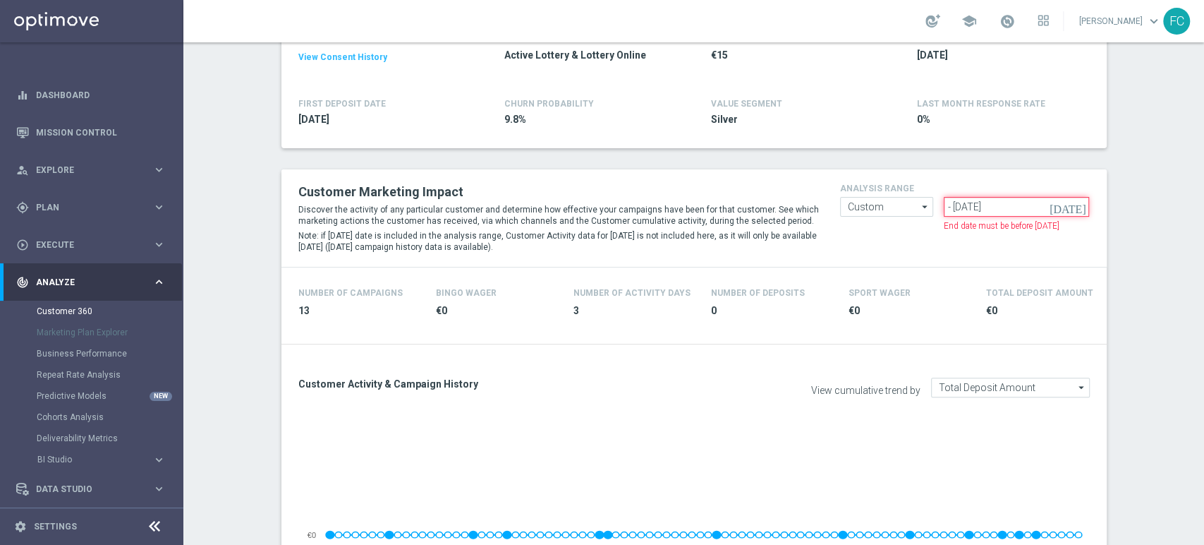
paste input "[DATE]"
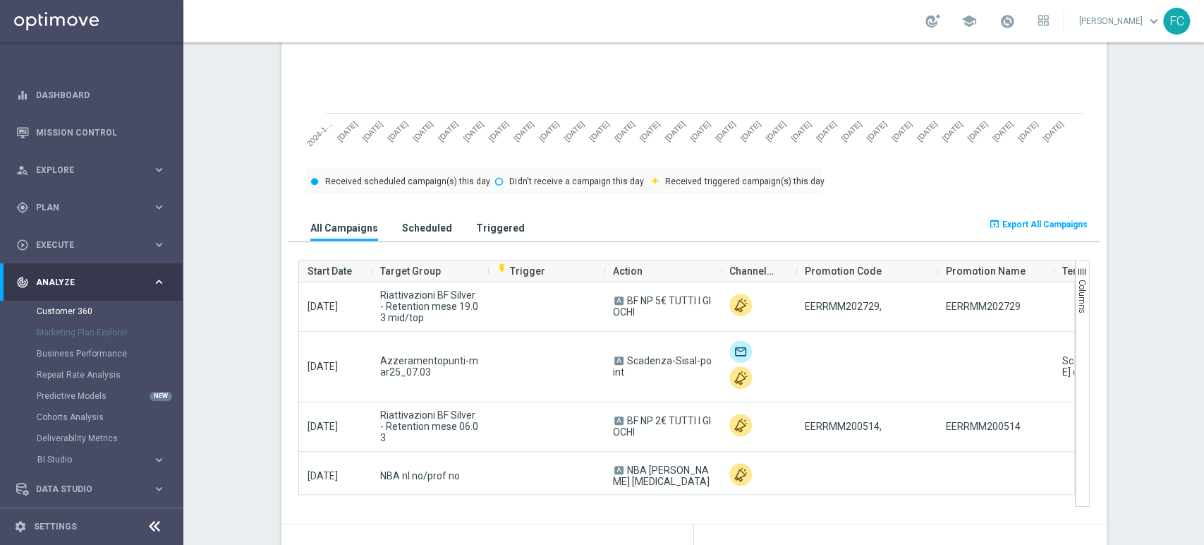
click at [1076, 264] on button "Columns" at bounding box center [1082, 383] width 14 height 247
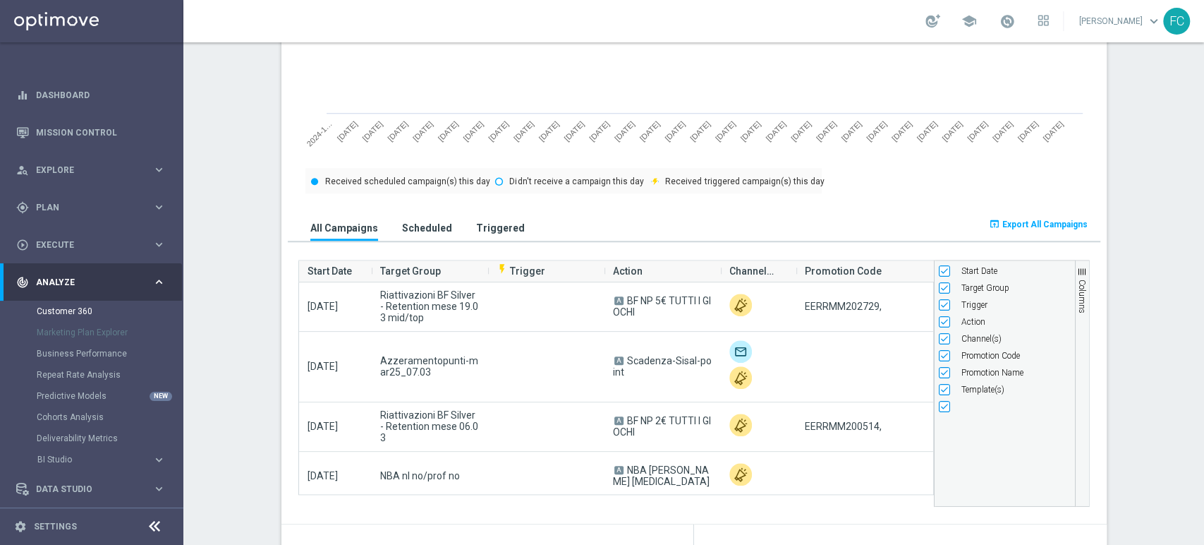
click at [1069, 226] on span "Export All Campaigns" at bounding box center [1045, 224] width 85 height 10
click at [1130, 179] on section "TOTAL GROSS GAMING REVENUE MINUS BONUS CONSUMED, LIFETIME: €243.96 more_vert CO…" at bounding box center [693, 536] width 1021 height 2234
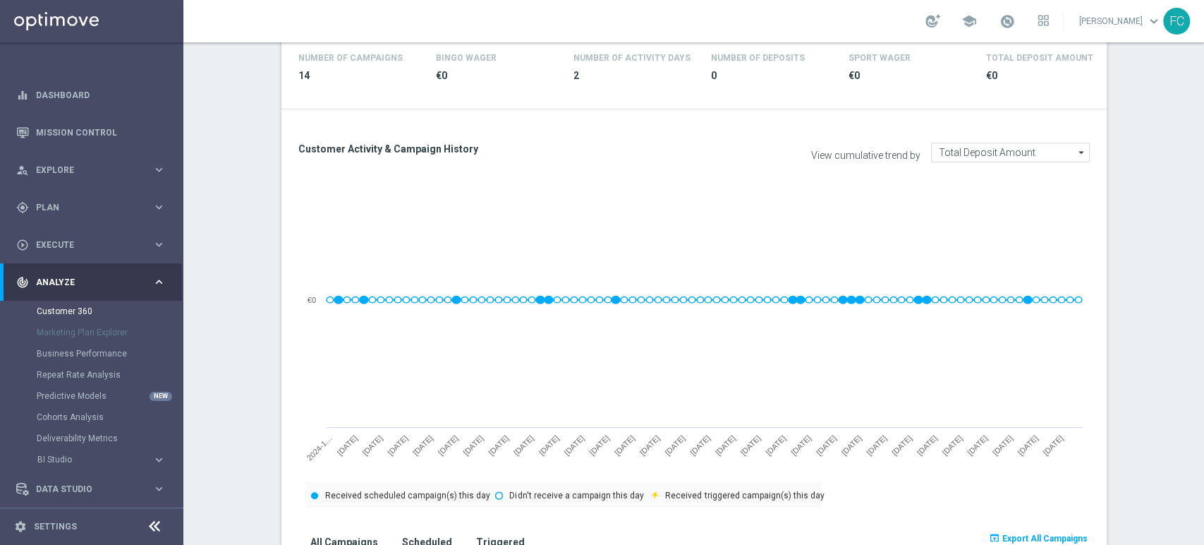
scroll to position [235, 0]
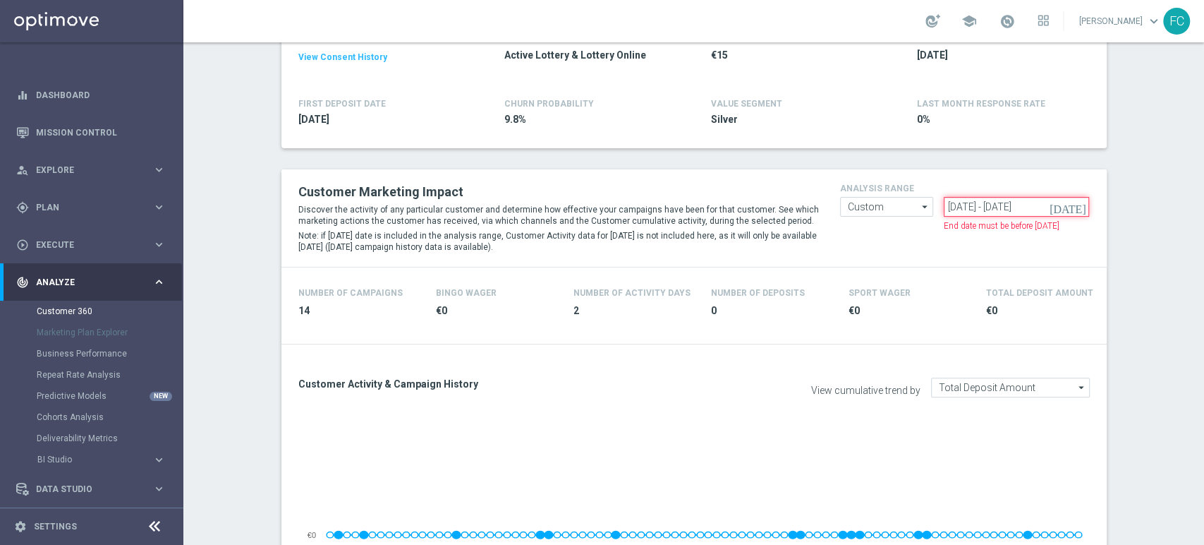
drag, startPoint x: 1062, startPoint y: 199, endPoint x: 1005, endPoint y: 202, distance: 57.2
click at [1005, 202] on input "[DATE] - [DATE]" at bounding box center [1016, 207] width 145 height 20
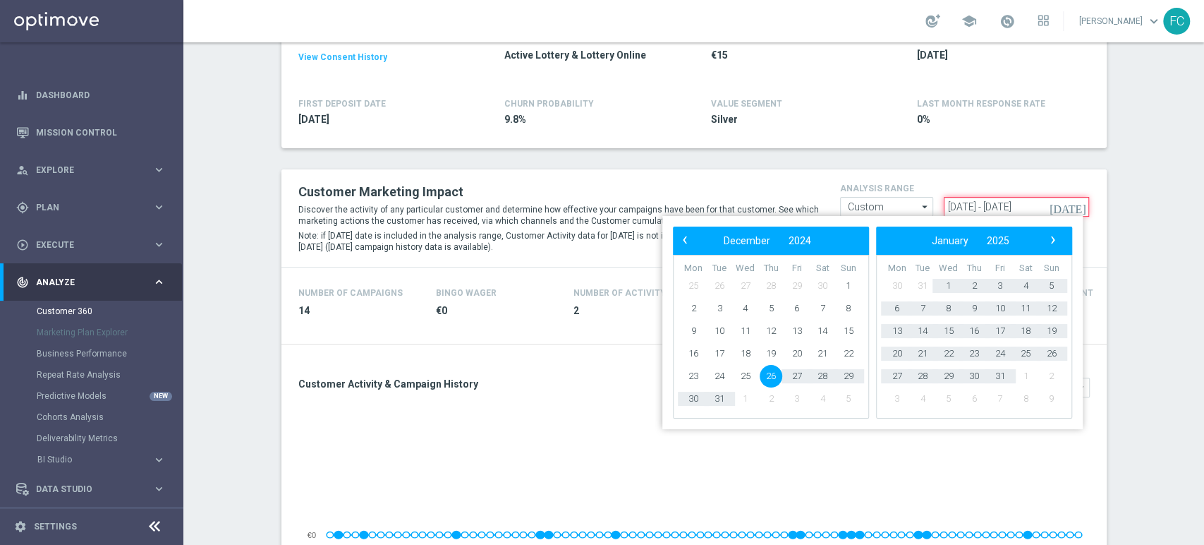
drag, startPoint x: 996, startPoint y: 205, endPoint x: 913, endPoint y: 205, distance: 82.6
click at [913, 197] on form "Custom Custom arrow_drop_down Drag here to set row groups Drag here to set colu…" at bounding box center [965, 197] width 250 height 0
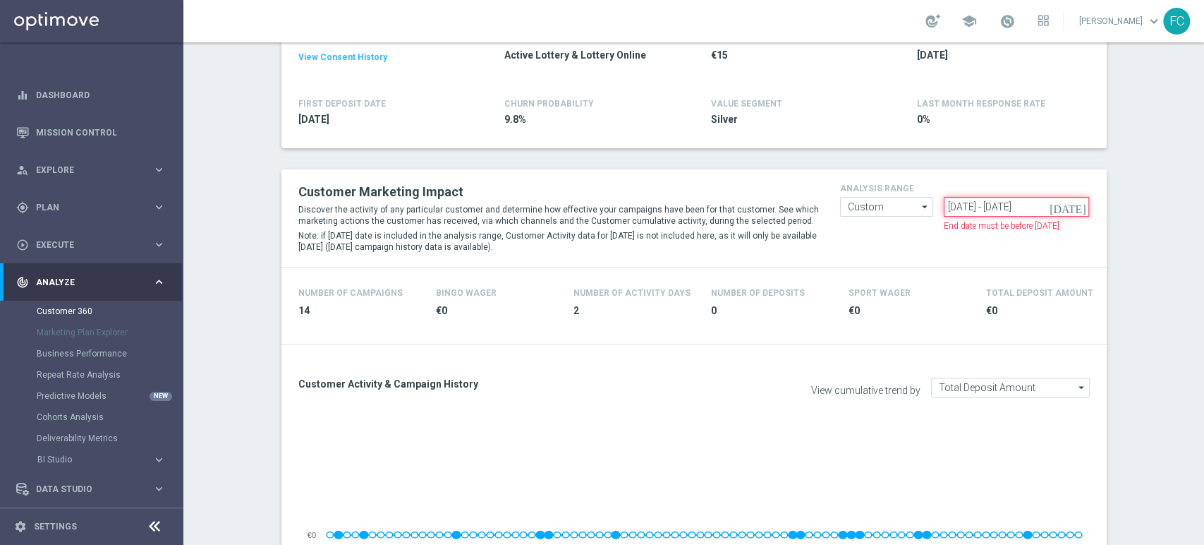
paste input "[DATE]"
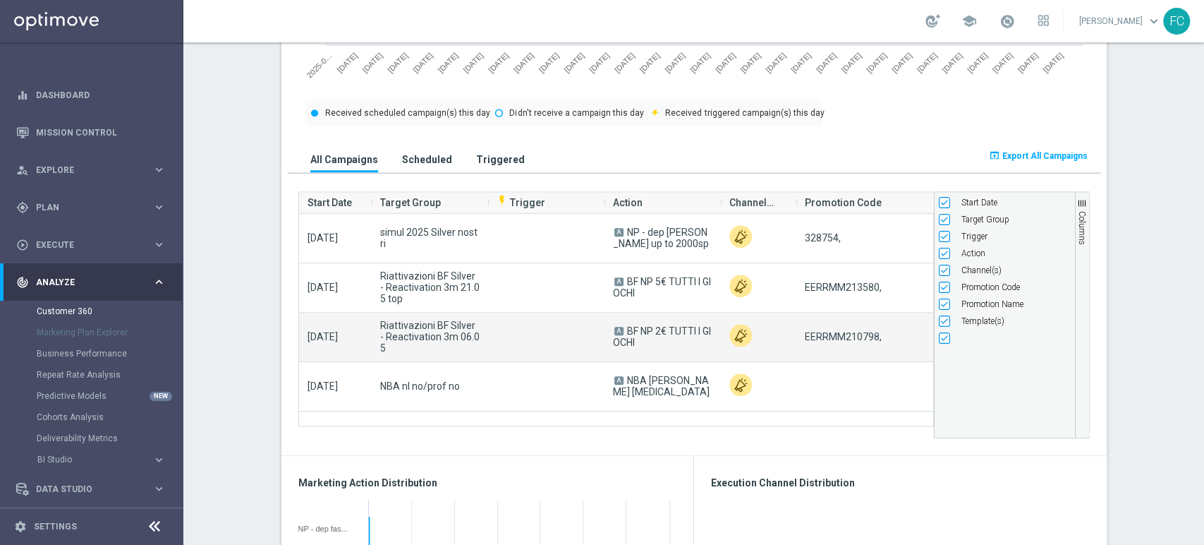
scroll to position [941, 0]
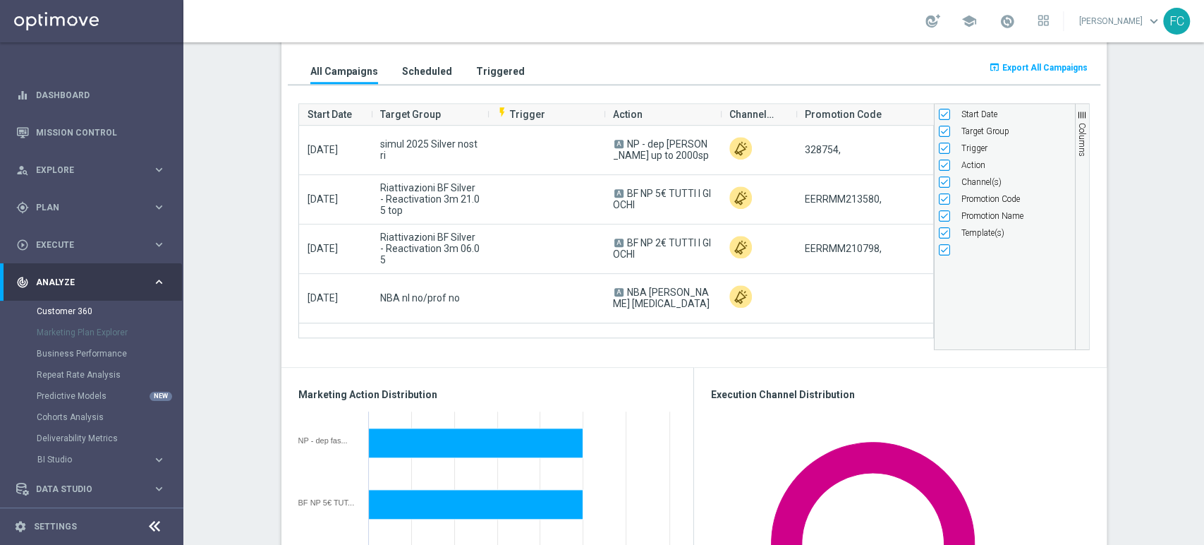
click at [1124, 149] on section "TOTAL GROSS GAMING REVENUE MINUS BONUS CONSUMED, LIFETIME: €243.96 more_vert CO…" at bounding box center [693, 380] width 1021 height 2234
click at [1056, 67] on span "Export All Campaigns" at bounding box center [1045, 68] width 85 height 10
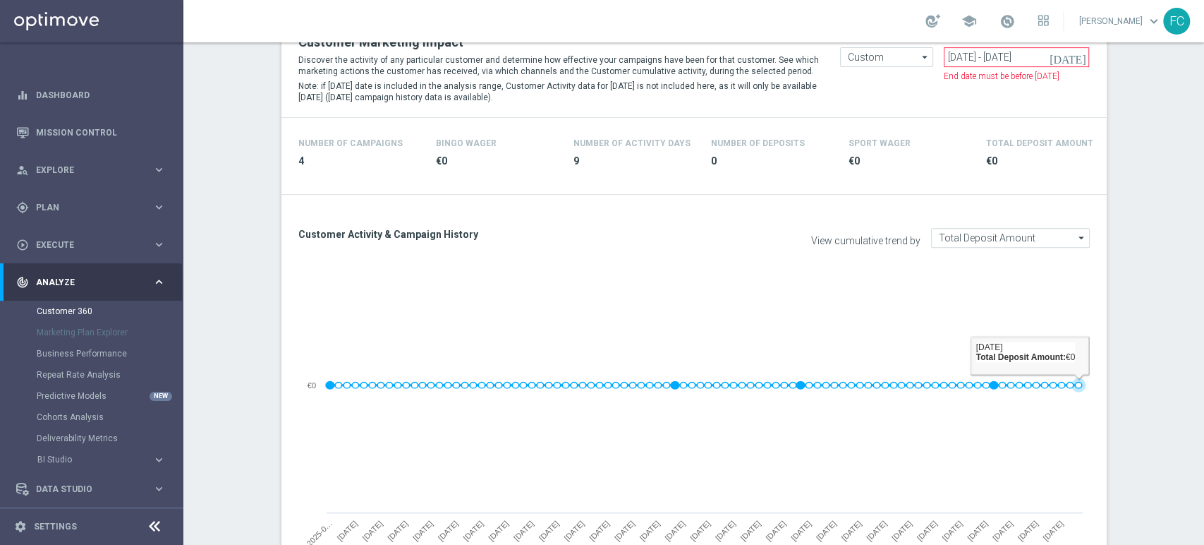
scroll to position [313, 0]
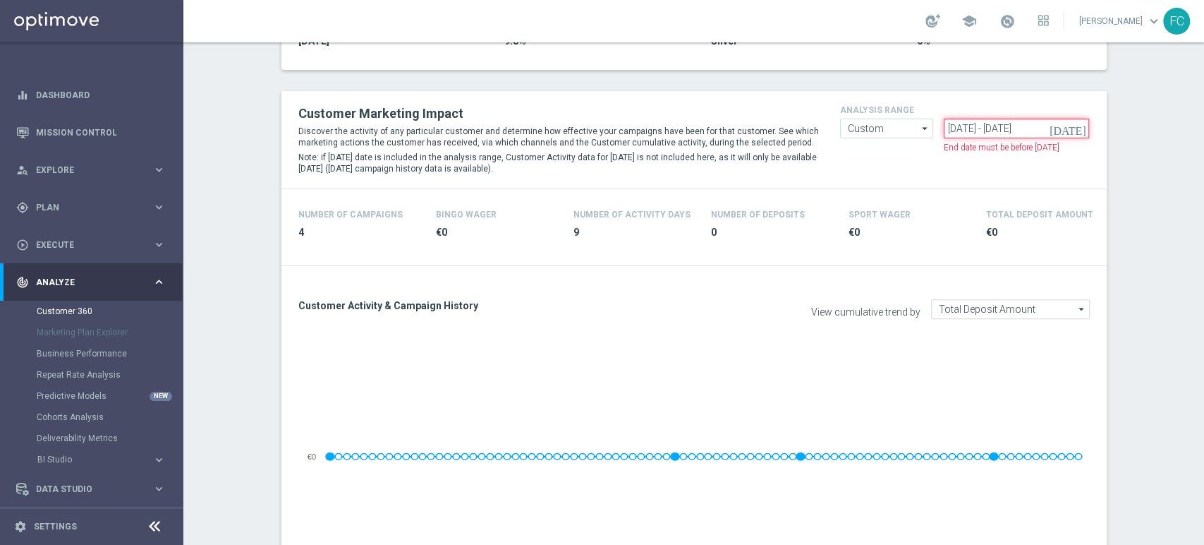
click at [952, 128] on input "[DATE] - [DATE]" at bounding box center [1016, 129] width 145 height 20
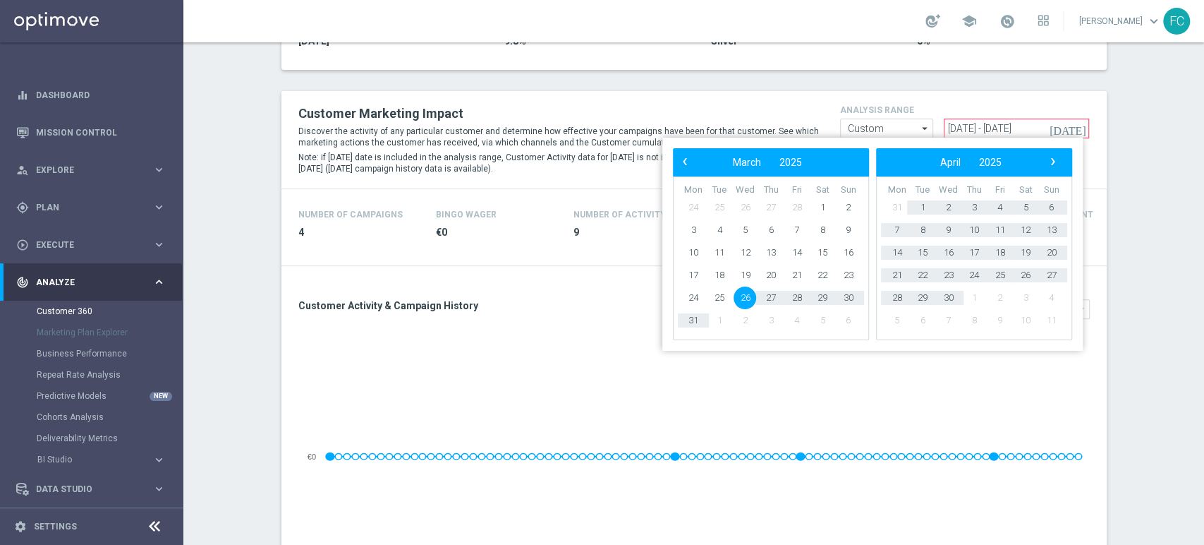
type input "[DATE] - [DATE]"
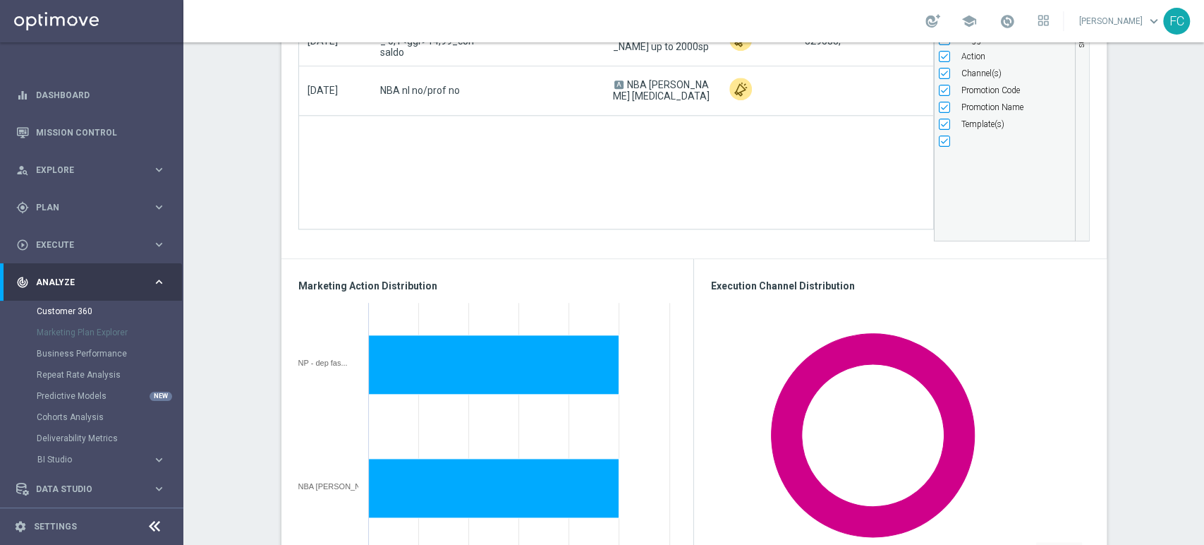
scroll to position [941, 0]
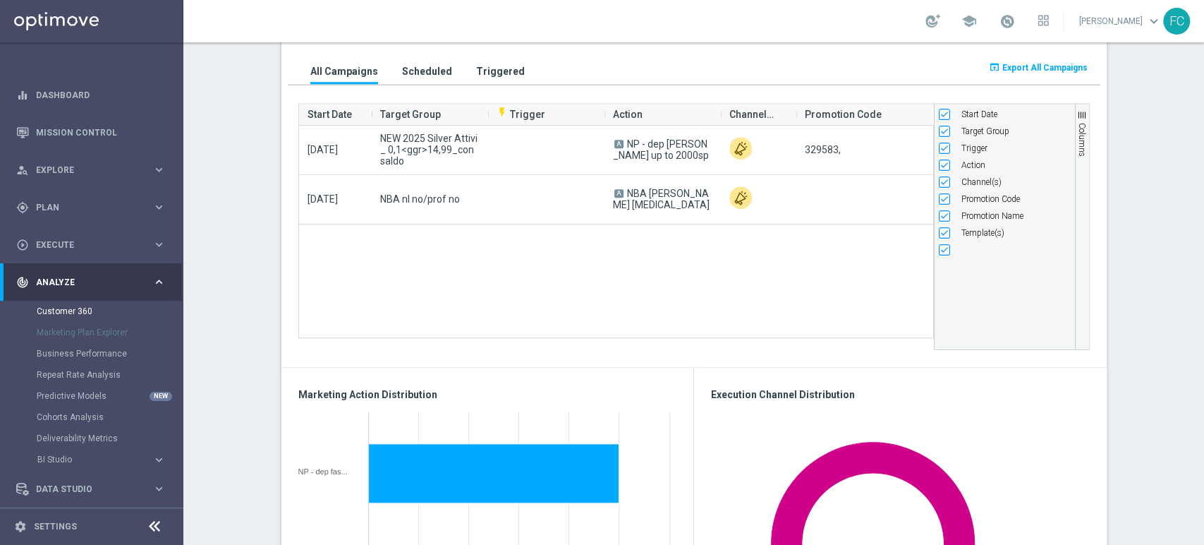
click at [1110, 126] on div "TOTAL GROSS GAMING REVENUE MINUS BONUS CONSUMED, LIFETIME: €243.96 more_vert CO…" at bounding box center [694, 380] width 847 height 2234
click at [1061, 73] on button "open_in_browser Export All Campaigns" at bounding box center [1038, 68] width 103 height 20
